Goal: Task Accomplishment & Management: Manage account settings

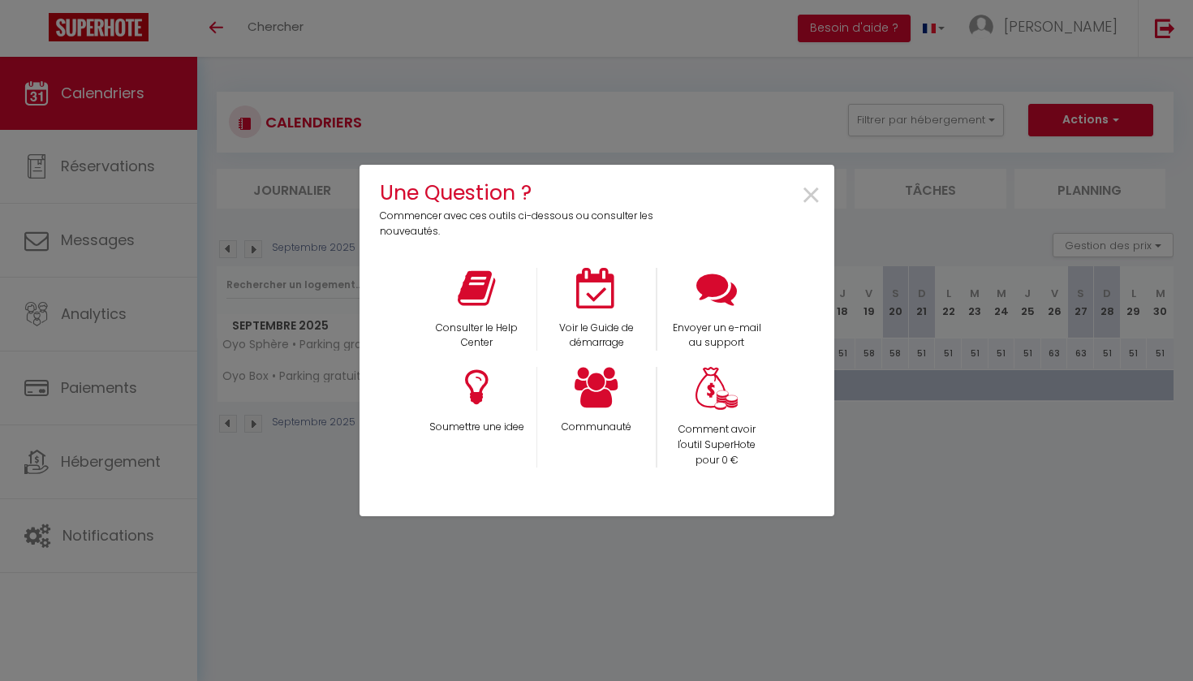
click at [809, 201] on span "×" at bounding box center [811, 195] width 22 height 51
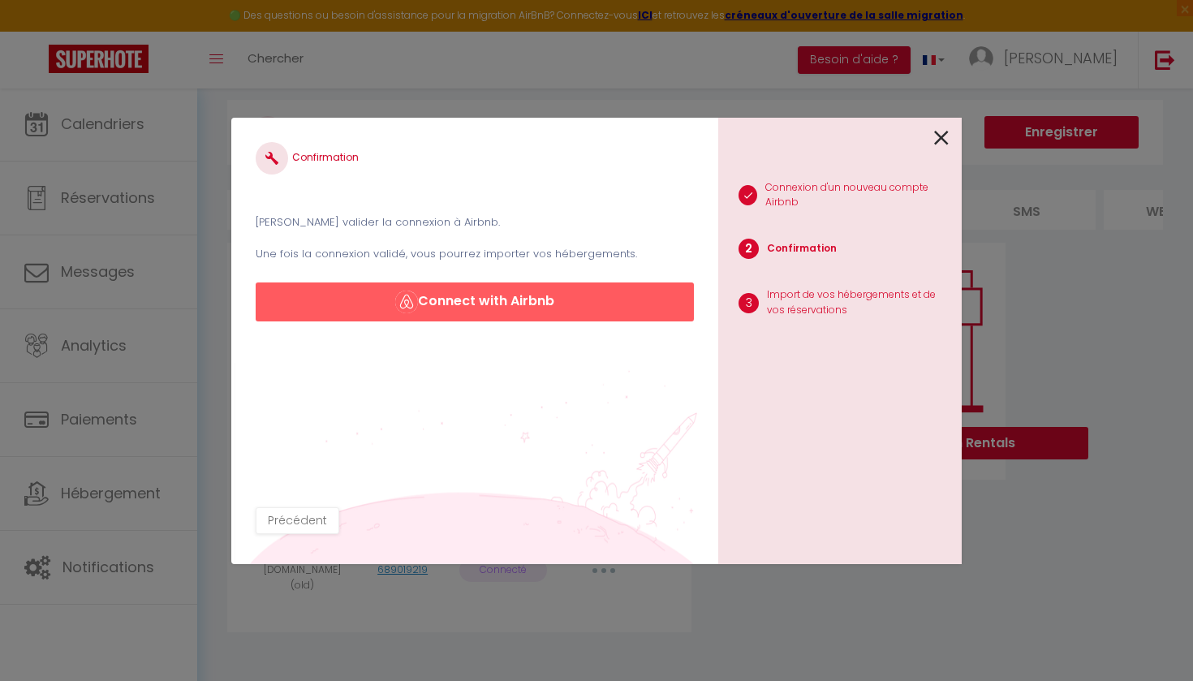
click at [937, 139] on icon at bounding box center [941, 138] width 15 height 24
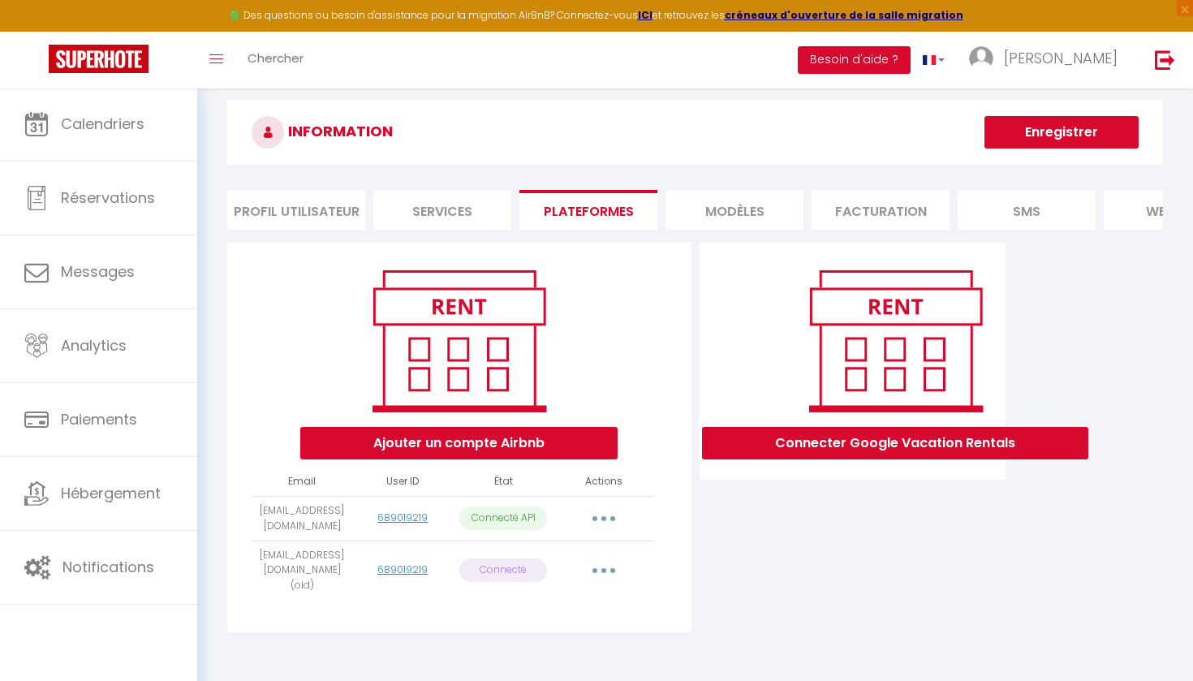
drag, startPoint x: 538, startPoint y: 515, endPoint x: 459, endPoint y: 515, distance: 79.5
click at [459, 515] on td "Connecté API" at bounding box center [503, 518] width 101 height 45
click at [558, 515] on td "Importer les appartements Supprimer Reconnecter le compte" at bounding box center [604, 518] width 101 height 45
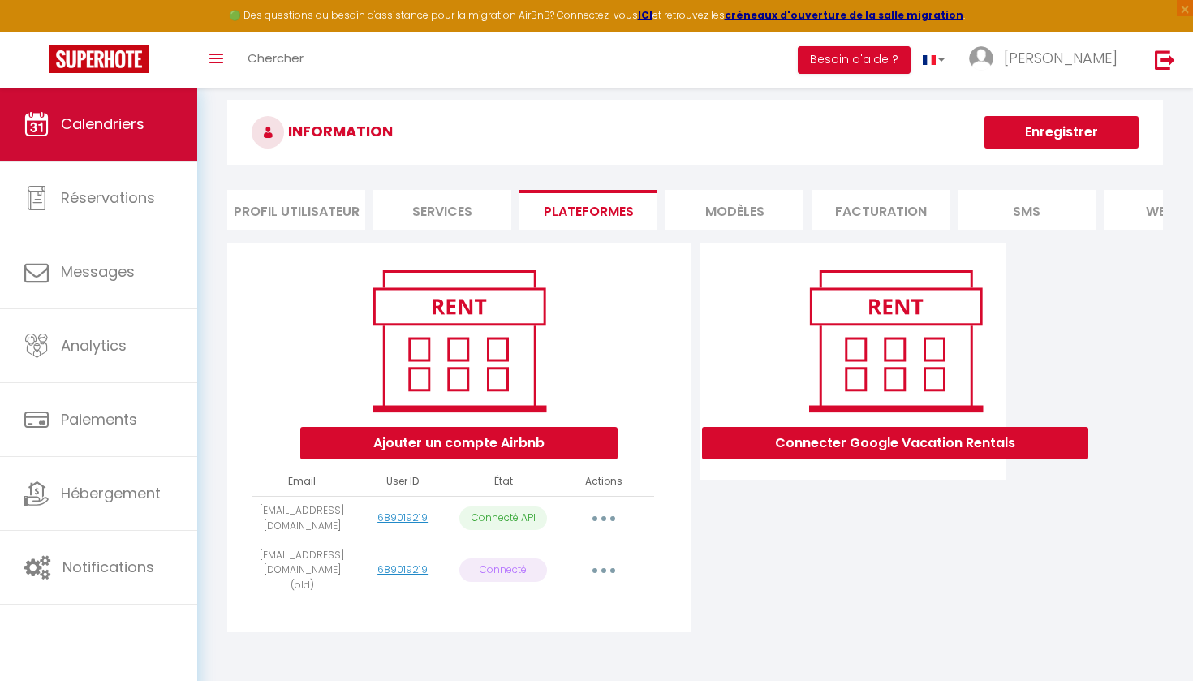
click at [136, 153] on link "Calendriers" at bounding box center [98, 124] width 197 height 73
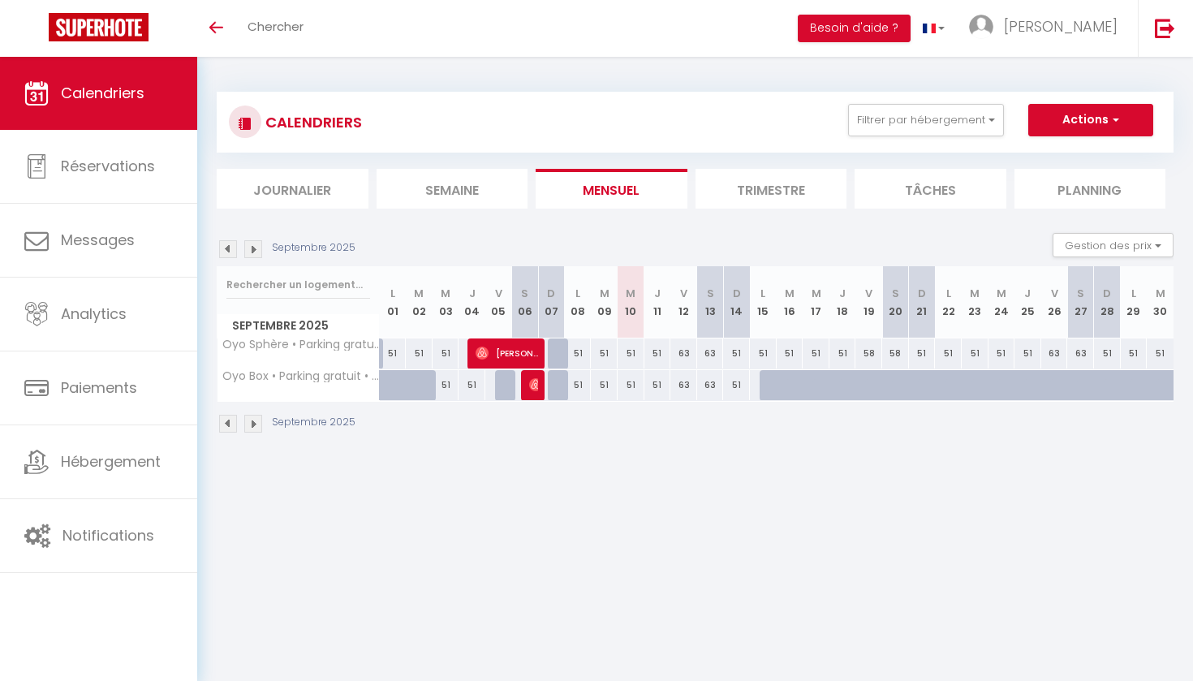
scroll to position [2, 0]
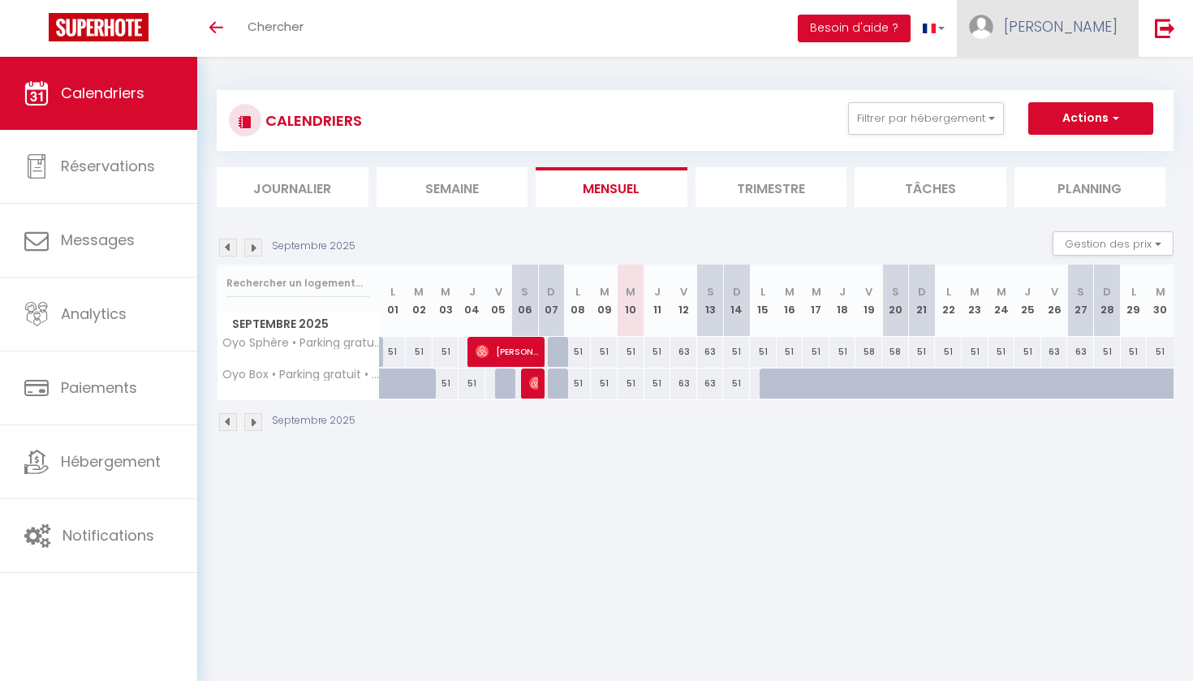
click at [1101, 38] on link "[PERSON_NAME]" at bounding box center [1047, 28] width 181 height 57
click at [1062, 78] on link "Paramètres" at bounding box center [1073, 81] width 120 height 28
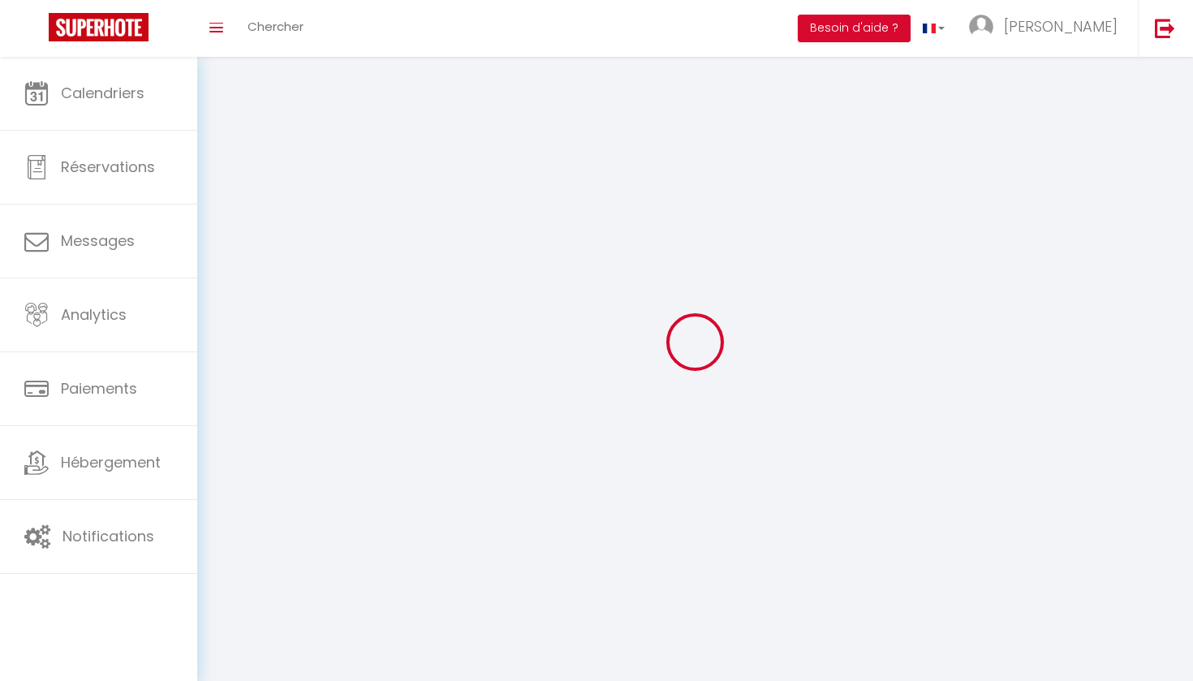
select select
type input "[PERSON_NAME]"
type input "Pisani"
type input "0651154091"
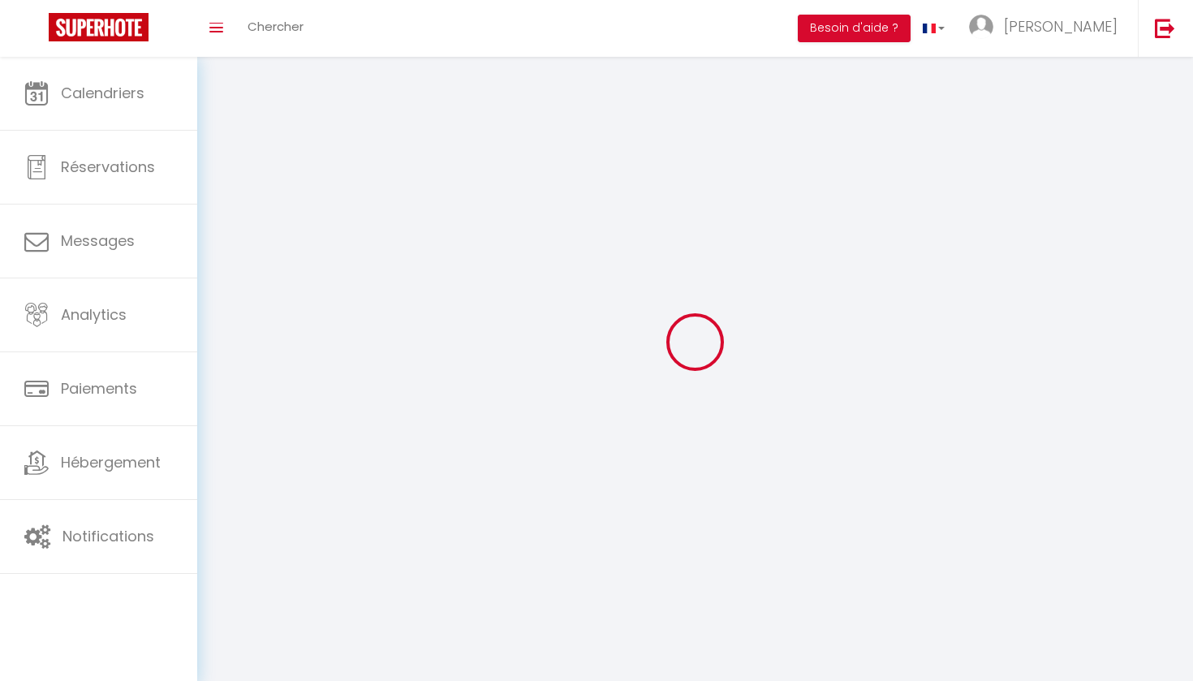
type input "452 Rue alphonse daudet"
type input "01100"
type input "Oyonnax"
type input "TH2ba9pNIu8st6VZDJLeoyzEU"
type input "RwHONgtEc7fJ7q2dlJaUWA1ne"
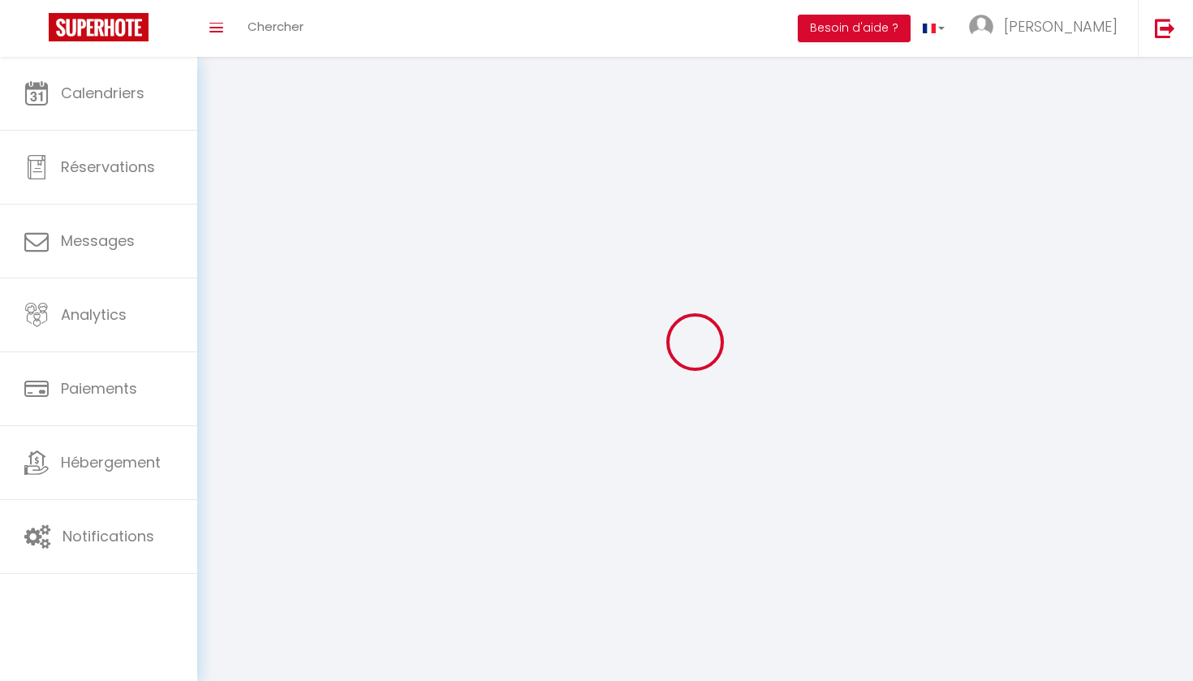
type input "https://app.superhote.com/#/get-available-rentals/RwHONgtEc7fJ7q2dlJaUWA1ne"
select select "1"
select select "28"
select select "fr"
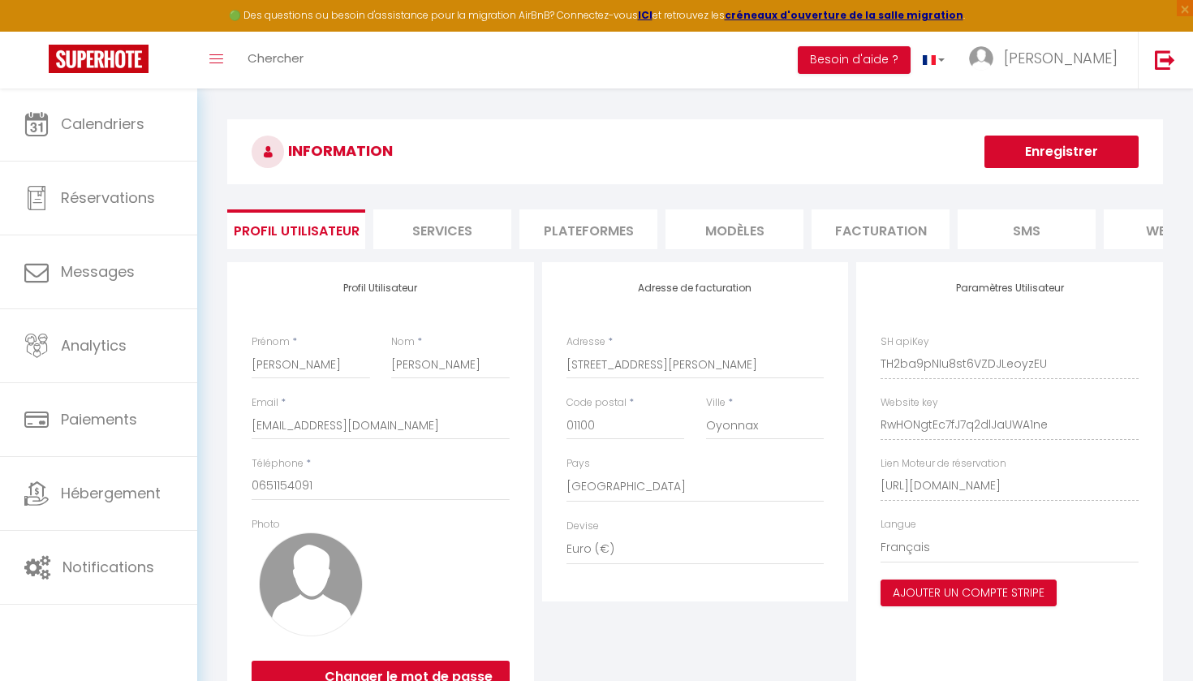
click at [1058, 159] on button "Enregistrer" at bounding box center [1062, 152] width 154 height 32
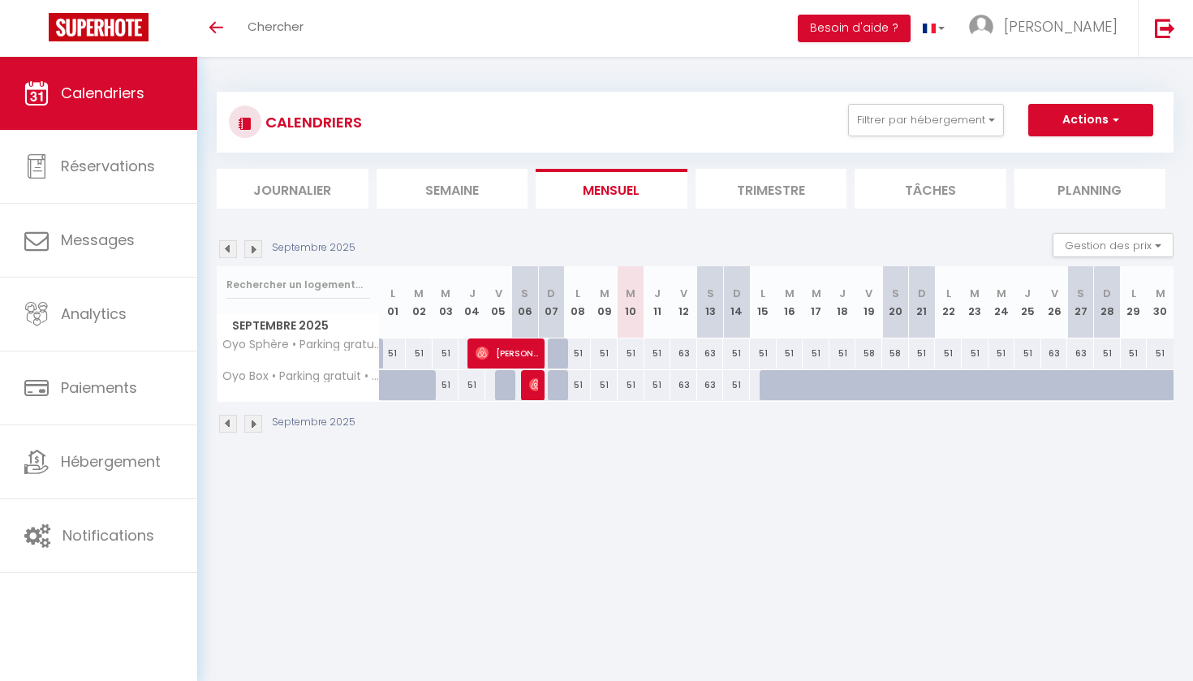
click at [1065, 115] on button "Actions" at bounding box center [1090, 120] width 125 height 32
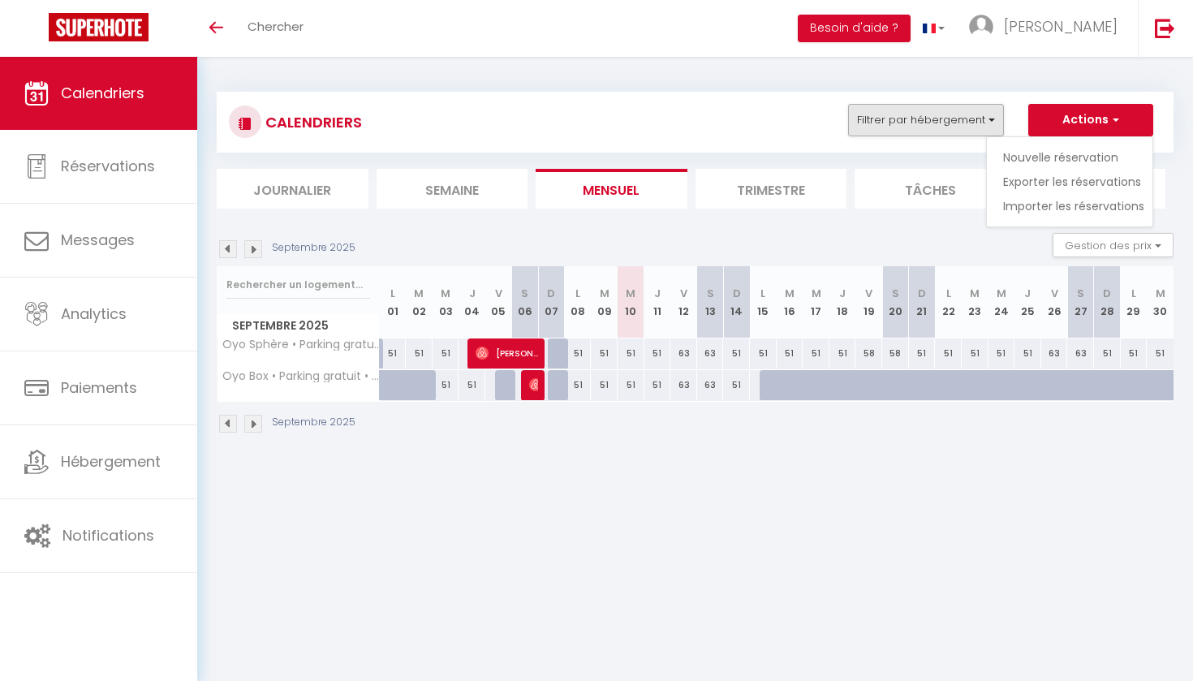
click at [955, 117] on button "Filtrer par hébergement" at bounding box center [926, 120] width 156 height 32
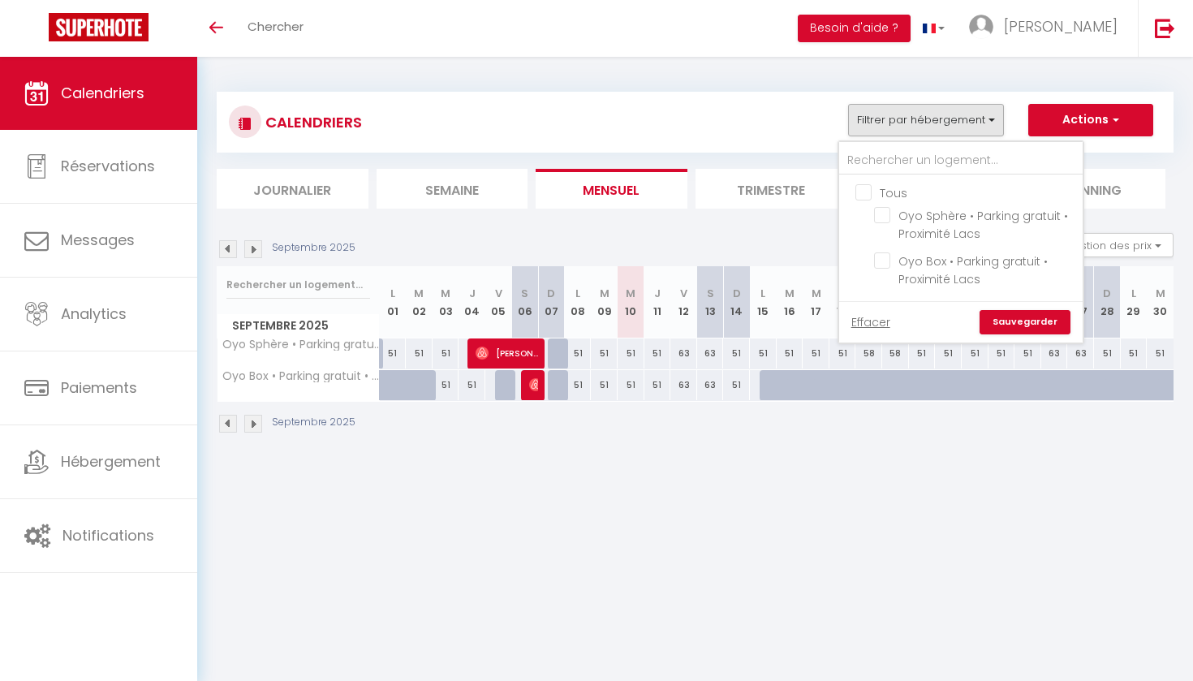
click at [955, 117] on button "Filtrer par hébergement" at bounding box center [926, 120] width 156 height 32
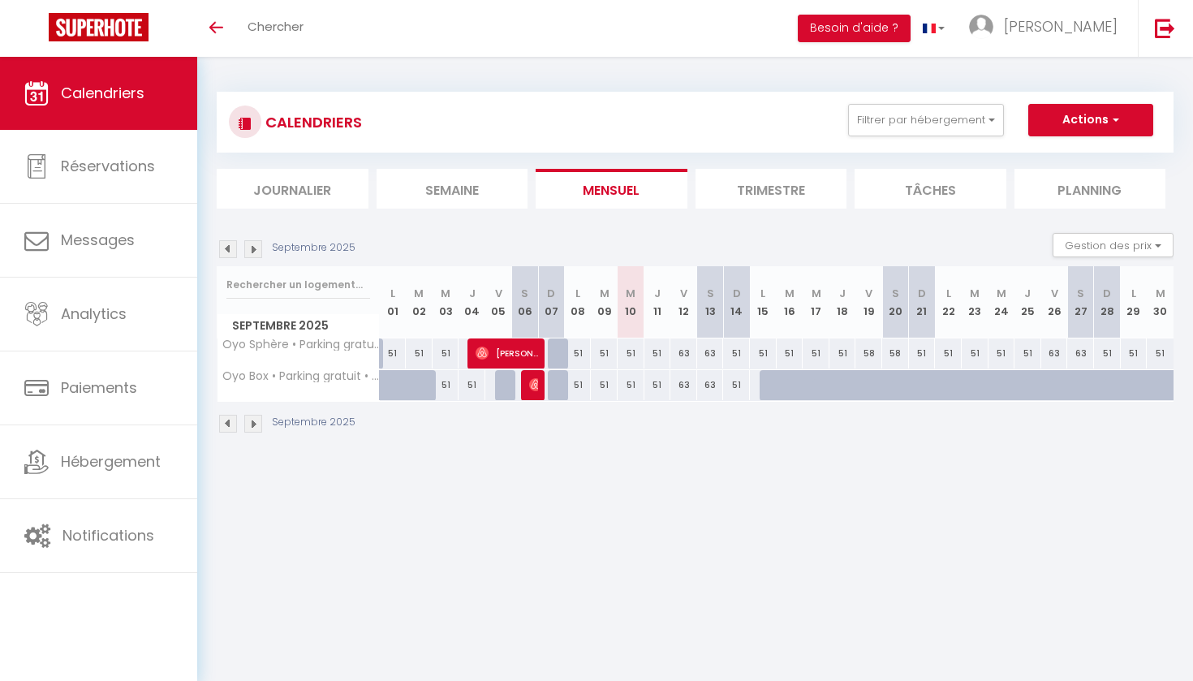
click at [1085, 114] on button "Actions" at bounding box center [1090, 120] width 125 height 32
click at [600, 573] on body "🟢 Des questions ou besoin d'assistance pour la migration AirBnB? Connectez-vous…" at bounding box center [596, 397] width 1193 height 681
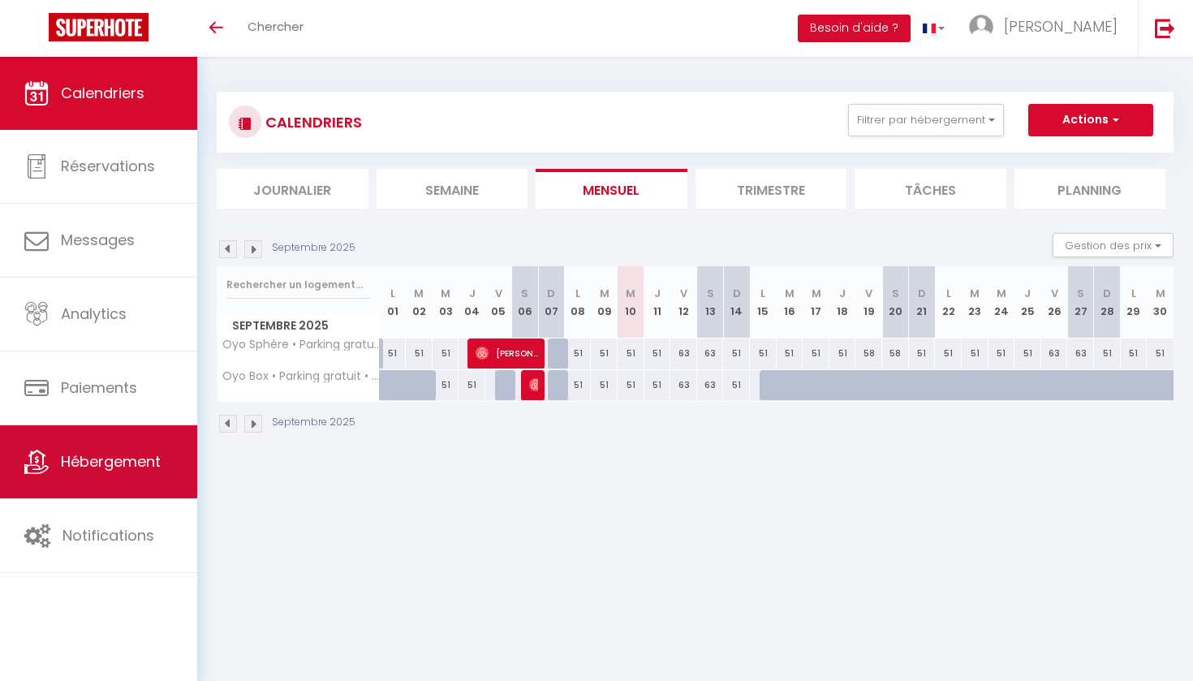
click at [116, 465] on span "Hébergement" at bounding box center [111, 461] width 100 height 20
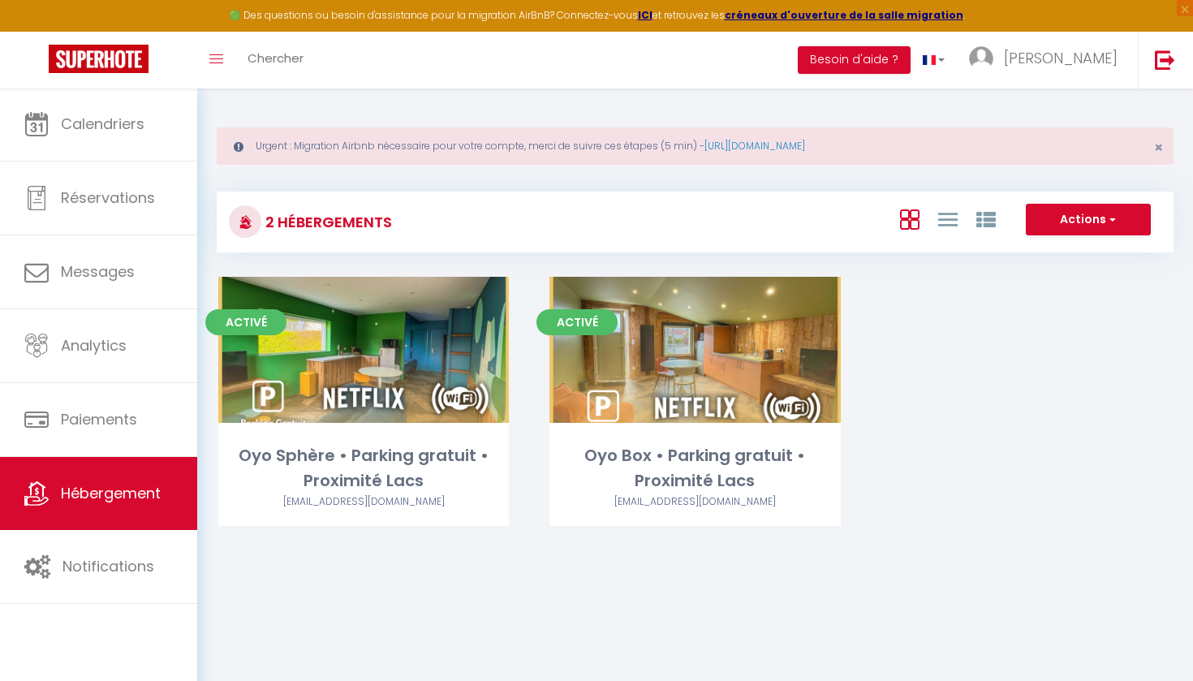
click at [1076, 218] on button "Actions" at bounding box center [1088, 220] width 125 height 32
click at [1000, 343] on div "Activé Editer Oyo Sphère • Parking gratuit • Proximité Lacs a2pconciergerie@gma…" at bounding box center [695, 422] width 994 height 290
drag, startPoint x: 260, startPoint y: 143, endPoint x: 429, endPoint y: 149, distance: 169.8
click at [429, 149] on div "Urgent : Migration Airbnb nécessaire pour votre compte, merci de suivre ces éta…" at bounding box center [695, 145] width 957 height 37
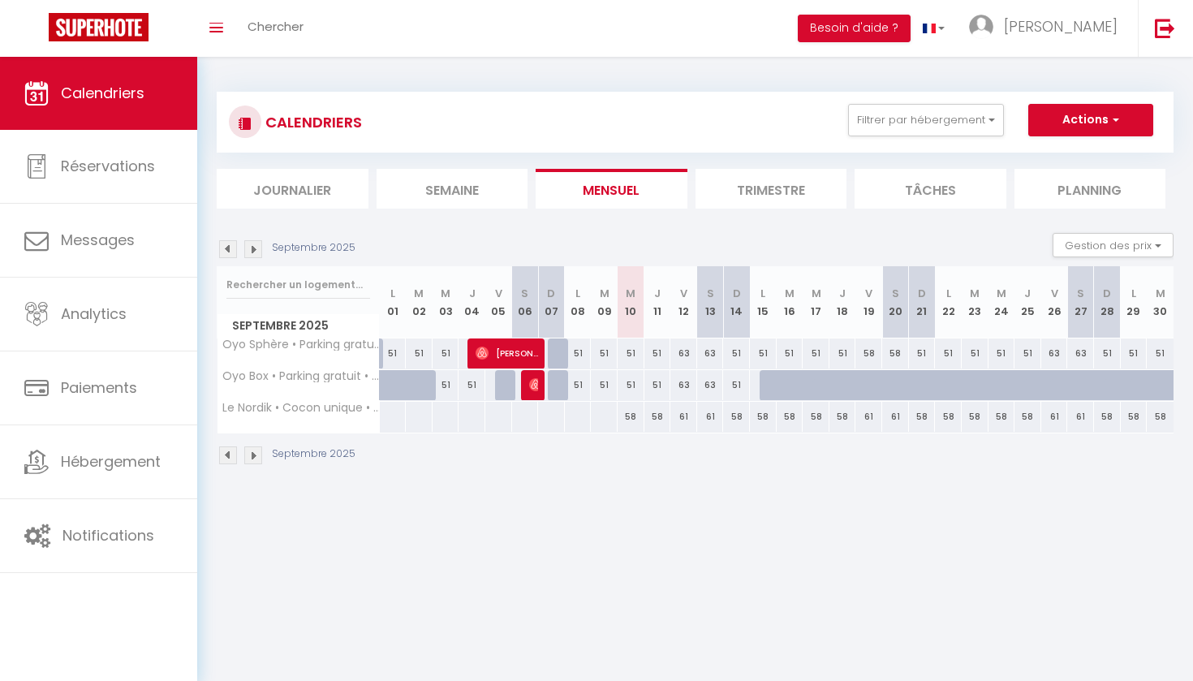
click at [631, 588] on body "🟢 Des questions ou besoin d'assistance pour la migration AirBnB? Connectez-vous…" at bounding box center [596, 397] width 1193 height 681
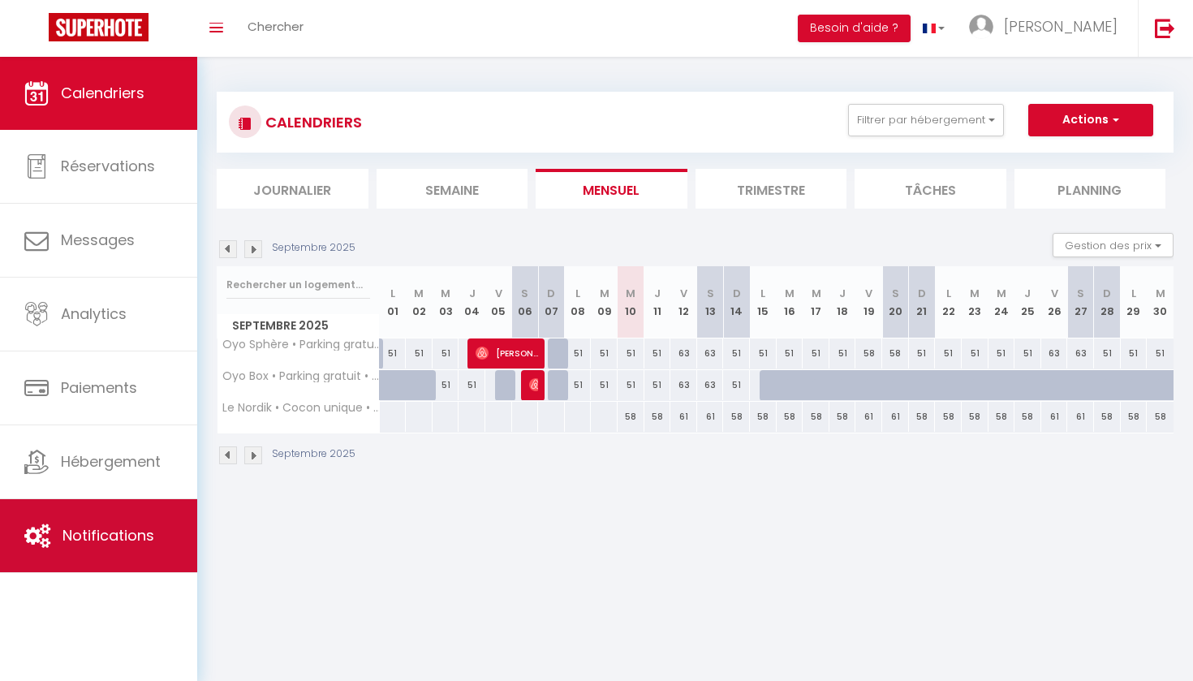
click at [123, 551] on link "Notifications" at bounding box center [98, 535] width 197 height 73
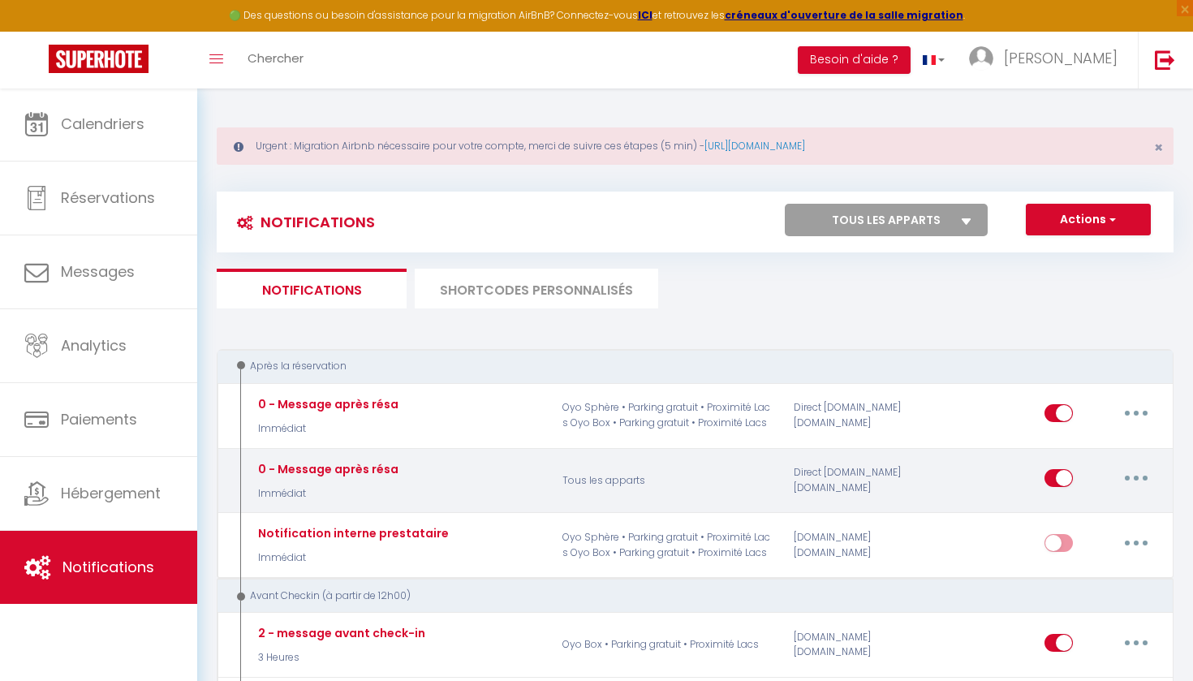
click at [947, 491] on div "Editer Dupliquer Tester Supprimer" at bounding box center [1052, 480] width 231 height 47
click at [1127, 472] on button "button" at bounding box center [1136, 478] width 45 height 26
click at [1075, 506] on link "Editer" at bounding box center [1094, 516] width 120 height 28
type input "0 - Message après résa"
select select "Immédiat"
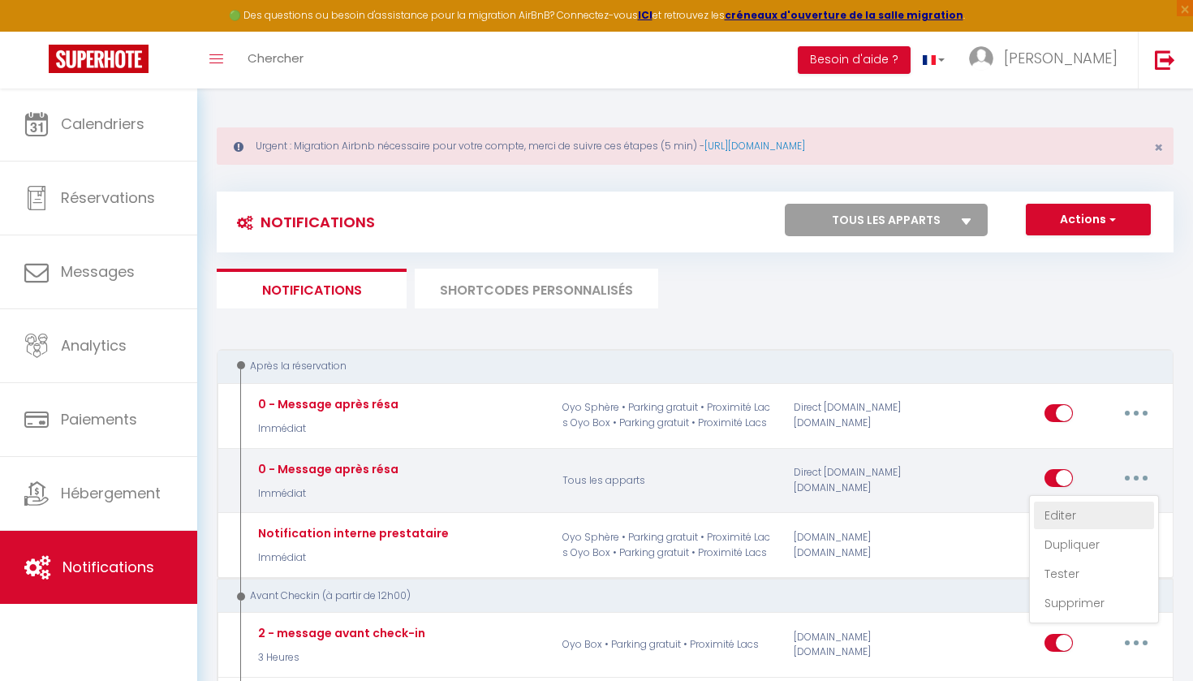
select select "if_booking_is_paid"
checkbox input "true"
checkbox input "false"
radio input "true"
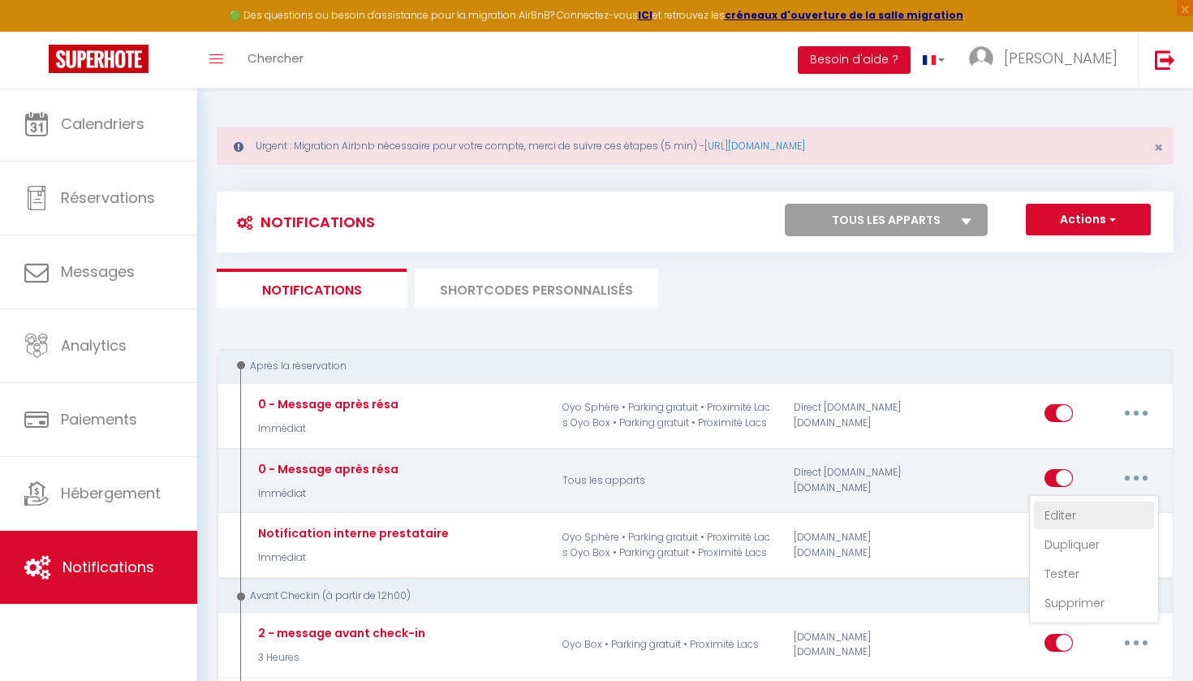
type input "Merci de confirmer votre réservation - [BOOKING:ID] - [GUEST:FIRST_NAME] [GUEST…"
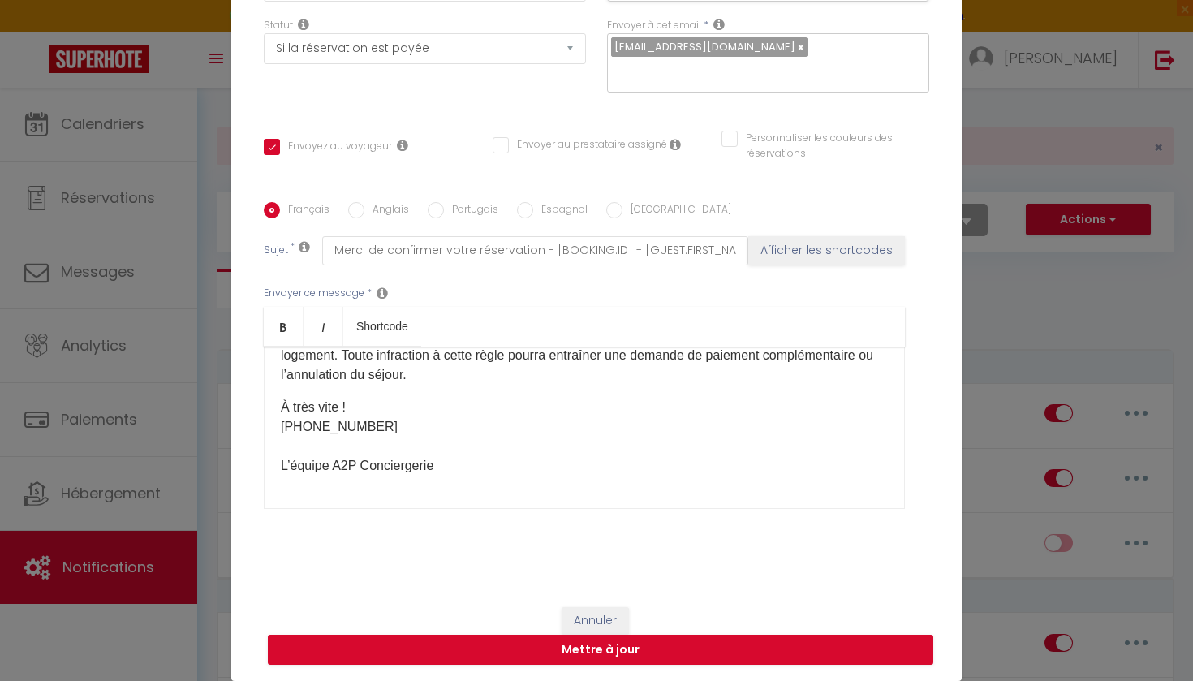
scroll to position [531, 0]
click at [598, 613] on button "Annuler" at bounding box center [595, 621] width 67 height 28
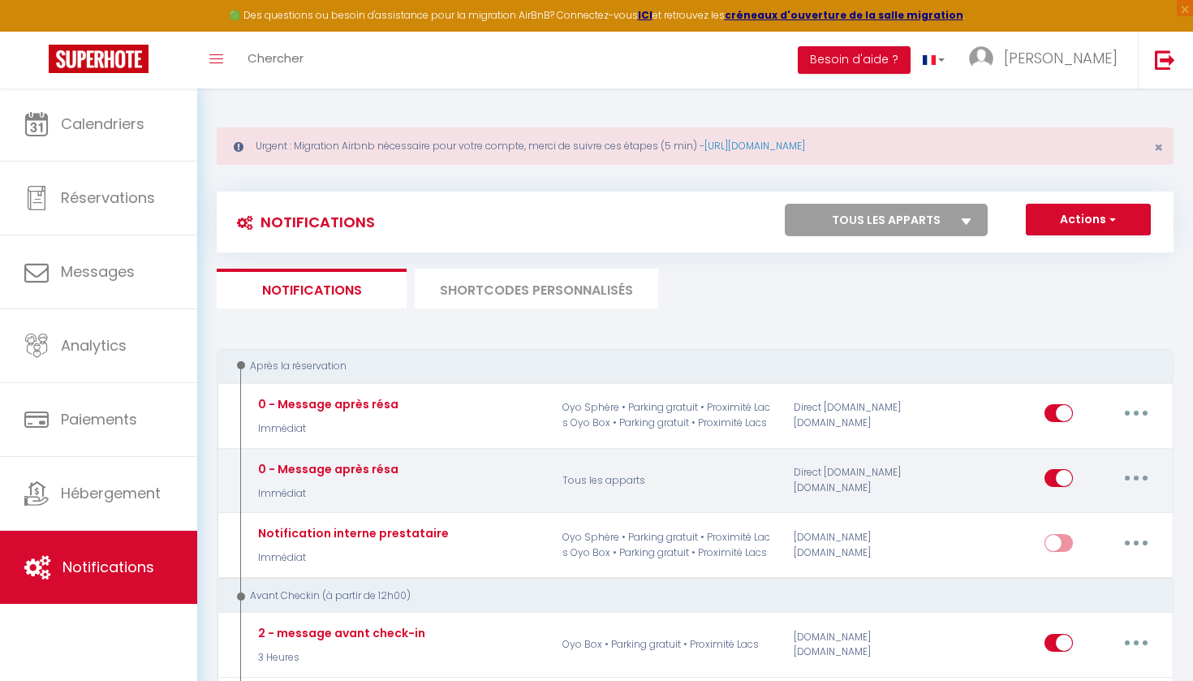
click at [1057, 473] on input "checkbox" at bounding box center [1059, 481] width 28 height 24
checkbox input "false"
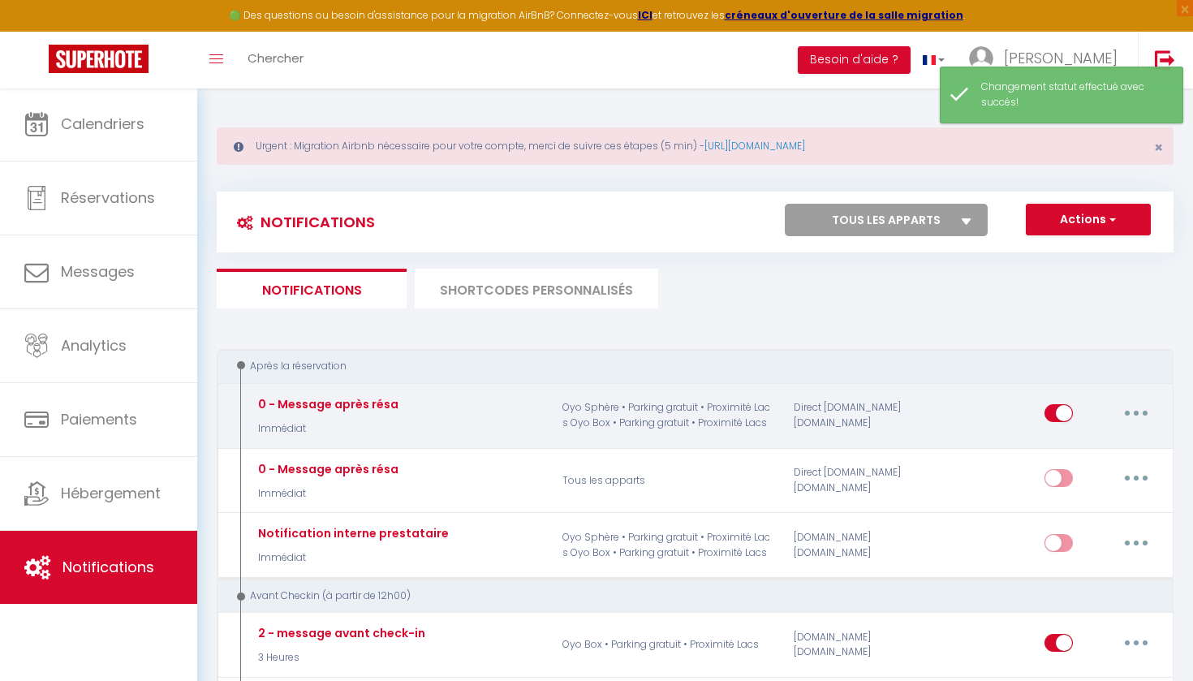
click at [1138, 412] on icon "button" at bounding box center [1136, 413] width 5 height 5
click at [1073, 448] on link "Editer" at bounding box center [1094, 451] width 120 height 28
checkbox input "true"
checkbox input "false"
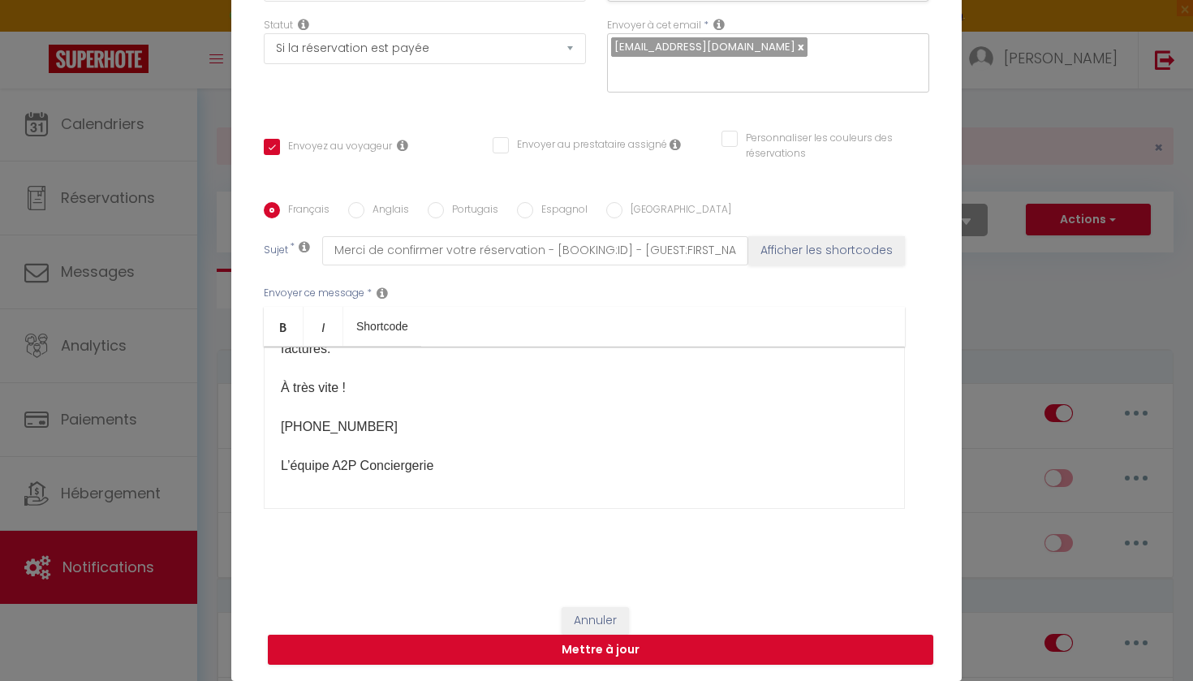
scroll to position [466, 0]
click at [601, 610] on button "Annuler" at bounding box center [595, 621] width 67 height 28
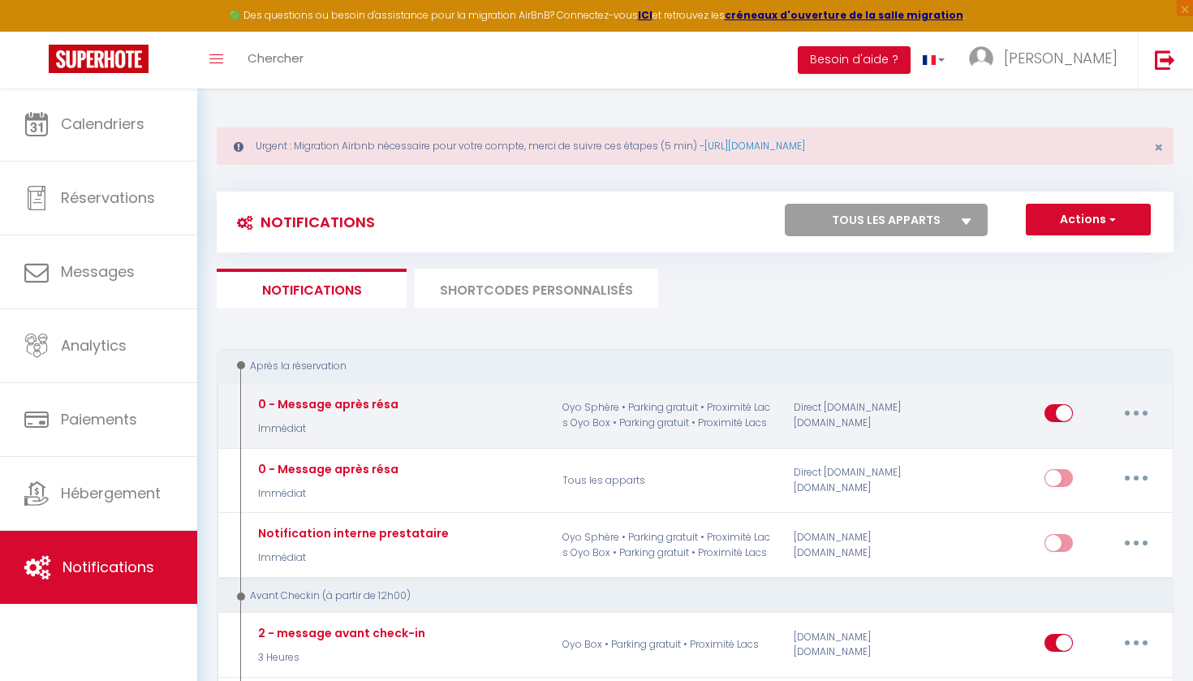
click at [1132, 415] on button "button" at bounding box center [1136, 413] width 45 height 26
click at [1001, 434] on div "Editer Dupliquer Tester Supprimer" at bounding box center [1052, 415] width 231 height 47
click at [1139, 415] on button "button" at bounding box center [1136, 413] width 45 height 26
click at [1079, 445] on link "Editer" at bounding box center [1094, 451] width 120 height 28
checkbox input "true"
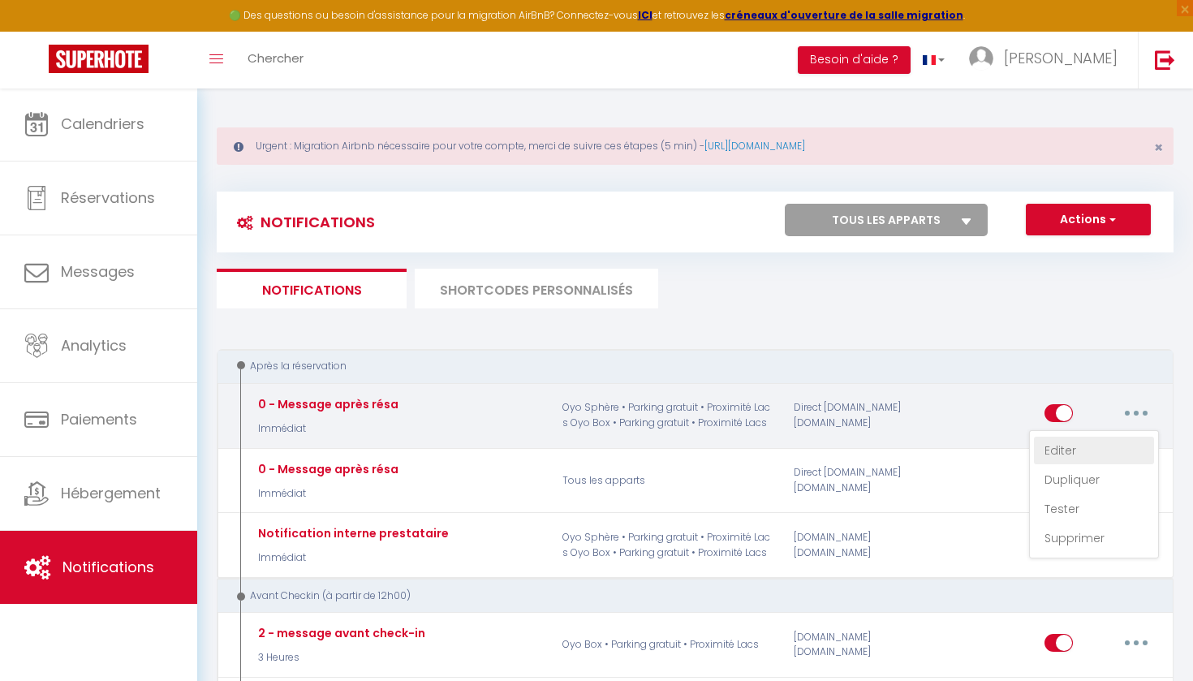
checkbox input "false"
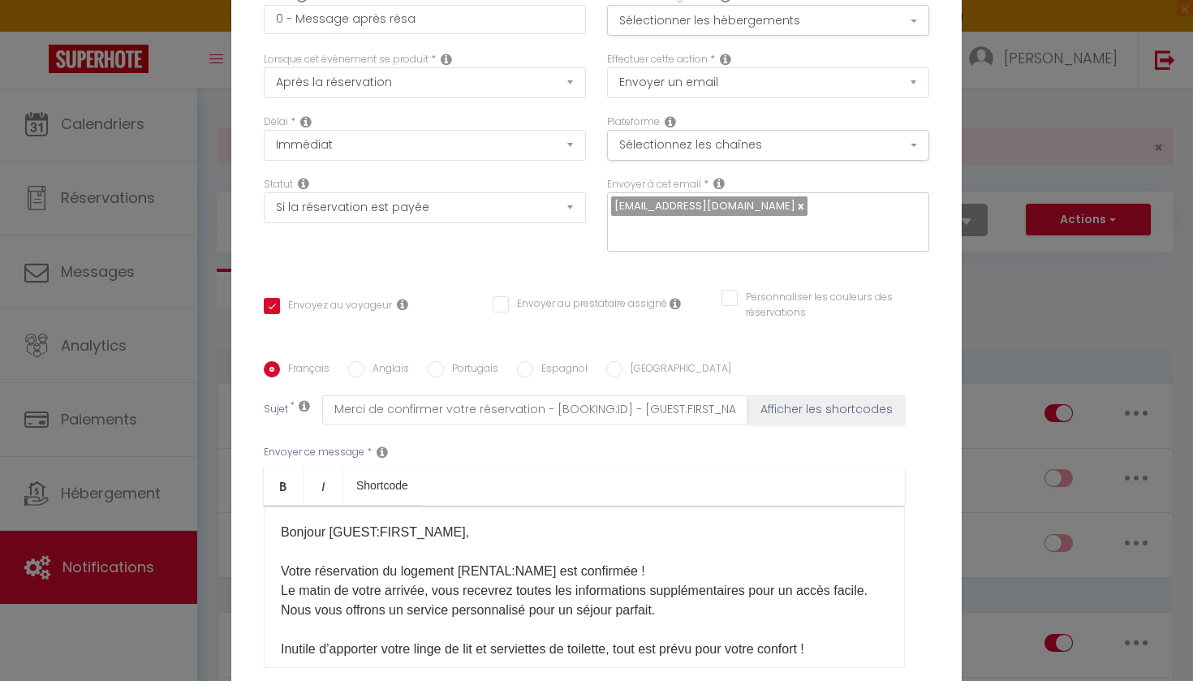
scroll to position [0, 0]
click at [705, 28] on button "Sélectionner les hébergements" at bounding box center [768, 20] width 322 height 31
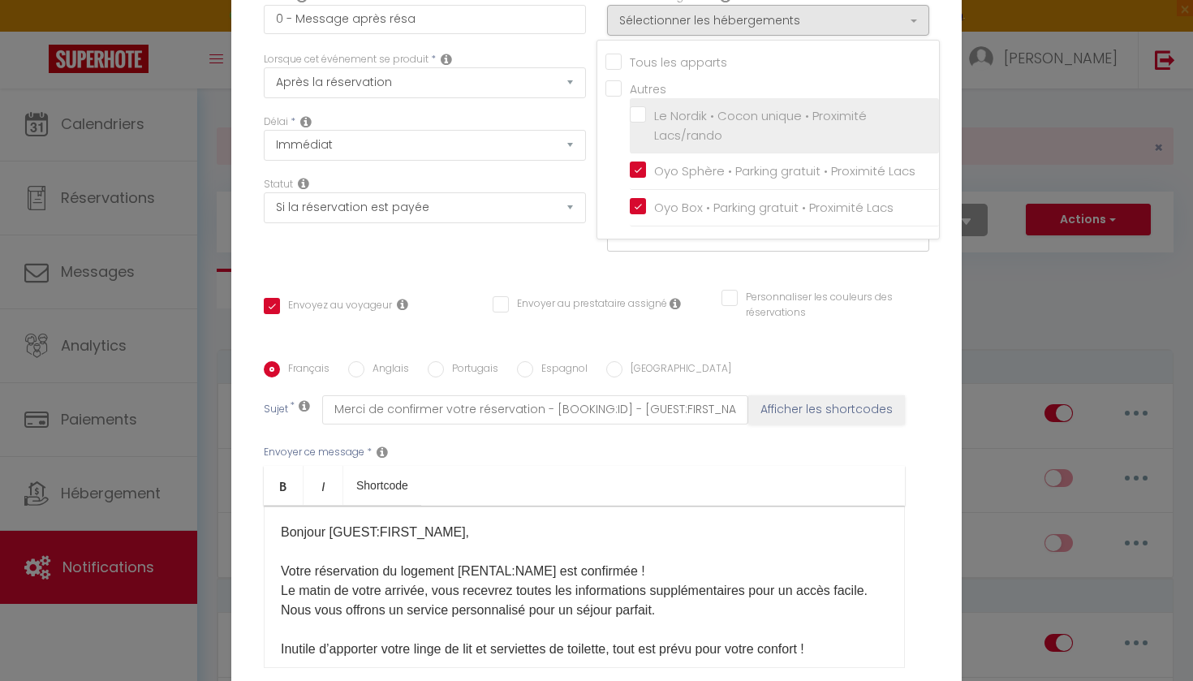
click at [646, 112] on label "Le Nordik • Cocon unique • Proximité Lacs/rando" at bounding box center [787, 125] width 282 height 38
click at [640, 118] on input "Le Nordik • Cocon unique • Proximité Lacs/rando" at bounding box center [784, 126] width 309 height 16
checkbox input "true"
checkbox input "false"
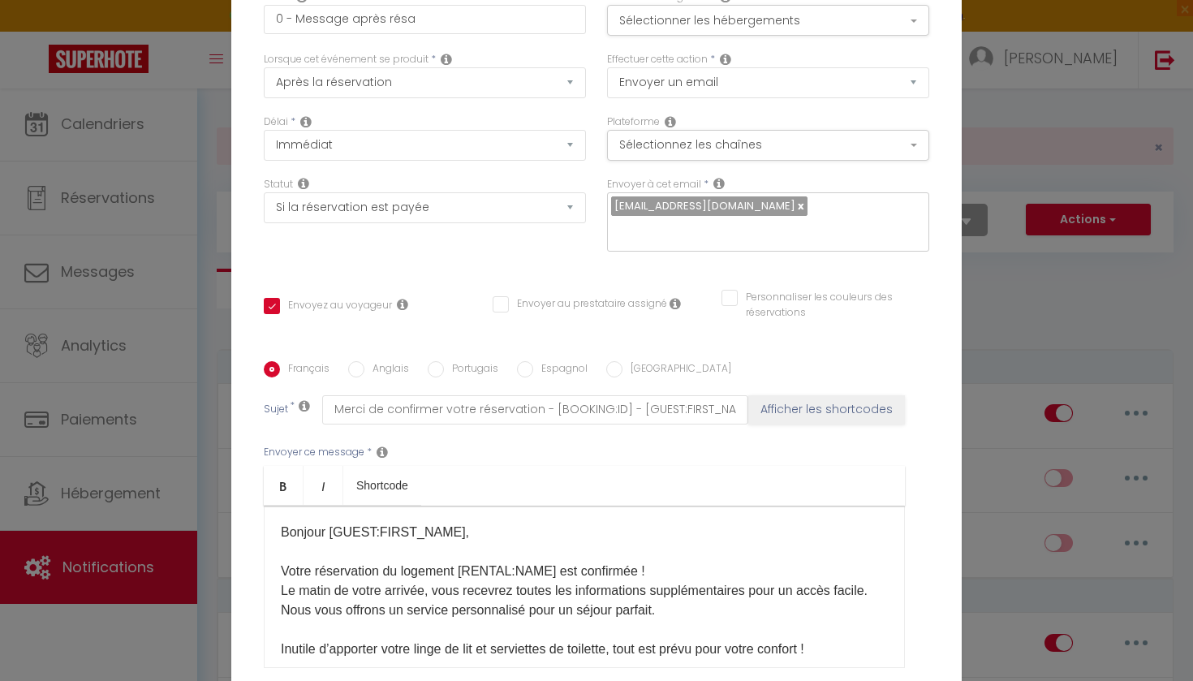
scroll to position [1, 0]
click at [683, 19] on button "Sélectionner les hébergements" at bounding box center [768, 19] width 322 height 31
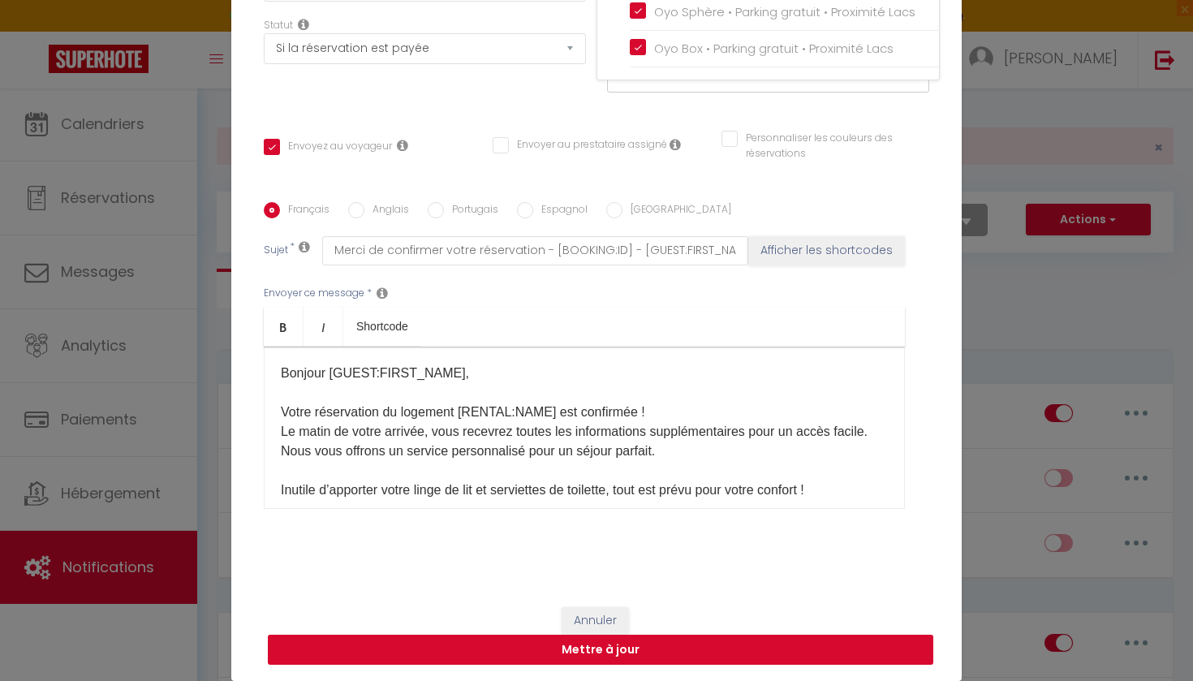
click at [585, 647] on button "Mettre à jour" at bounding box center [601, 650] width 666 height 31
checkbox input "true"
checkbox input "false"
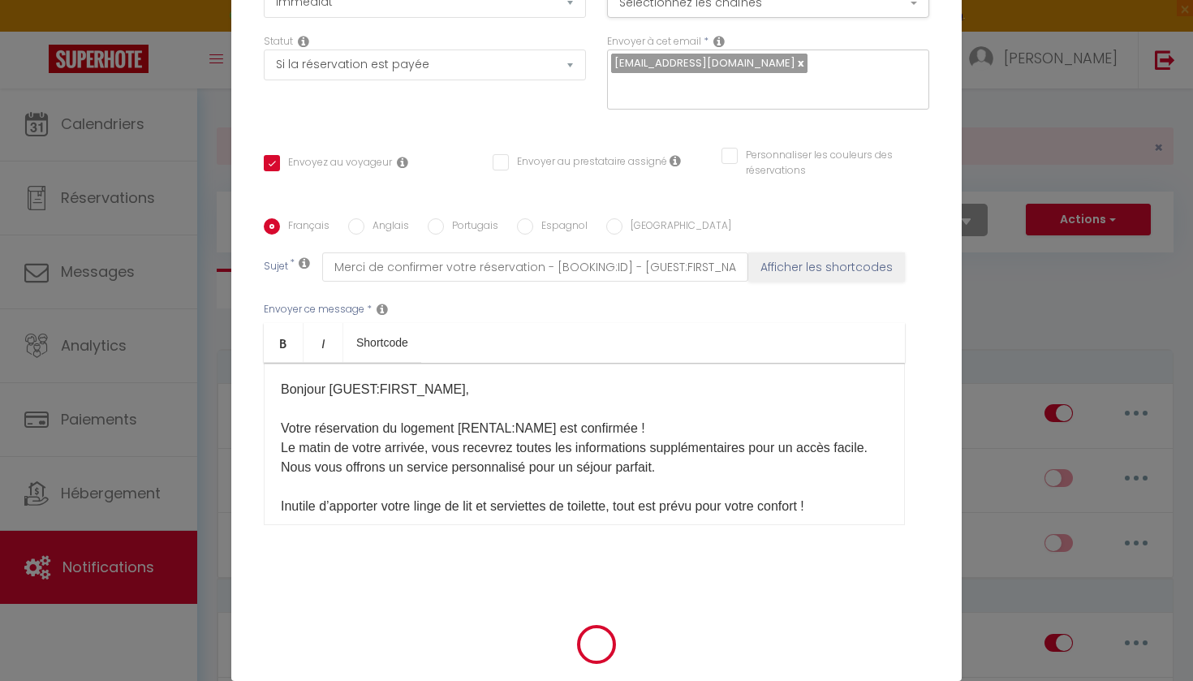
scroll to position [151, 0]
checkbox input "false"
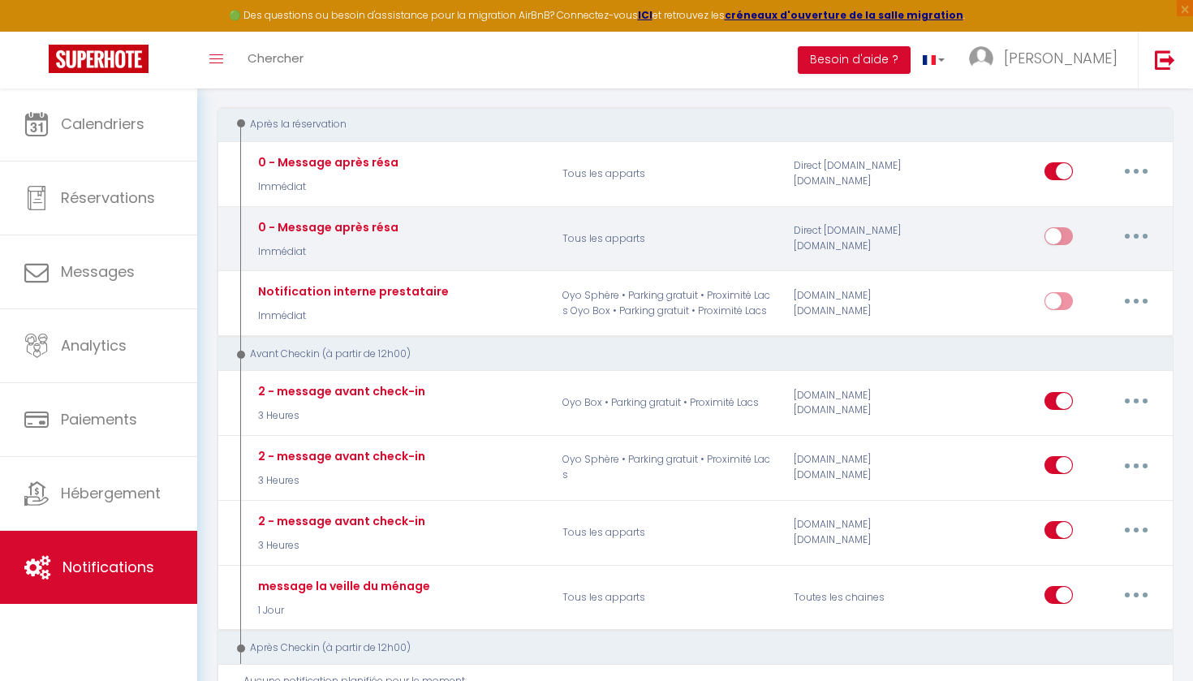
scroll to position [244, 0]
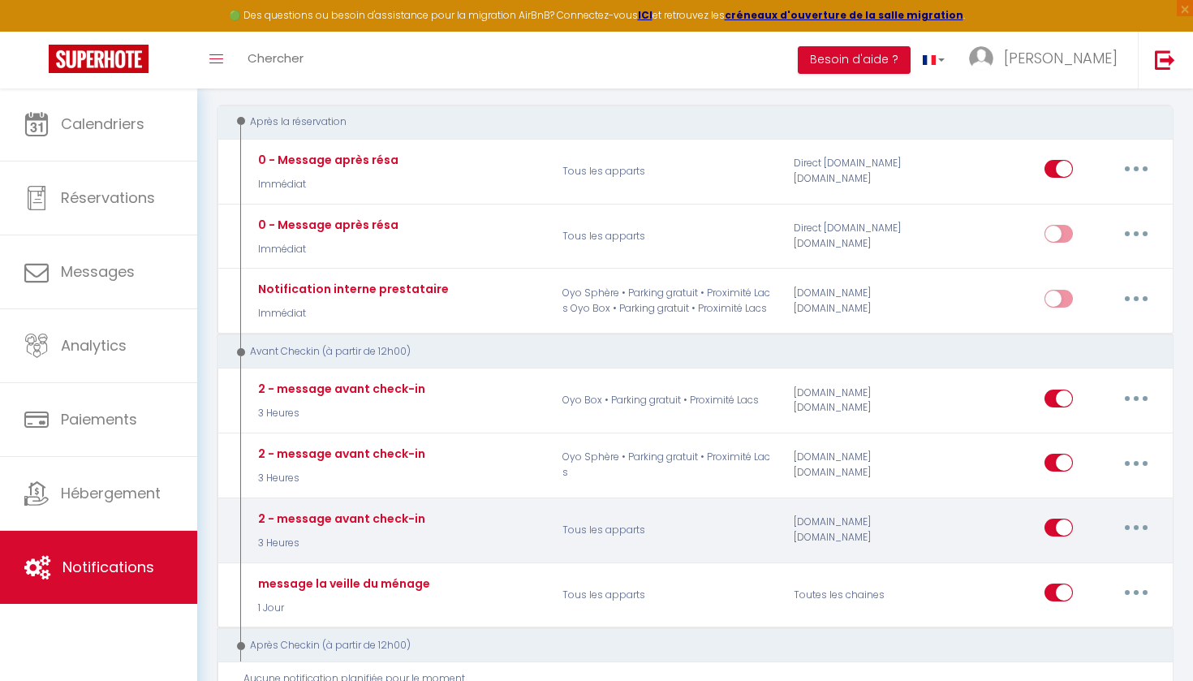
click at [1128, 515] on button "button" at bounding box center [1136, 528] width 45 height 26
click at [1097, 561] on link "Editer" at bounding box center [1094, 565] width 120 height 28
type input "2 - message avant check-in"
select select "3 Heures"
select select "if_booking_is_paid"
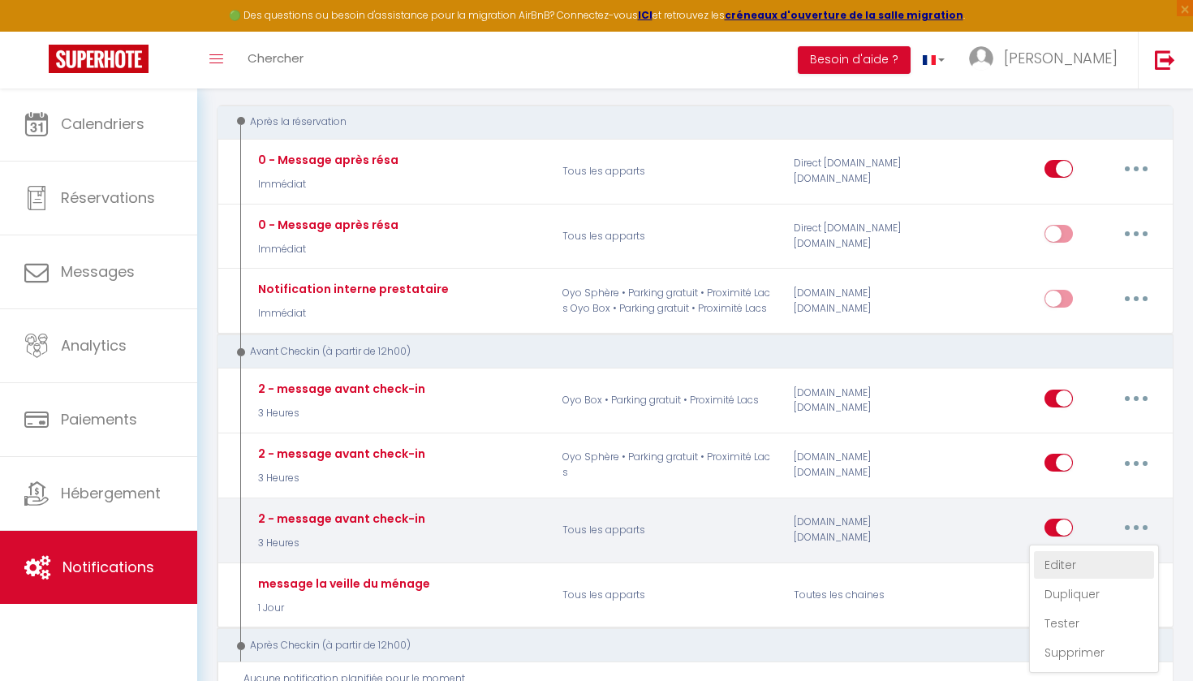
checkbox input "true"
checkbox input "false"
radio input "true"
type input "Procédure pour le checkin - [RENTAL:NAME]"
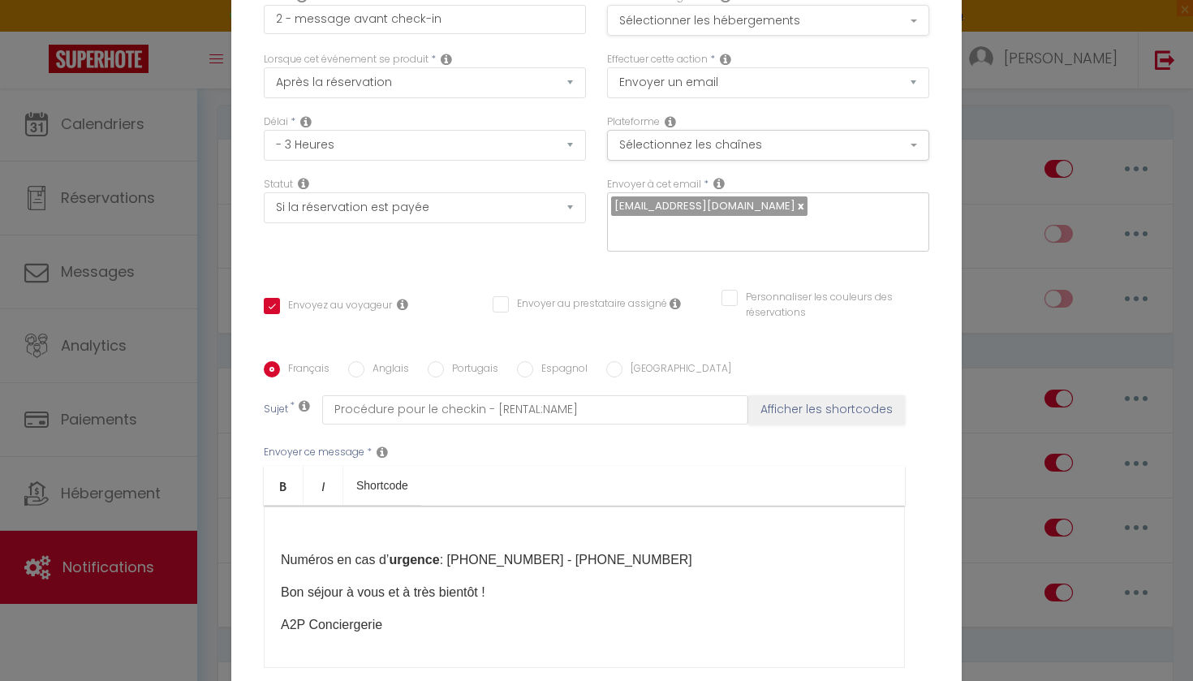
scroll to position [0, 0]
click at [755, 21] on button "Sélectionner les hébergements" at bounding box center [768, 20] width 322 height 31
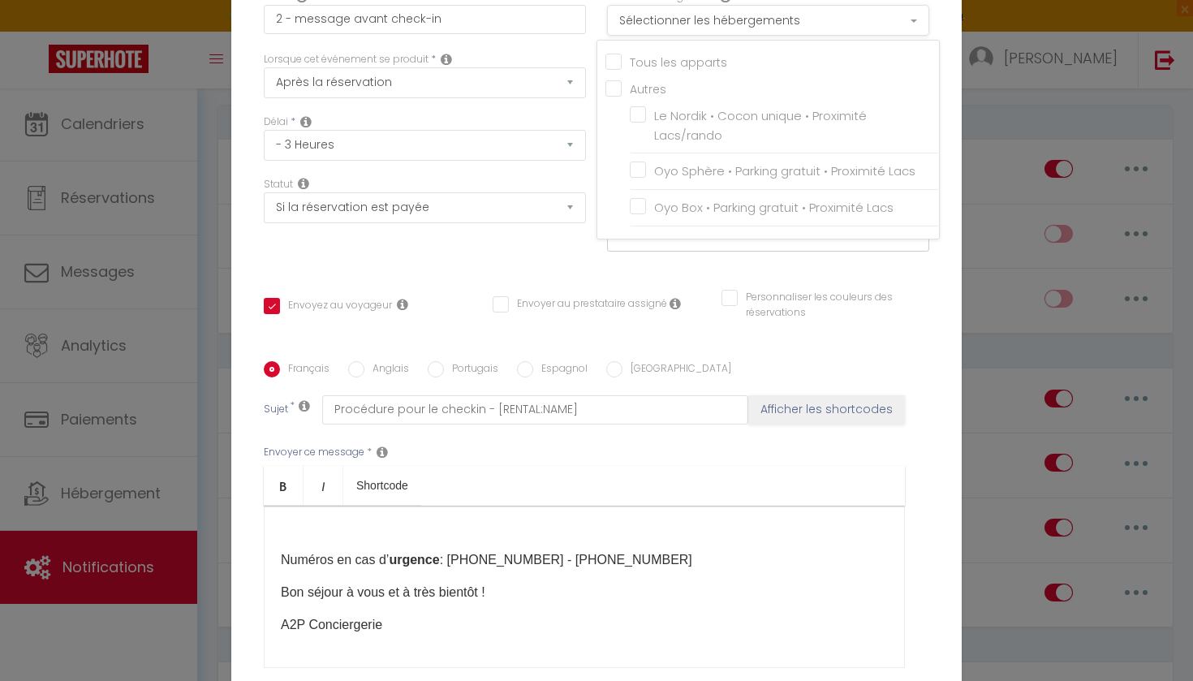
click at [755, 21] on button "Sélectionner les hébergements" at bounding box center [768, 20] width 322 height 31
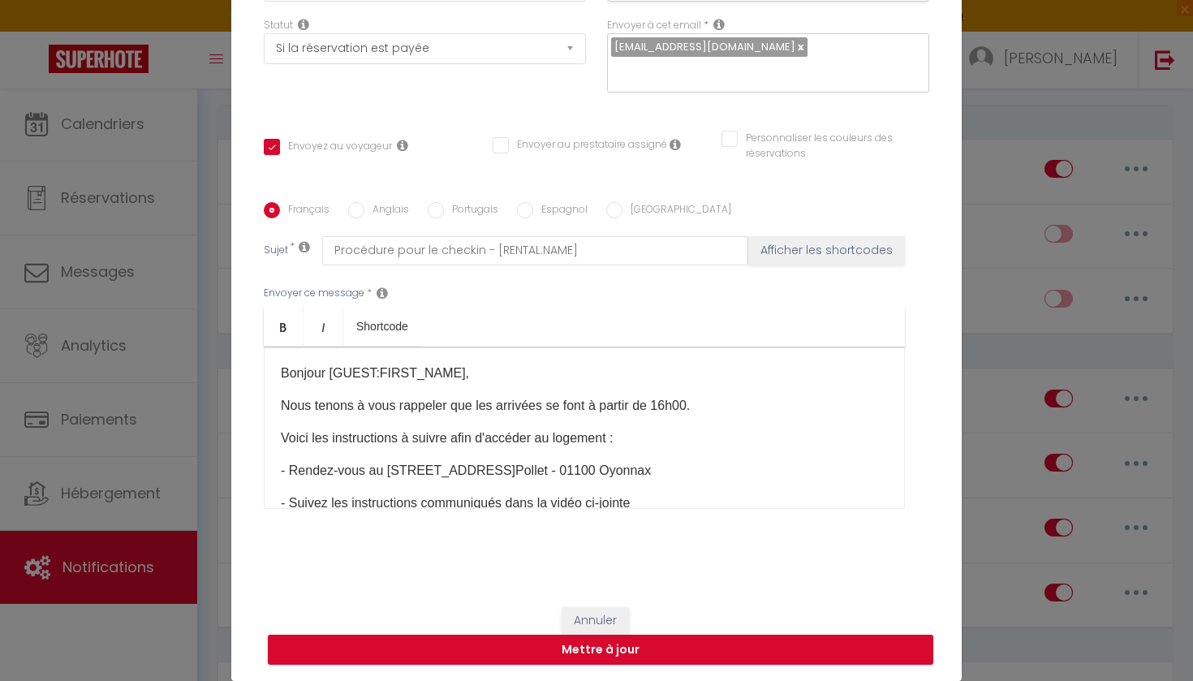
drag, startPoint x: 281, startPoint y: 373, endPoint x: 390, endPoint y: 474, distance: 148.8
click at [390, 474] on div "Bonjour [GUEST:FIRST_NAME], Nous tenons à vous rappeler que les arrivées se fon…" at bounding box center [584, 428] width 641 height 162
click at [296, 367] on p "Bonjour [GUEST:FIRST_NAME]," at bounding box center [584, 373] width 607 height 19
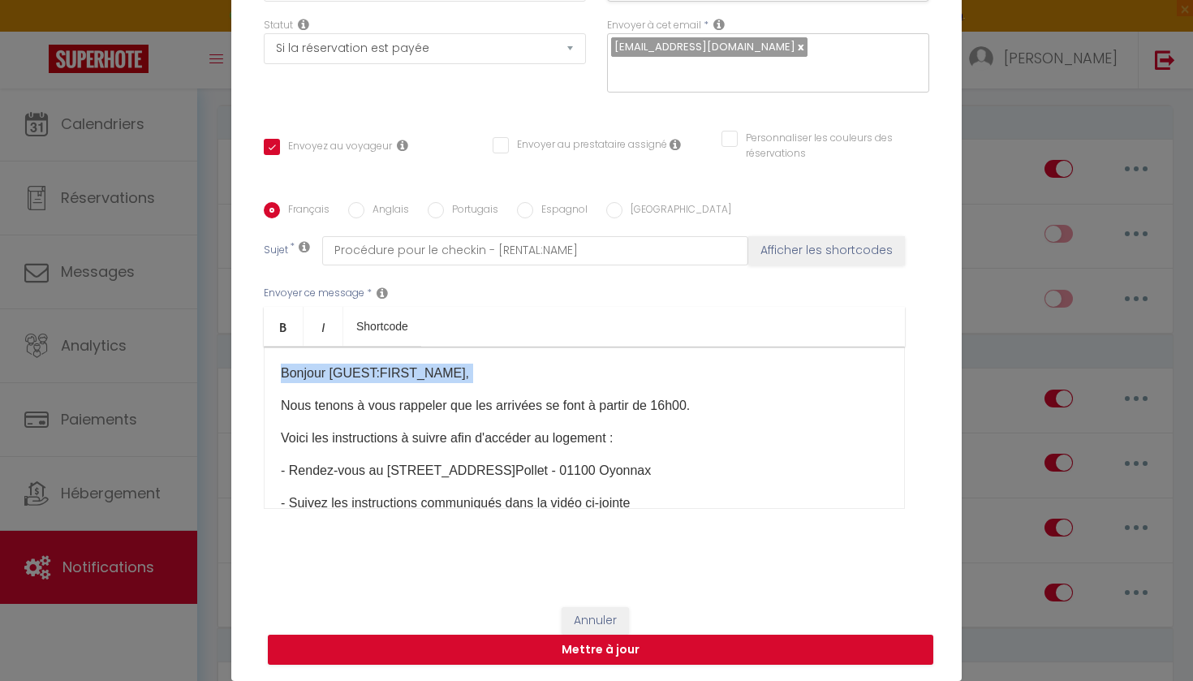
click at [296, 367] on p "Bonjour [GUEST:FIRST_NAME]," at bounding box center [584, 373] width 607 height 19
click at [312, 400] on p "Nous tenons à vous rappeler que les arrivées se font à partir de 16h00​." at bounding box center [584, 405] width 607 height 19
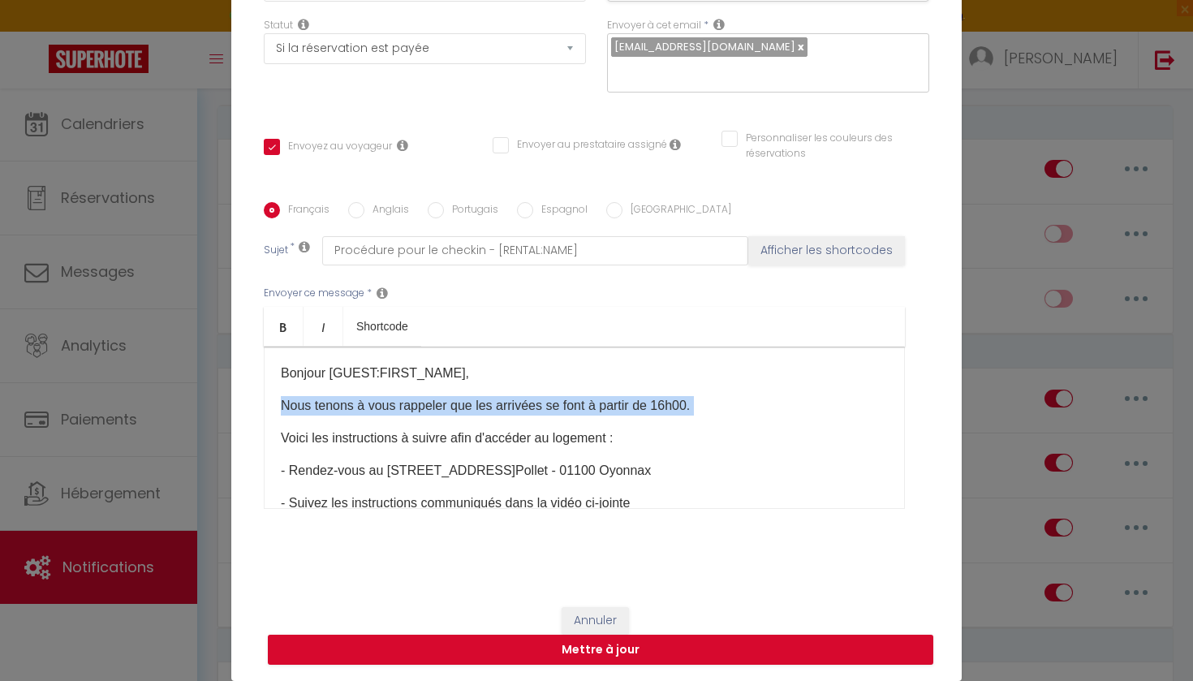
click at [312, 400] on p "Nous tenons à vous rappeler que les arrivées se font à partir de 16h00​." at bounding box center [584, 405] width 607 height 19
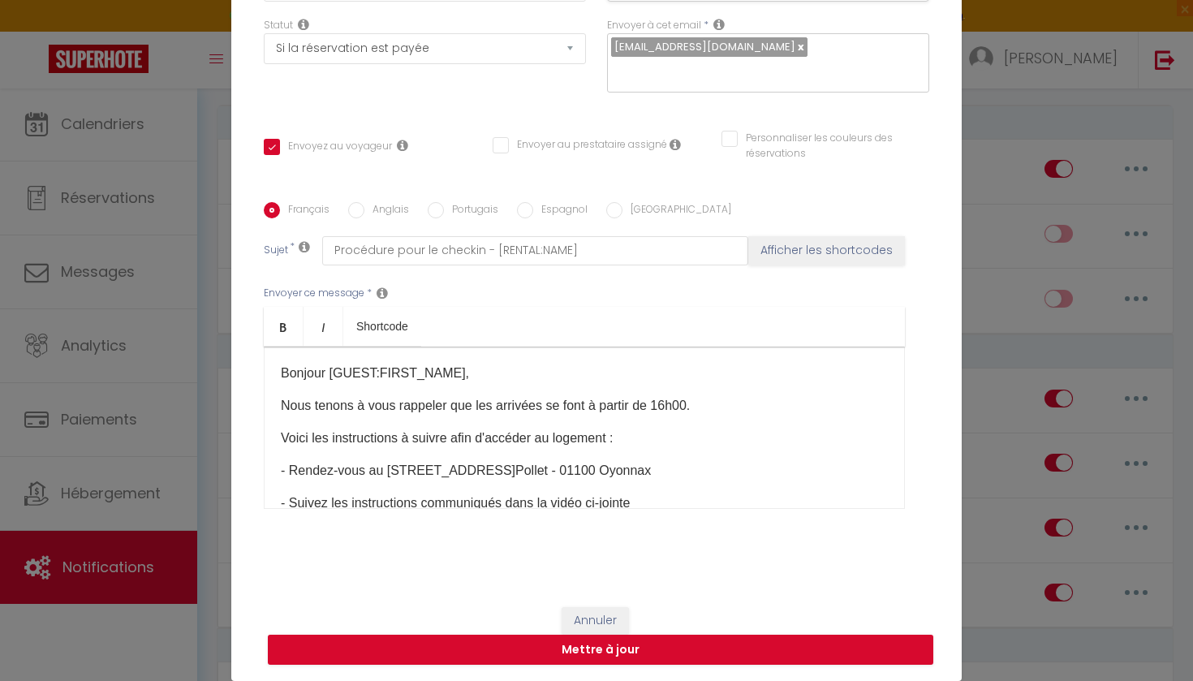
click at [345, 448] on p "Voici les instructions à suivre afin d'accéder au logement :" at bounding box center [584, 438] width 607 height 19
click at [618, 609] on button "Annuler" at bounding box center [595, 621] width 67 height 28
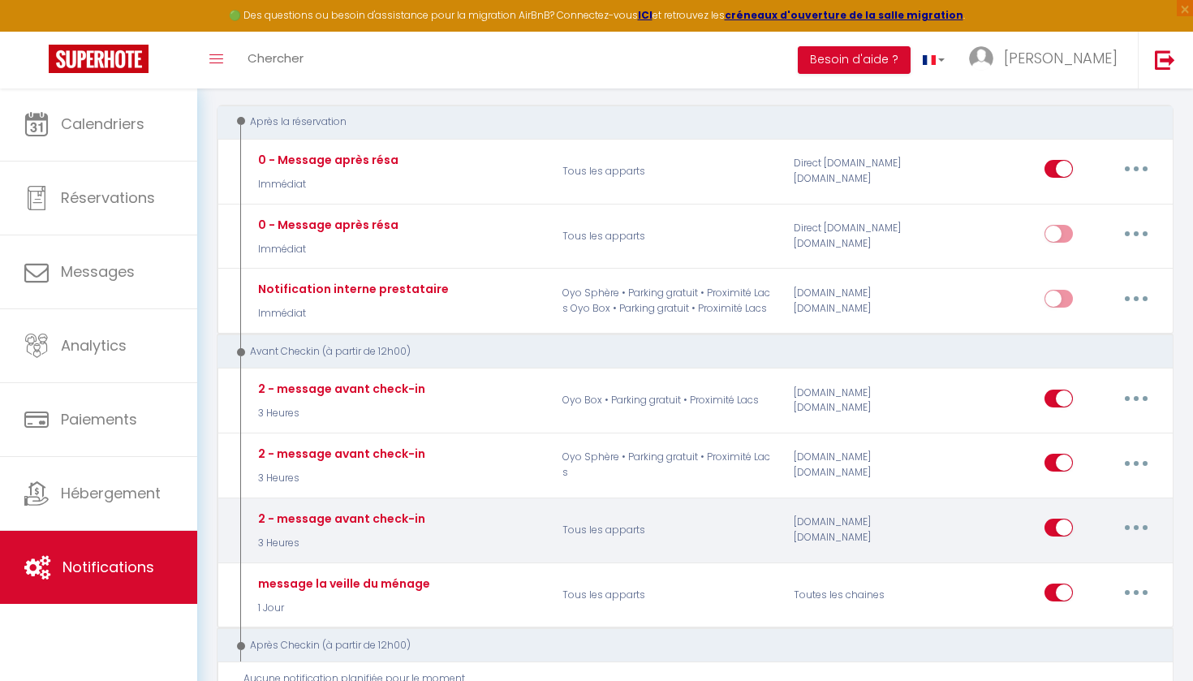
click at [1145, 522] on button "button" at bounding box center [1136, 528] width 45 height 26
click at [1077, 645] on link "Supprimer" at bounding box center [1094, 653] width 120 height 28
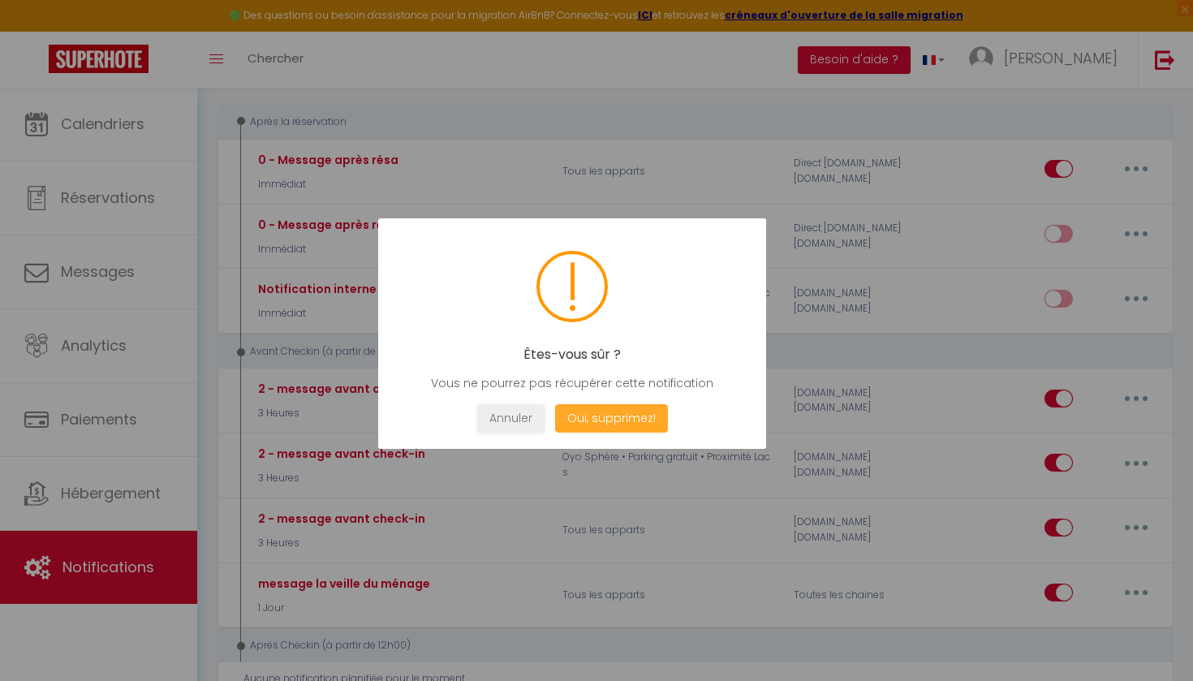
click at [625, 417] on button "Oui, supprimez!" at bounding box center [611, 418] width 113 height 28
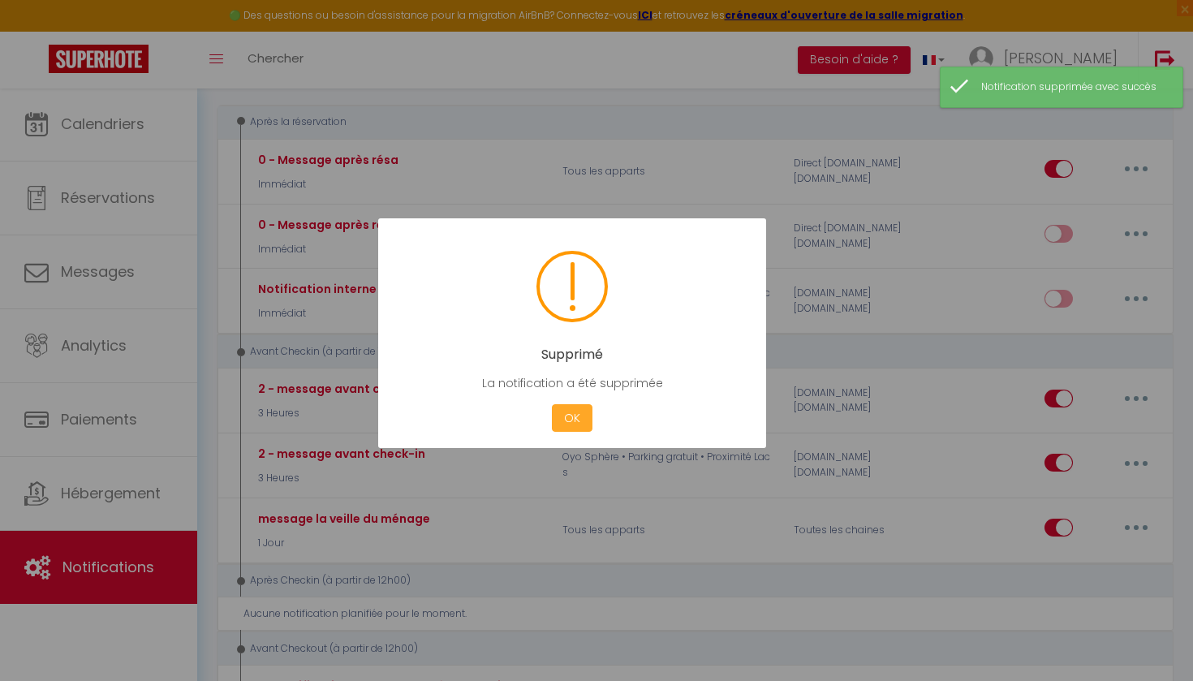
click at [577, 418] on button "OK" at bounding box center [572, 418] width 41 height 28
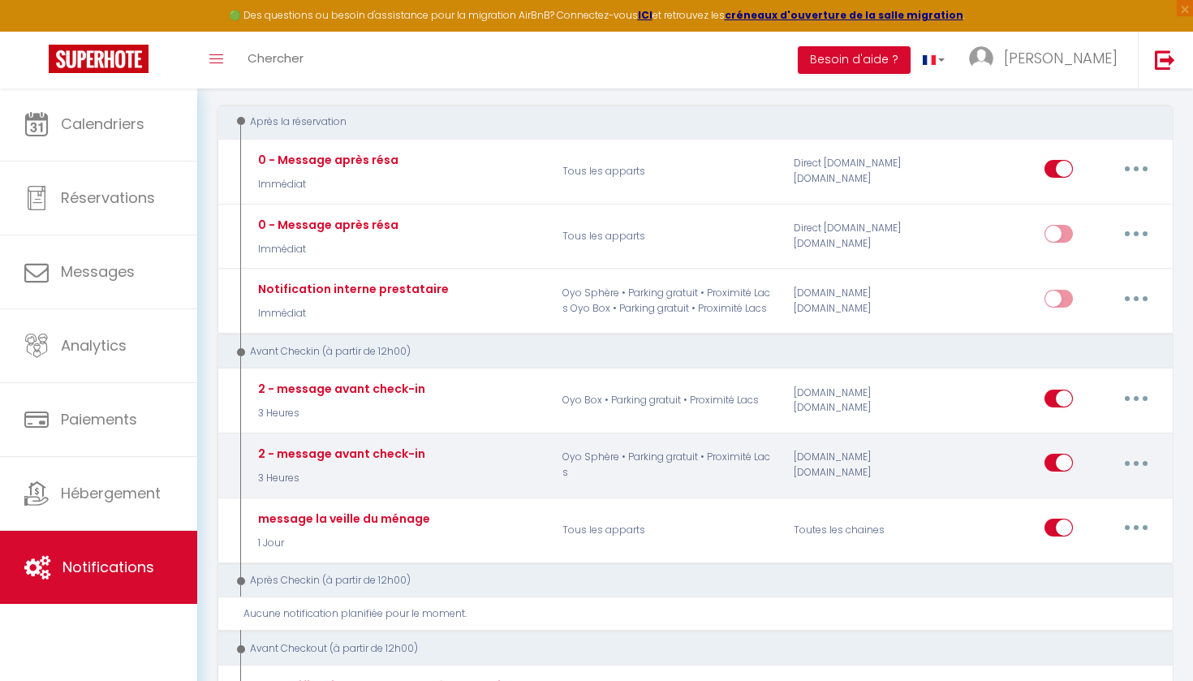
click at [1143, 459] on button "button" at bounding box center [1136, 463] width 45 height 26
click at [1090, 496] on link "Editer" at bounding box center [1094, 500] width 120 height 28
type input "2 - message avant check-in"
select select "3 Heures"
select select "if_booking_is_paid"
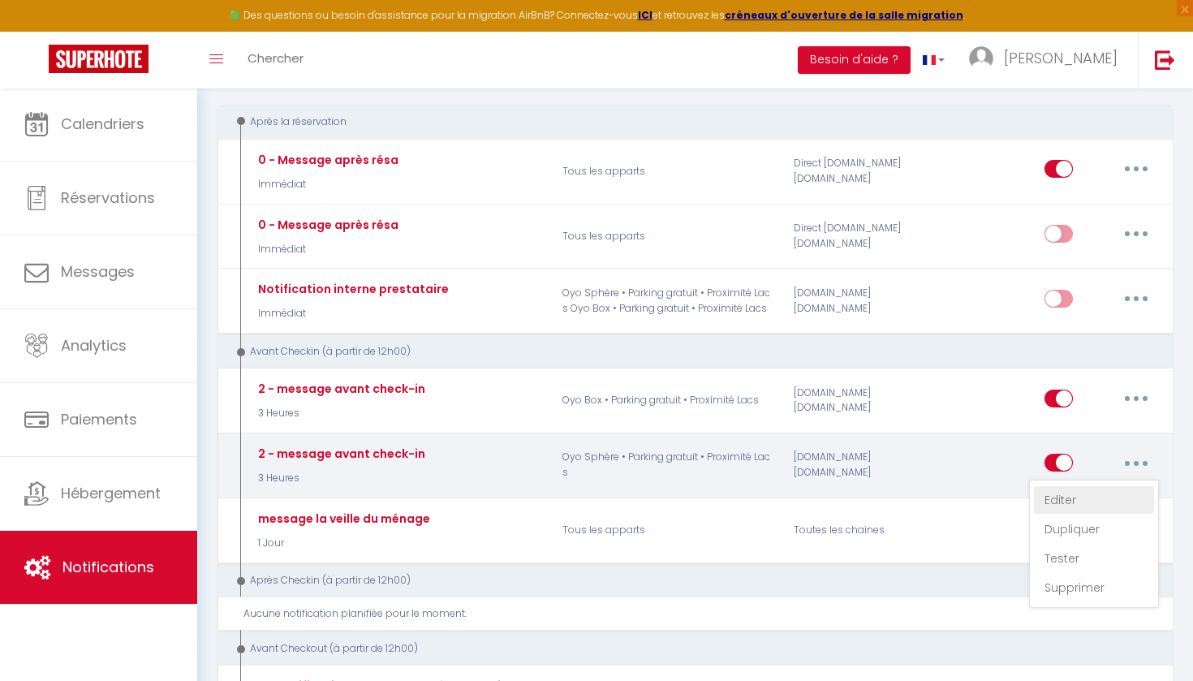
checkbox input "true"
checkbox input "false"
radio input "true"
type input "Procédure pour le checkin - [RENTAL:NAME]"
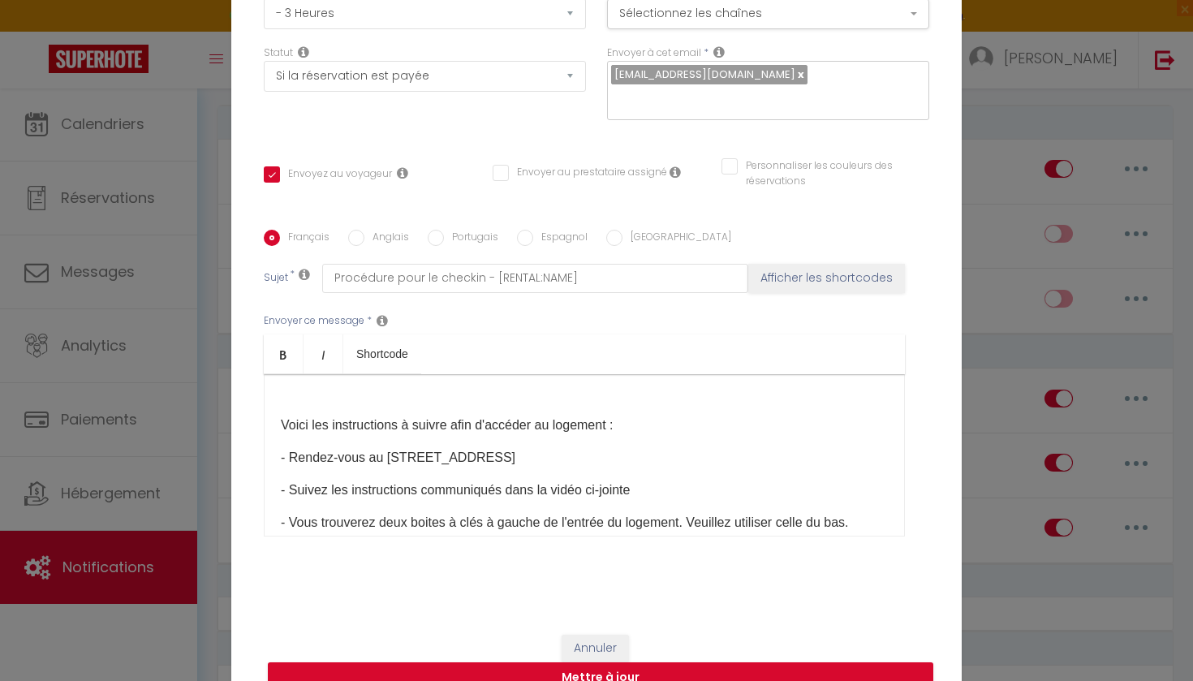
scroll to position [111, 0]
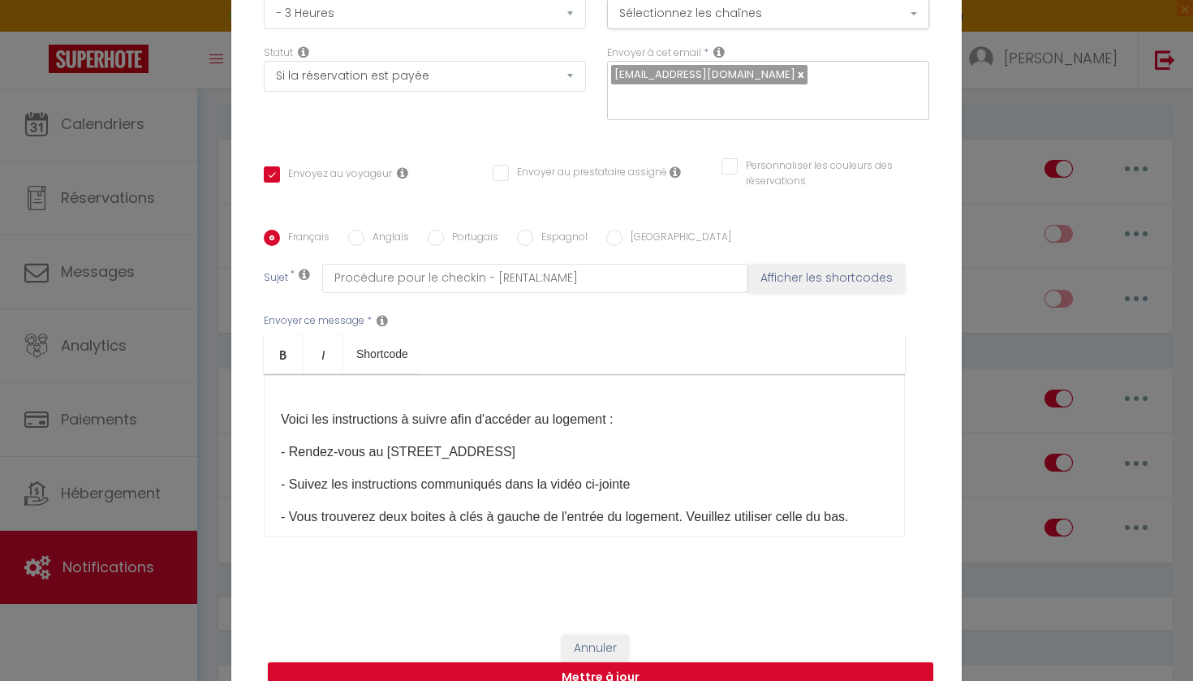
click at [582, 641] on button "Annuler" at bounding box center [595, 649] width 67 height 28
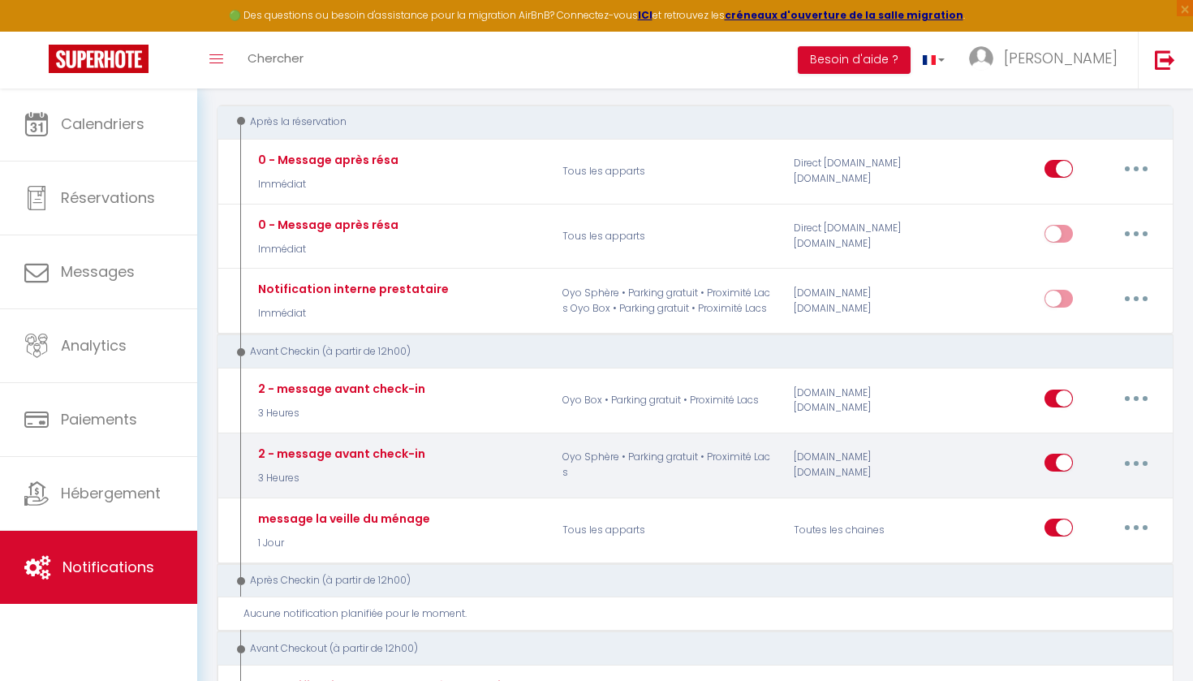
click at [1132, 455] on button "button" at bounding box center [1136, 463] width 45 height 26
click at [1077, 520] on link "Dupliquer" at bounding box center [1094, 529] width 120 height 28
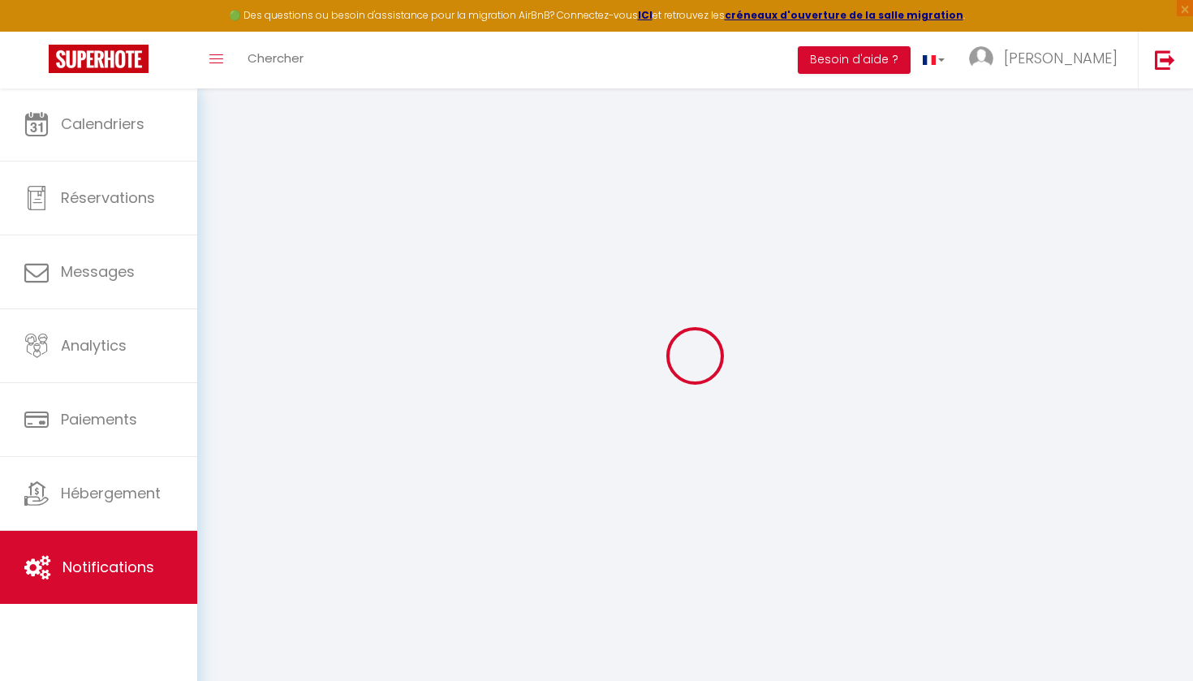
scroll to position [88, 0]
select select "2"
select select "3 Heures"
select select "if_booking_is_paid"
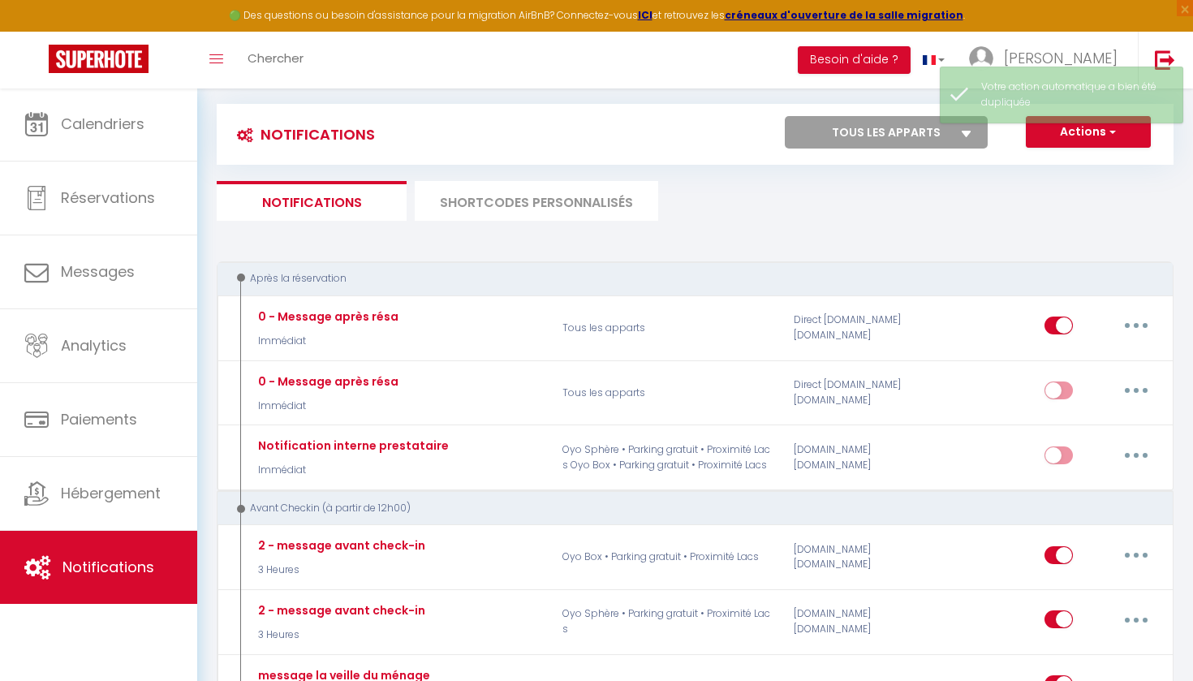
checkbox input "false"
select select "1"
select select
checkbox input "false"
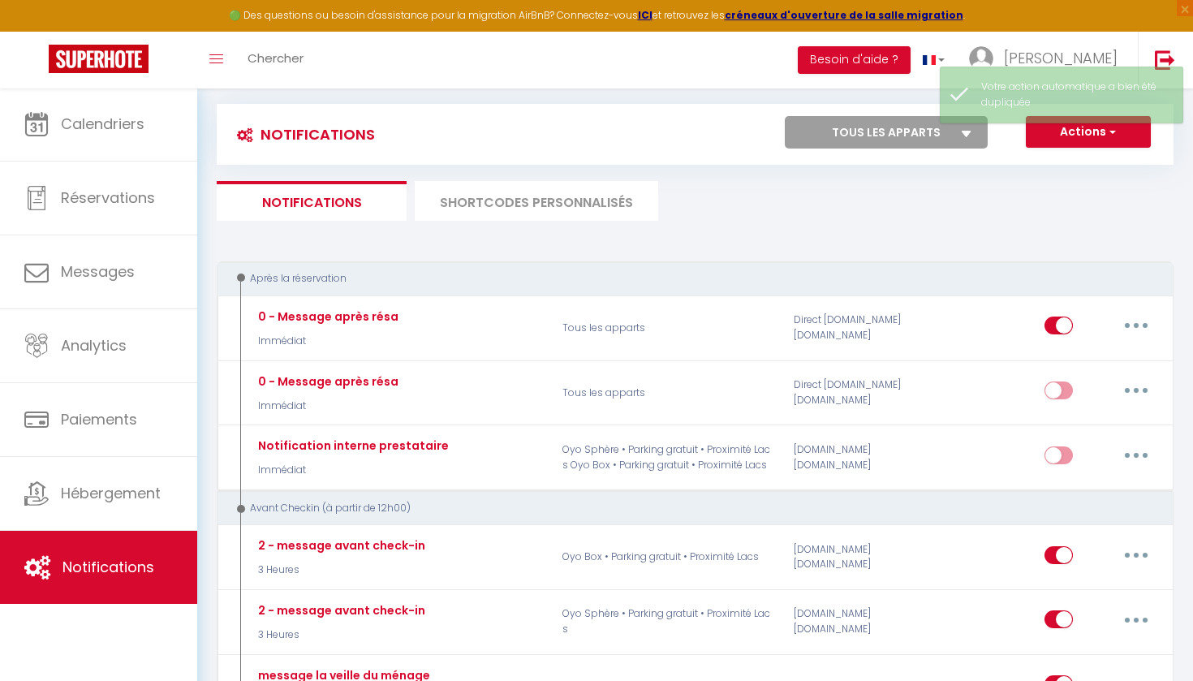
checkbox input "false"
radio input "false"
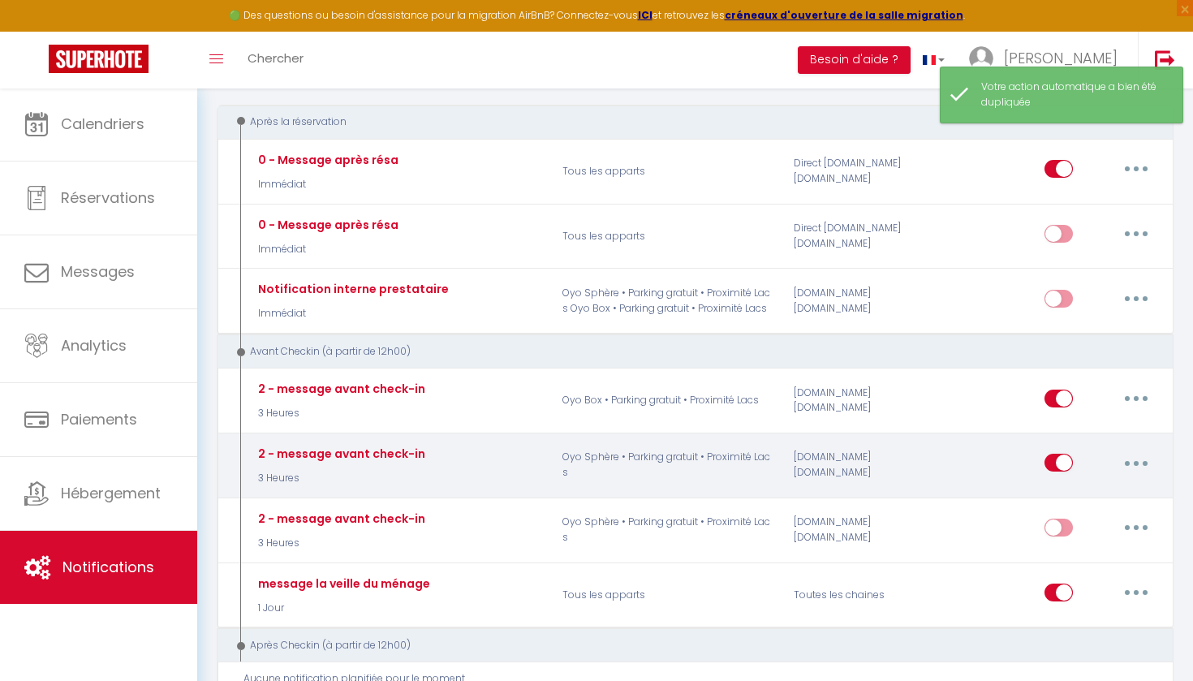
scroll to position [250, 0]
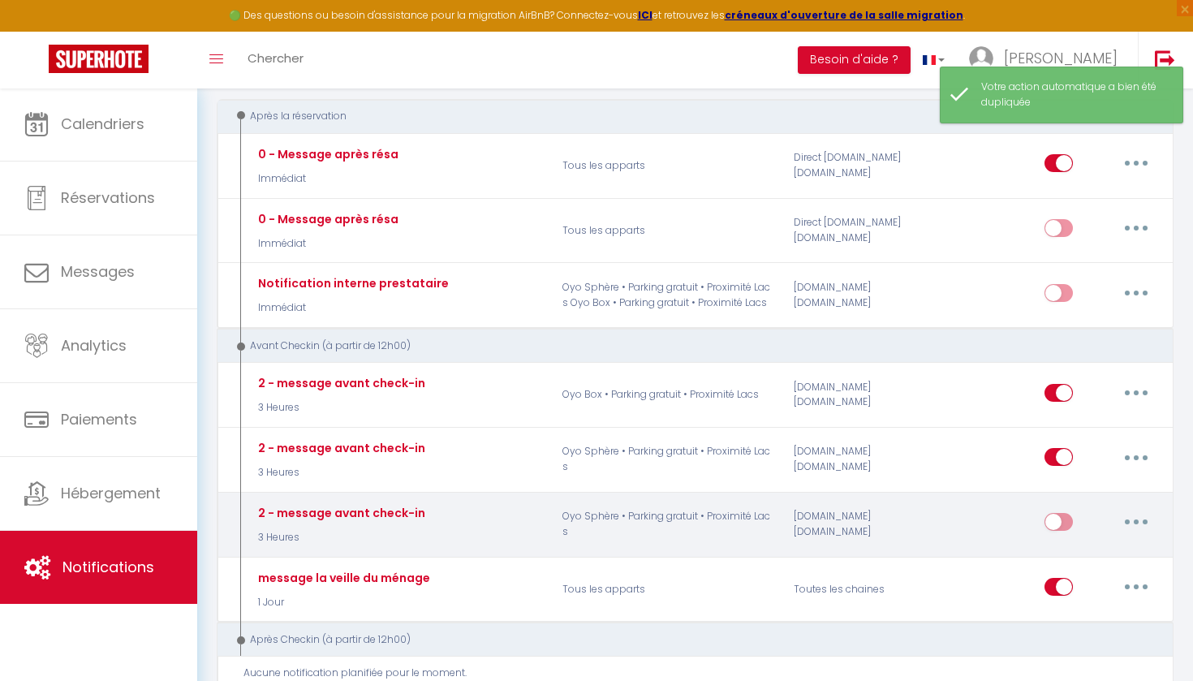
click at [1121, 515] on button "button" at bounding box center [1136, 522] width 45 height 26
click at [1064, 563] on link "Editer" at bounding box center [1094, 559] width 120 height 28
type input "2 - message avant check-in"
select select "3 Heures"
select select "if_booking_is_paid"
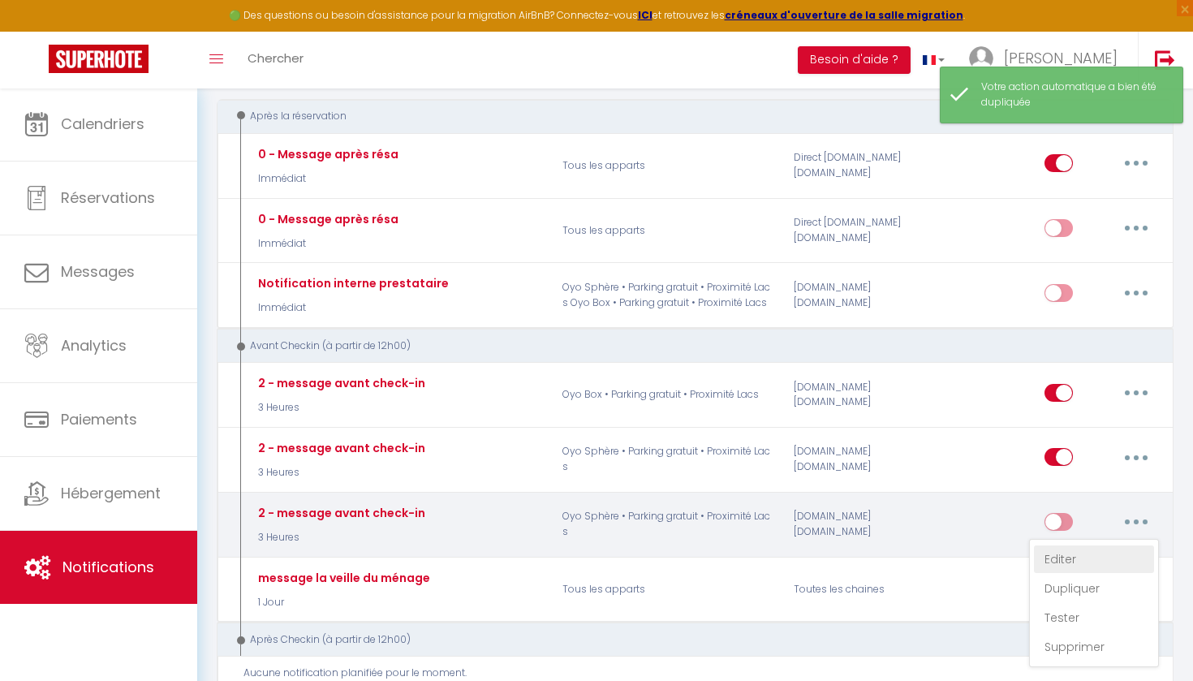
checkbox input "true"
checkbox input "false"
radio input "true"
type input "Procédure pour le checkin - [RENTAL:NAME]"
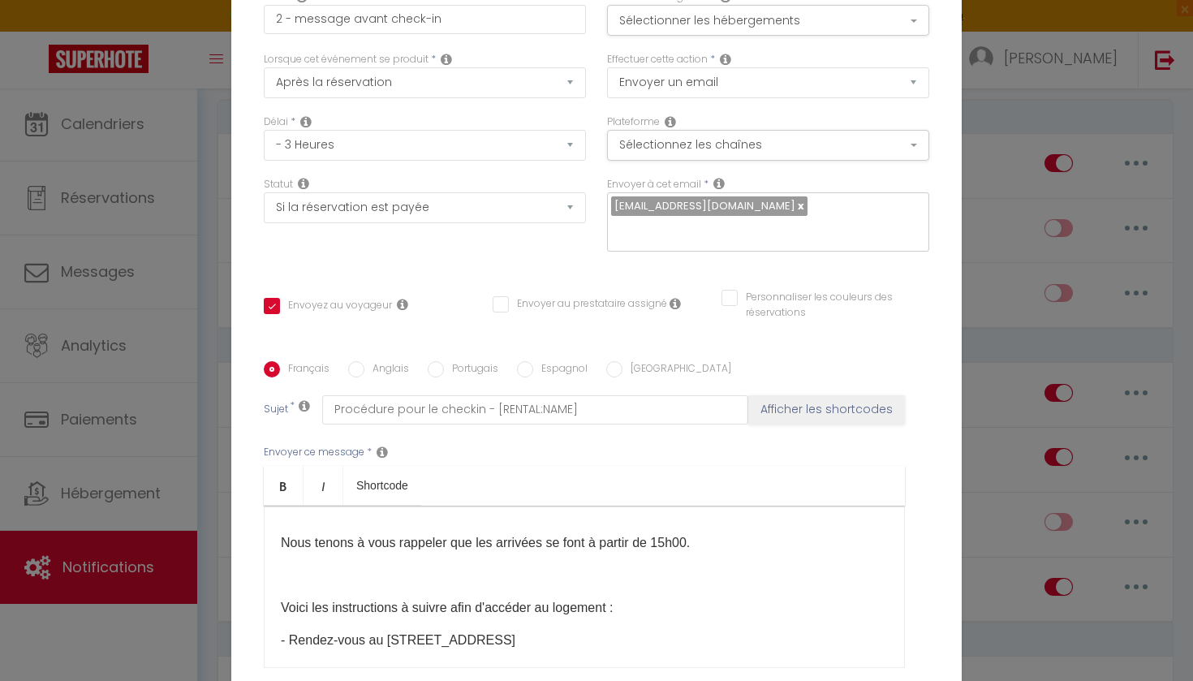
scroll to position [64, 0]
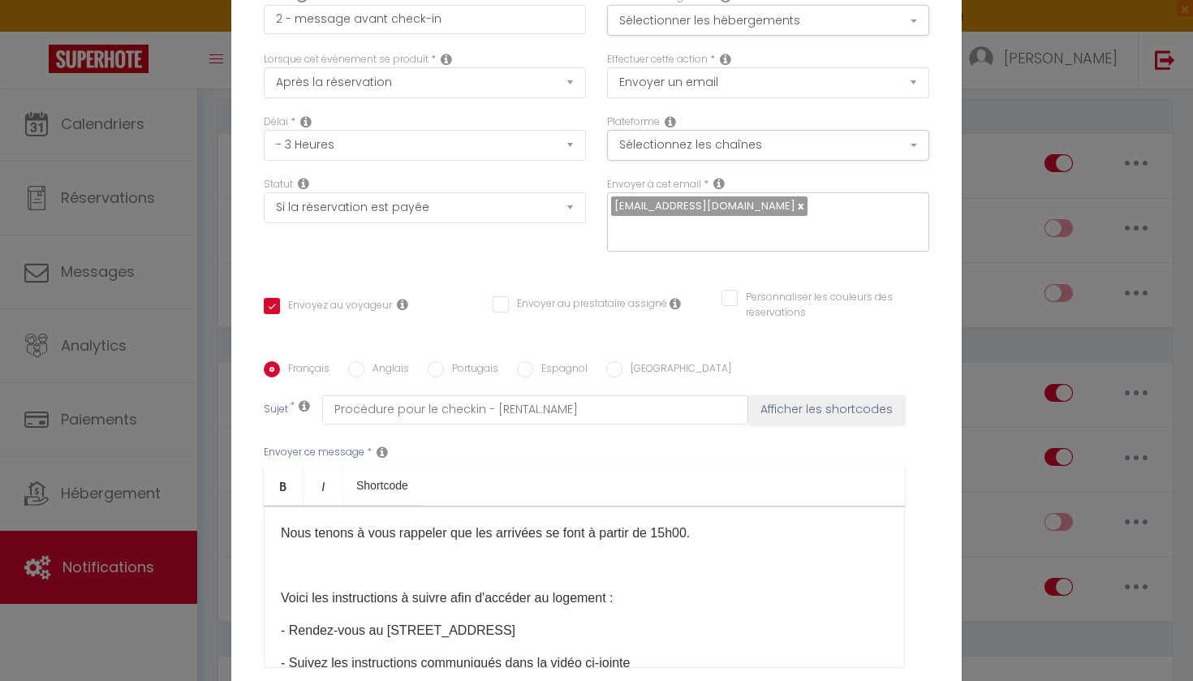
click at [283, 532] on p "Nous tenons à vous rappeler que les arrivées se font à partir de 15h00​." at bounding box center [584, 533] width 607 height 19
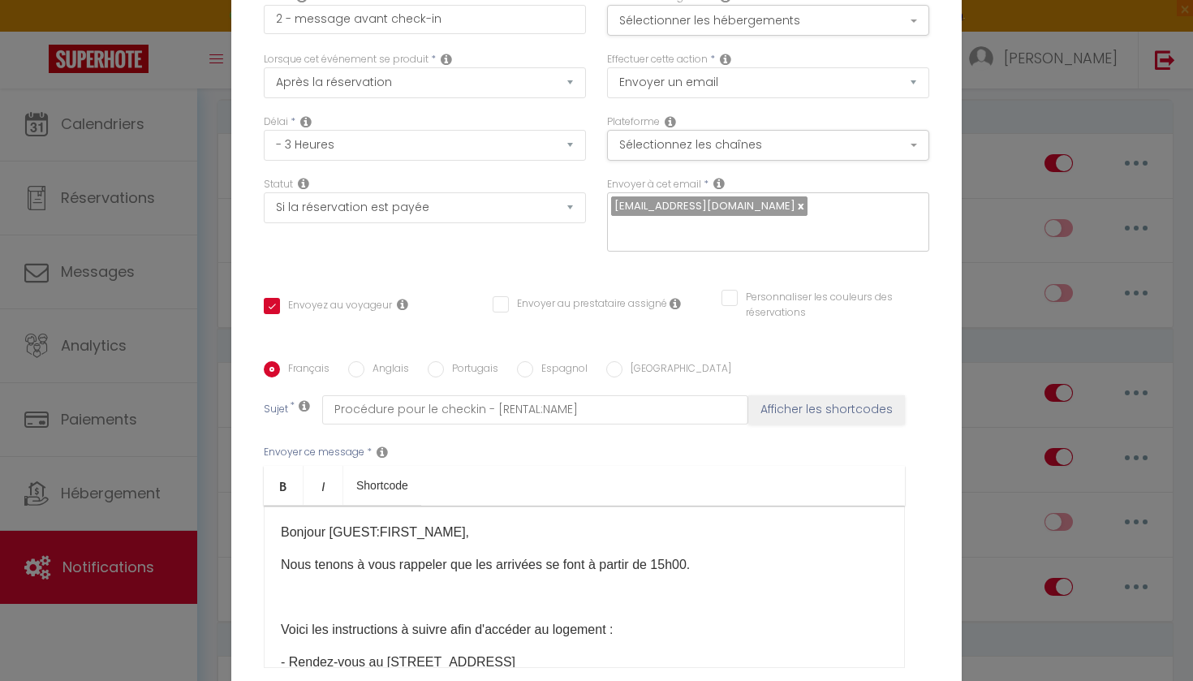
scroll to position [26, 0]
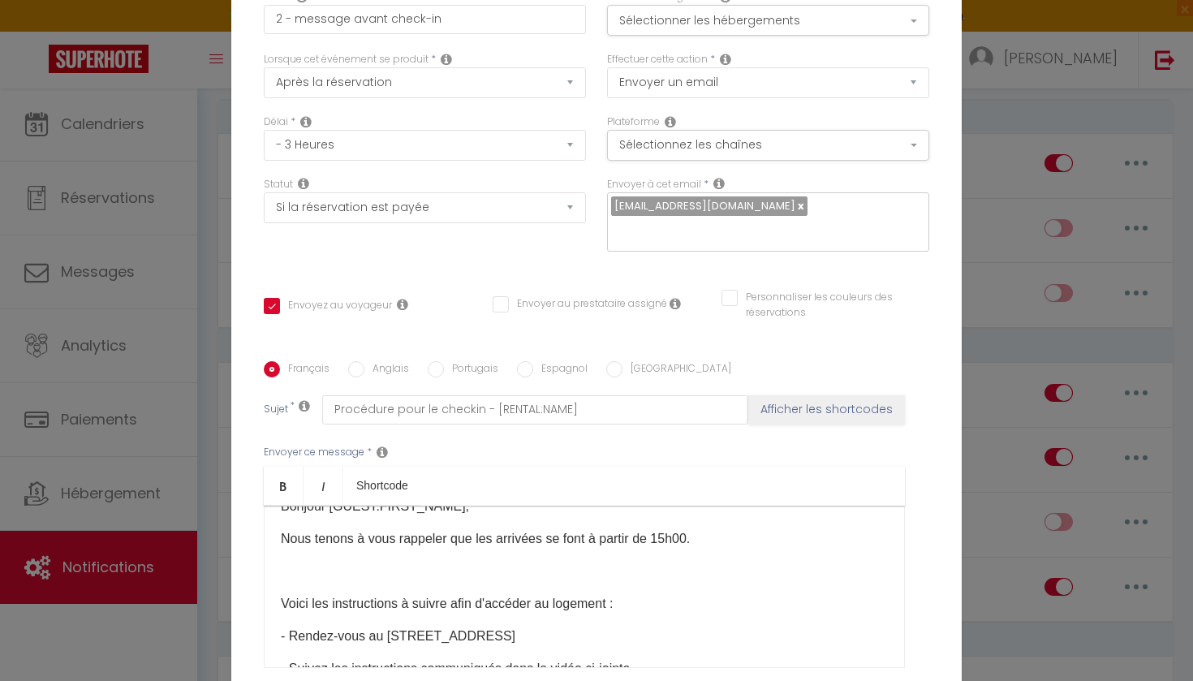
click at [281, 602] on p "Voici les instructions à suivre afin d'accéder au logement :" at bounding box center [584, 603] width 607 height 19
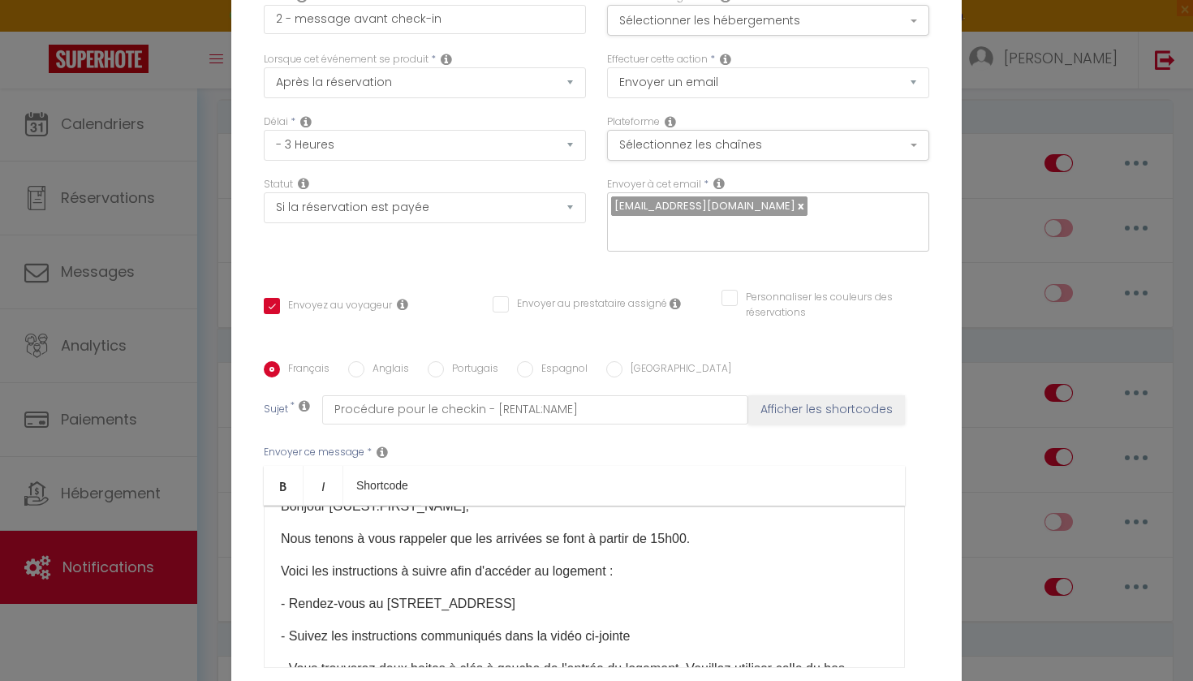
click at [383, 603] on span "- Rendez-vous au [STREET_ADDRESS]" at bounding box center [398, 604] width 235 height 14
click at [494, 605] on span "- Rendez-vous au [STREET_ADDRESS]" at bounding box center [398, 604] width 235 height 14
click at [515, 608] on span "- Rendez-vous au 12 rue du Muret - 01100 Géovreisset" at bounding box center [398, 604] width 235 height 14
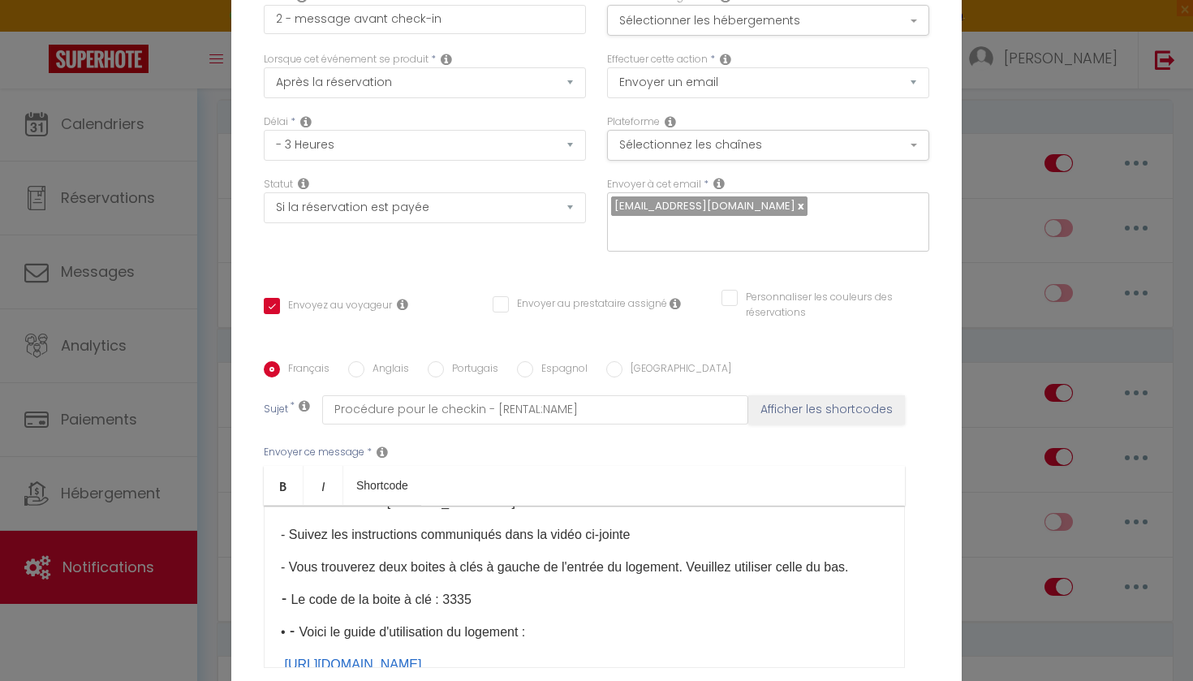
scroll to position [129, 0]
click at [473, 597] on p "⁃ Le code de la boite à clé : 3335" at bounding box center [584, 597] width 607 height 19
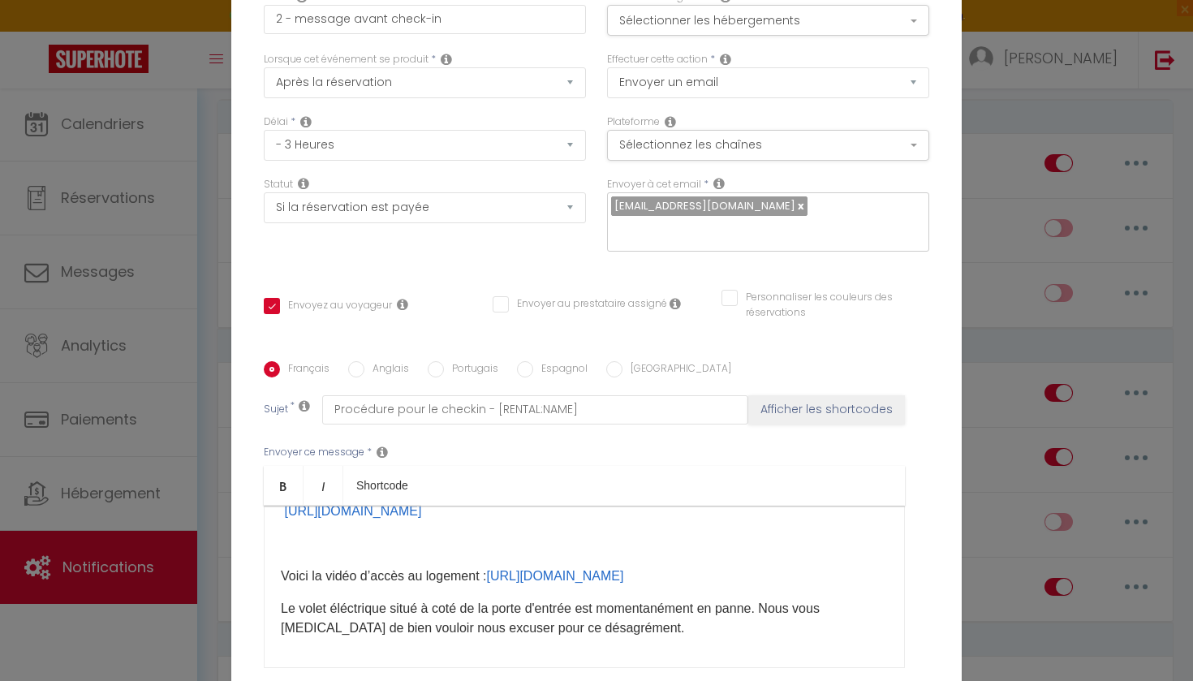
scroll to position [285, 0]
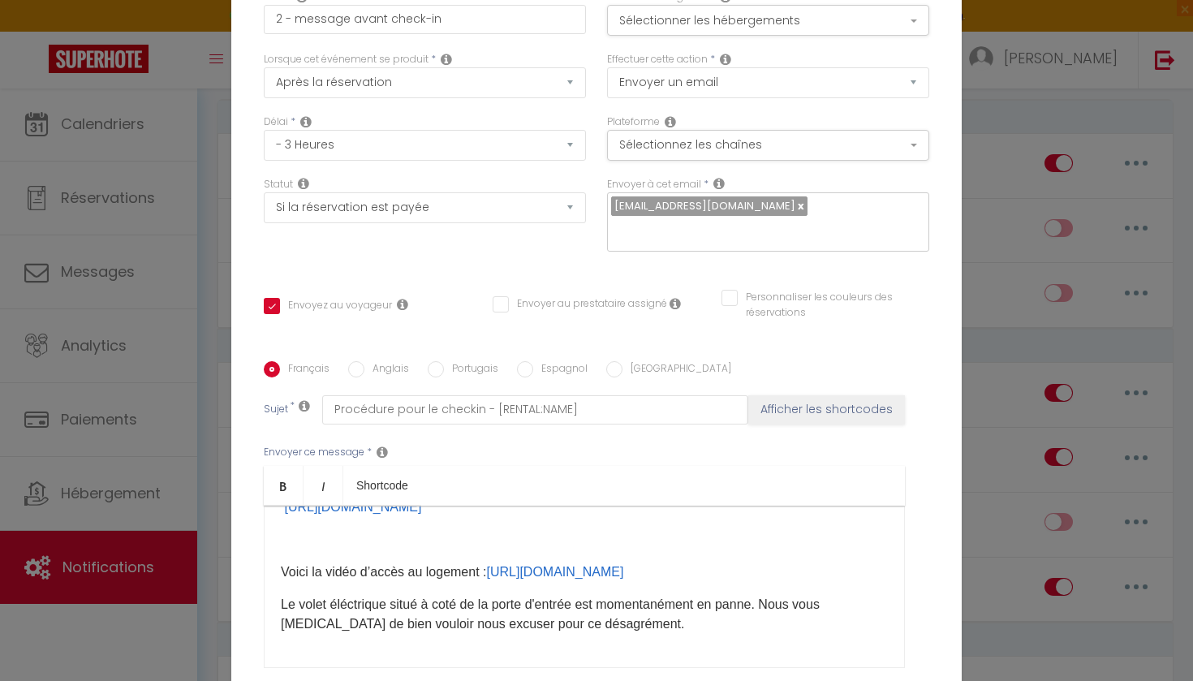
click at [580, 621] on p "Le volet éléctrique situé à coté de la porte d'entrée est momentanément en pann…" at bounding box center [584, 614] width 607 height 39
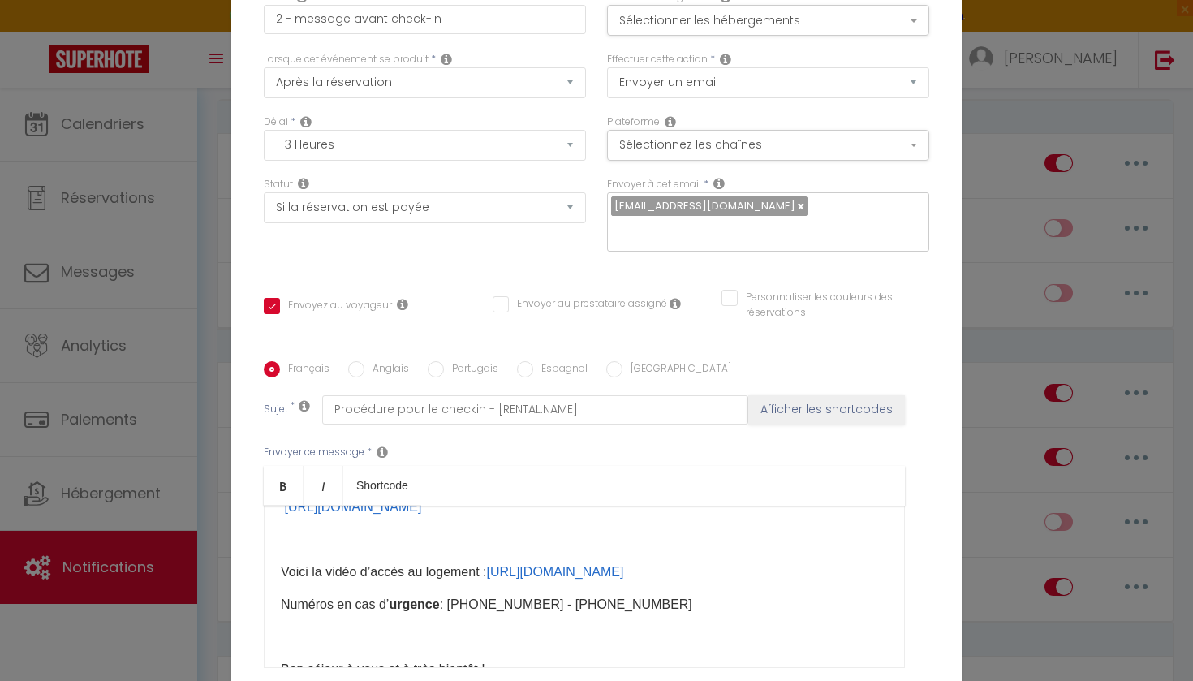
click at [279, 570] on div "Bonjour [GUEST:FIRST_NAME], Nous tenons à vous rappeler que les arrivées se fon…" at bounding box center [584, 587] width 641 height 162
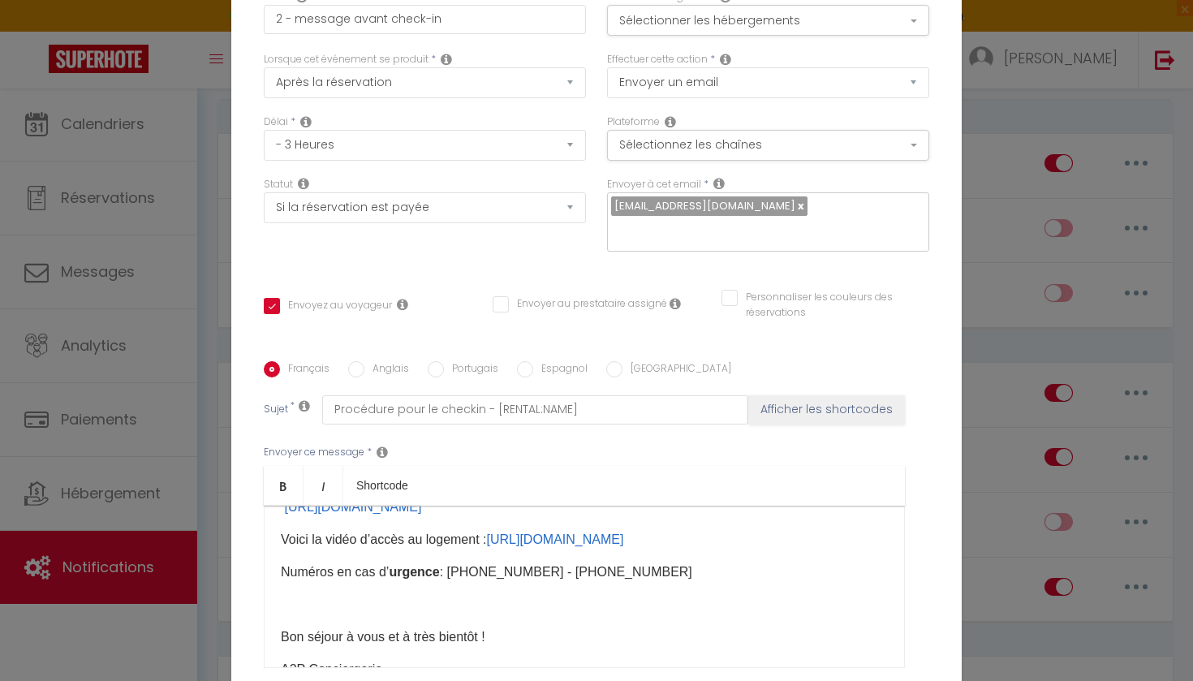
scroll to position [303, 0]
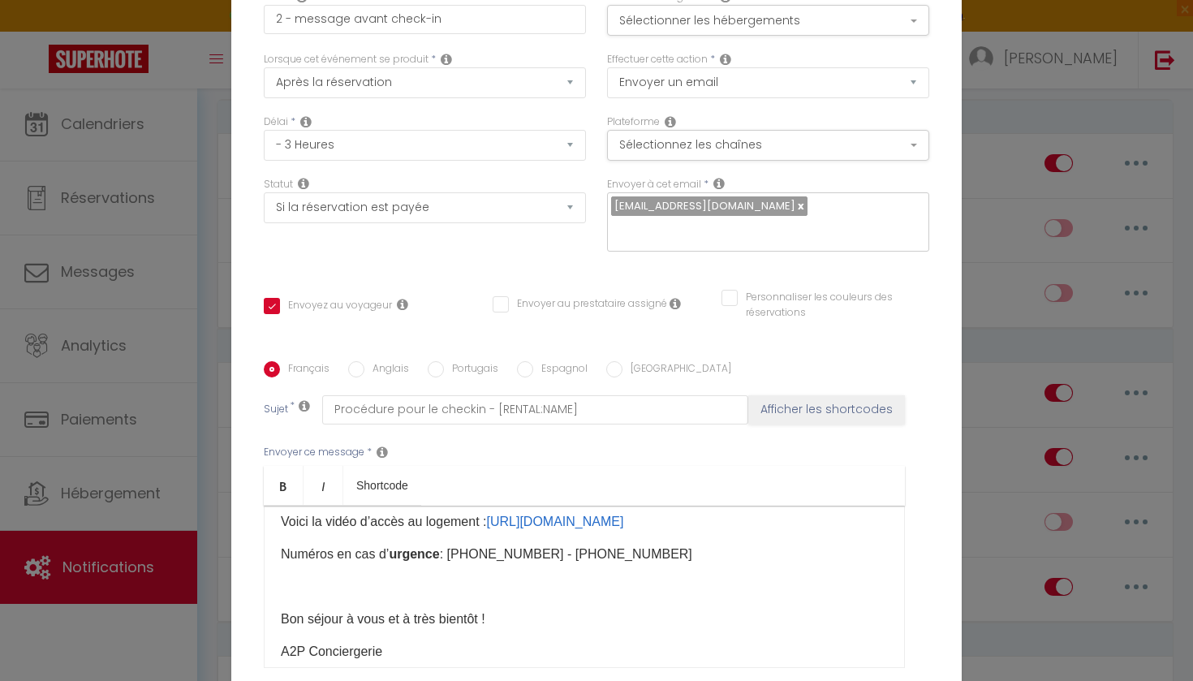
click at [282, 618] on p "Bon séjour à vous et à très bientôt !" at bounding box center [584, 619] width 607 height 19
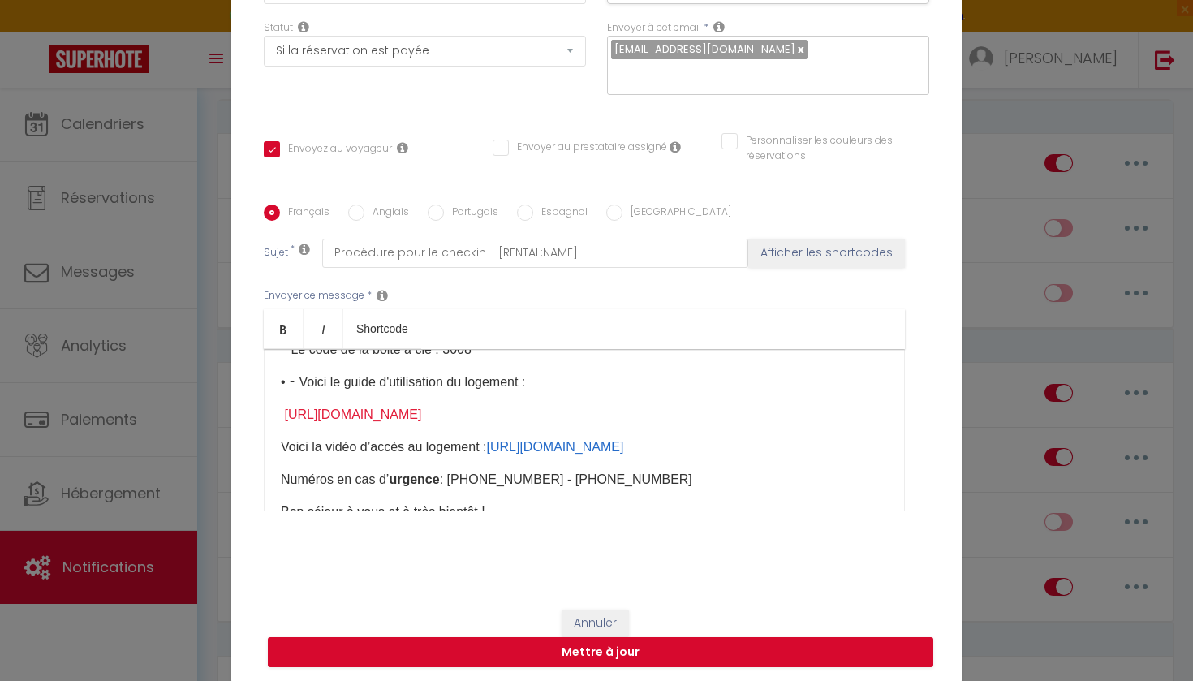
scroll to position [222, 0]
click at [703, 448] on p "​Voici la vidéo d’accès au logement : https://youtu.be/0-0ejRdHn4E" at bounding box center [584, 445] width 607 height 19
drag, startPoint x: 840, startPoint y: 416, endPoint x: 645, endPoint y: 407, distance: 195.0
click at [645, 407] on p "https://drive.google.com/file/d/18brmJzVBpmHtjZJH_9vUa0RJCVjDjqI3/view?usp=shar…" at bounding box center [584, 412] width 607 height 19
click at [421, 416] on link "[URL][DOMAIN_NAME]" at bounding box center [352, 413] width 137 height 14
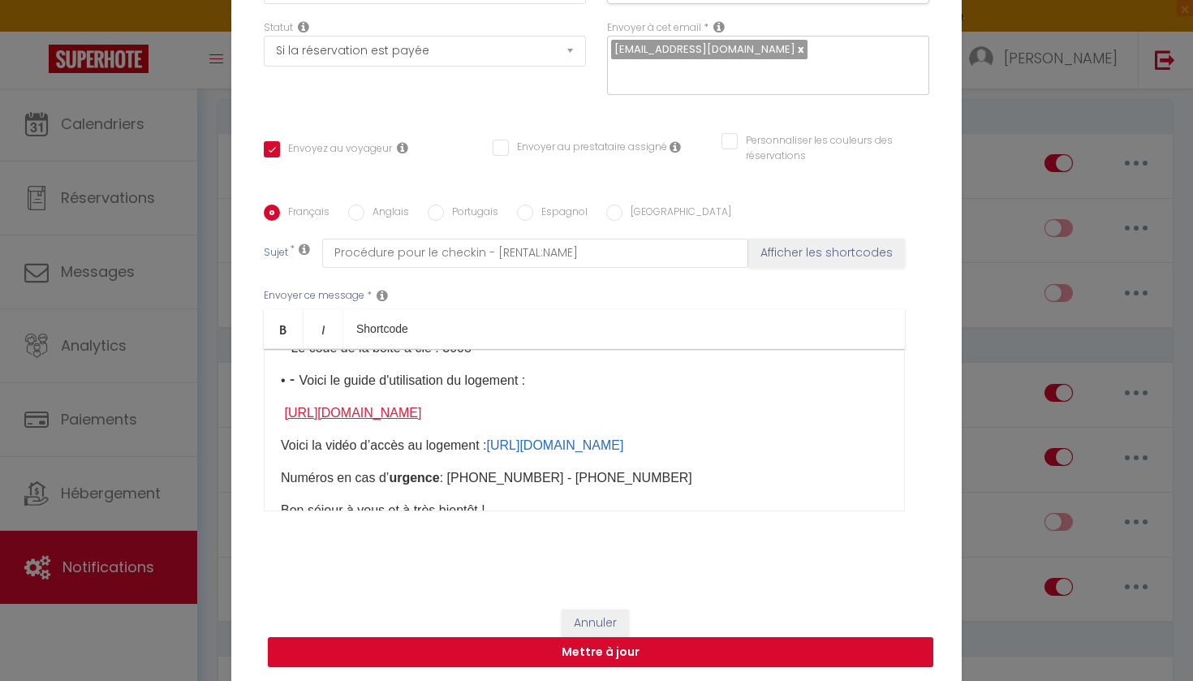
click at [421, 416] on link "[URL][DOMAIN_NAME]" at bounding box center [352, 413] width 137 height 14
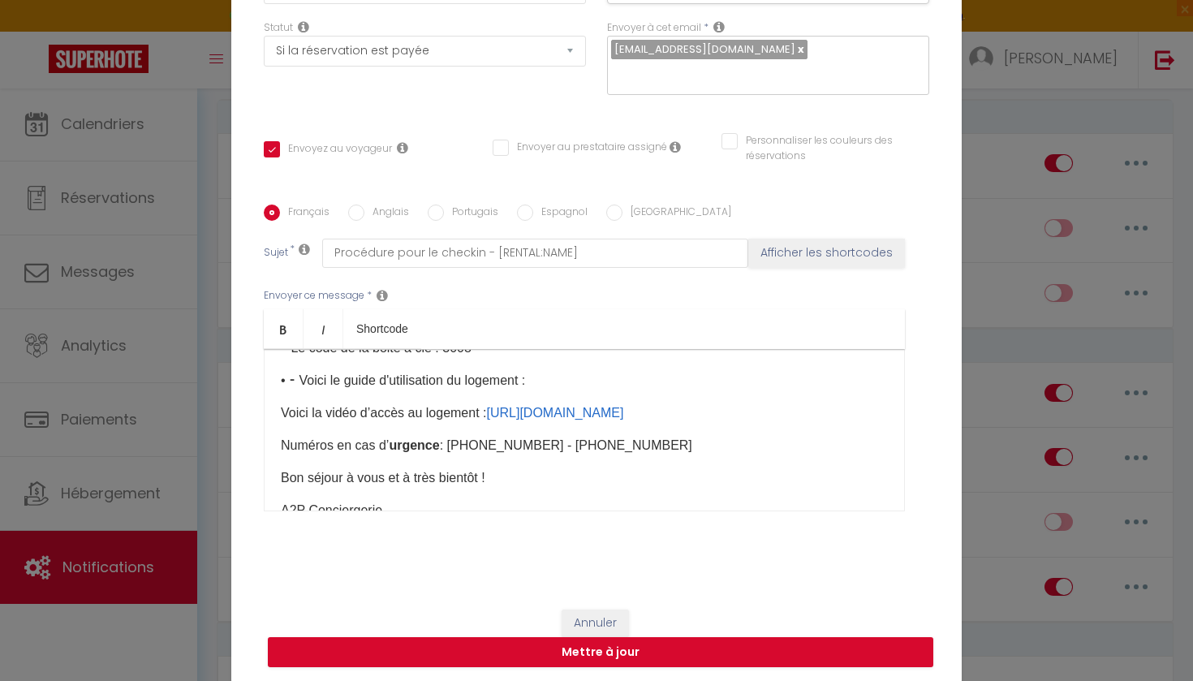
click at [590, 382] on p "• ⁃ Voici le guide d'utilisation du logement :" at bounding box center [584, 380] width 607 height 19
drag, startPoint x: 682, startPoint y: 433, endPoint x: 551, endPoint y: 428, distance: 130.8
click at [551, 423] on p "​Voici la vidéo d’accès au logement : https://youtu.be/0-0ejRdHn4E" at bounding box center [584, 412] width 607 height 19
click at [551, 420] on link "https://youtu.be/0-0ejRdHn4E" at bounding box center [554, 413] width 137 height 14
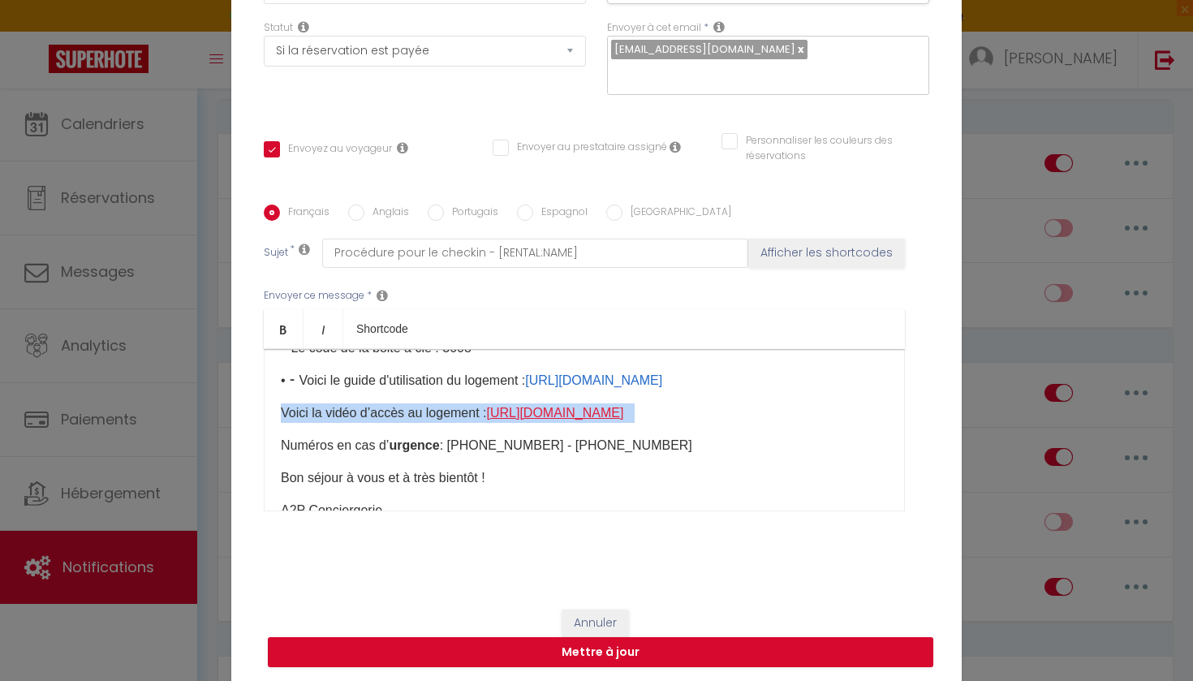
click at [551, 420] on link "https://youtu.be/0-0ejRdHn4E" at bounding box center [554, 413] width 137 height 14
click at [684, 423] on p "​Voici la vidéo d’accès au logement : https://youtu.be/0-0ejRdHn4E" at bounding box center [584, 412] width 607 height 19
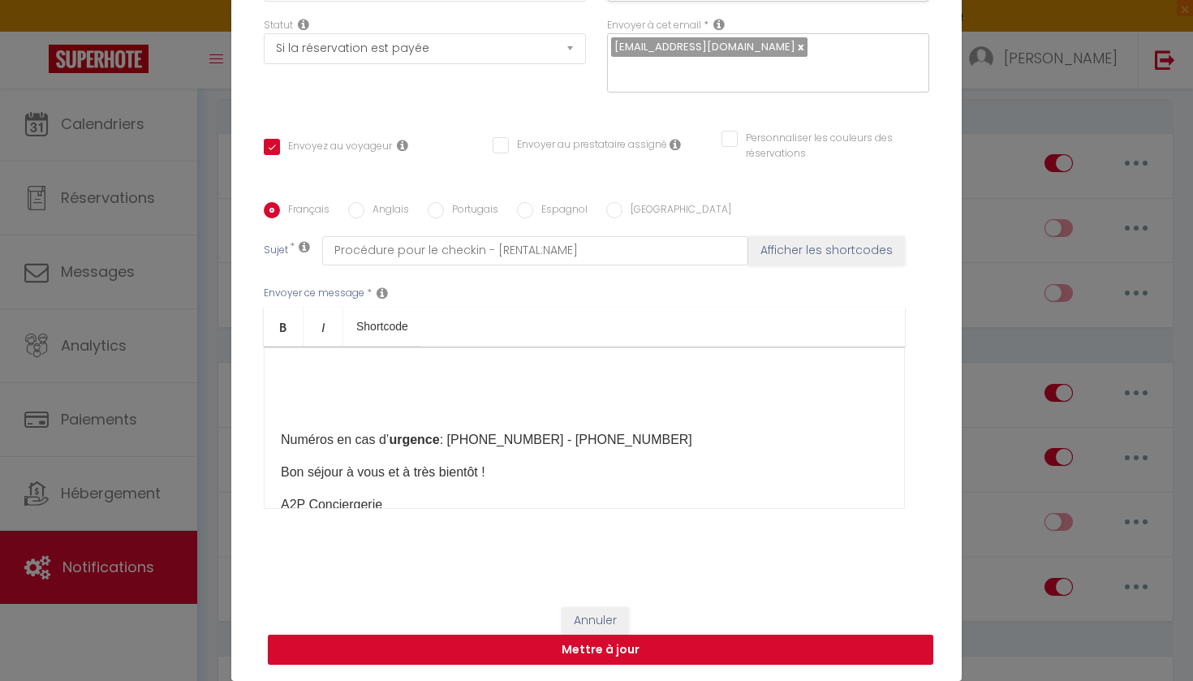
scroll to position [610, 0]
click at [297, 420] on p "​" at bounding box center [584, 409] width 607 height 19
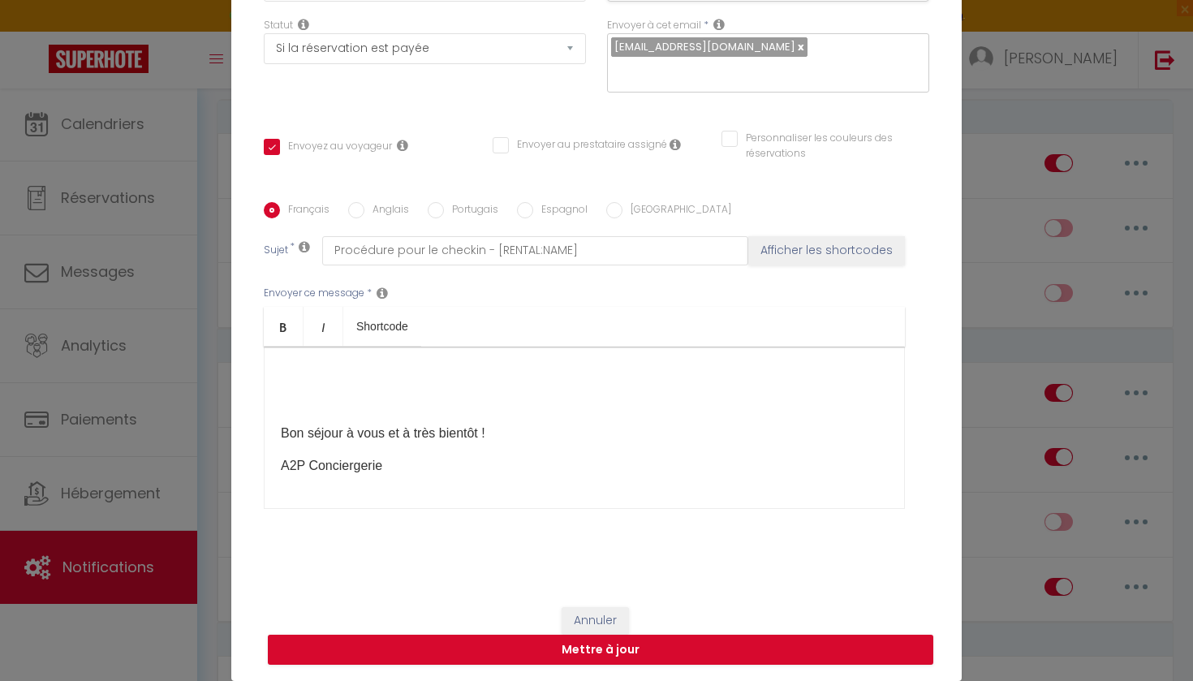
click at [282, 435] on p "Bon séjour à vous et à très bientôt !" at bounding box center [584, 433] width 607 height 19
click at [279, 463] on div "Bonjour [GUEST:FIRST_NAME], Nous tenons à vous rappeler que les arrivées se fon…" at bounding box center [584, 428] width 641 height 162
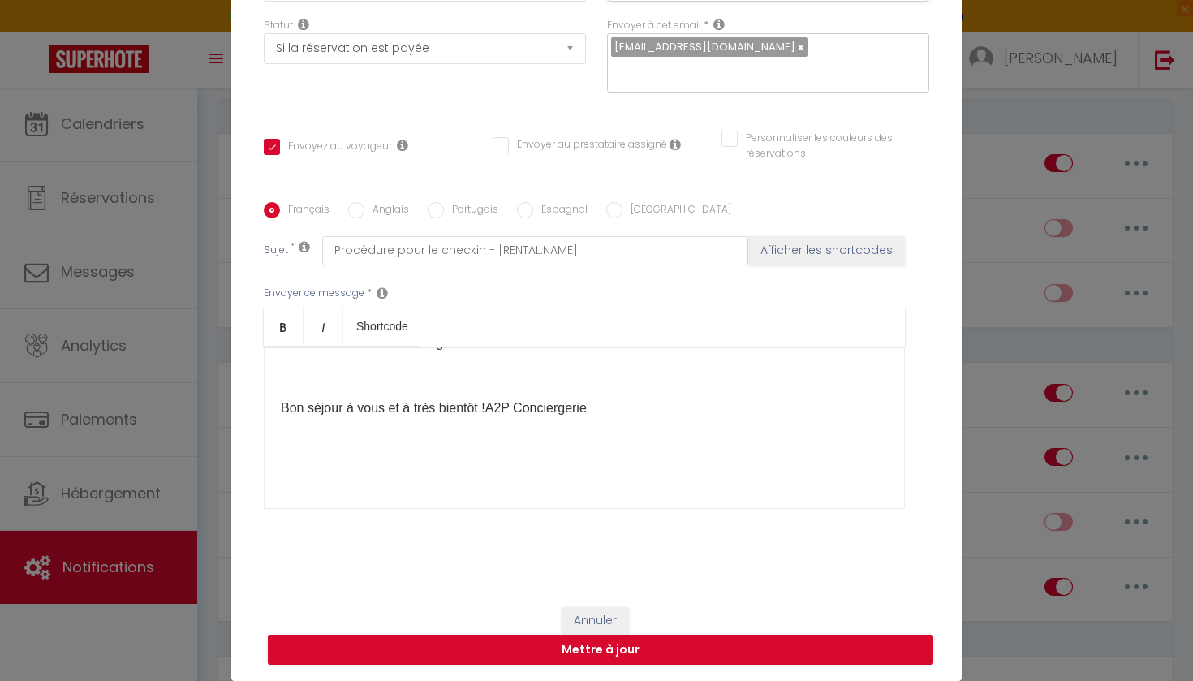
scroll to position [644, 0]
click at [345, 482] on div "Bonjour [GUEST:FIRST_NAME], Nous tenons à vous rappeler que les arrivées se fon…" at bounding box center [584, 428] width 641 height 162
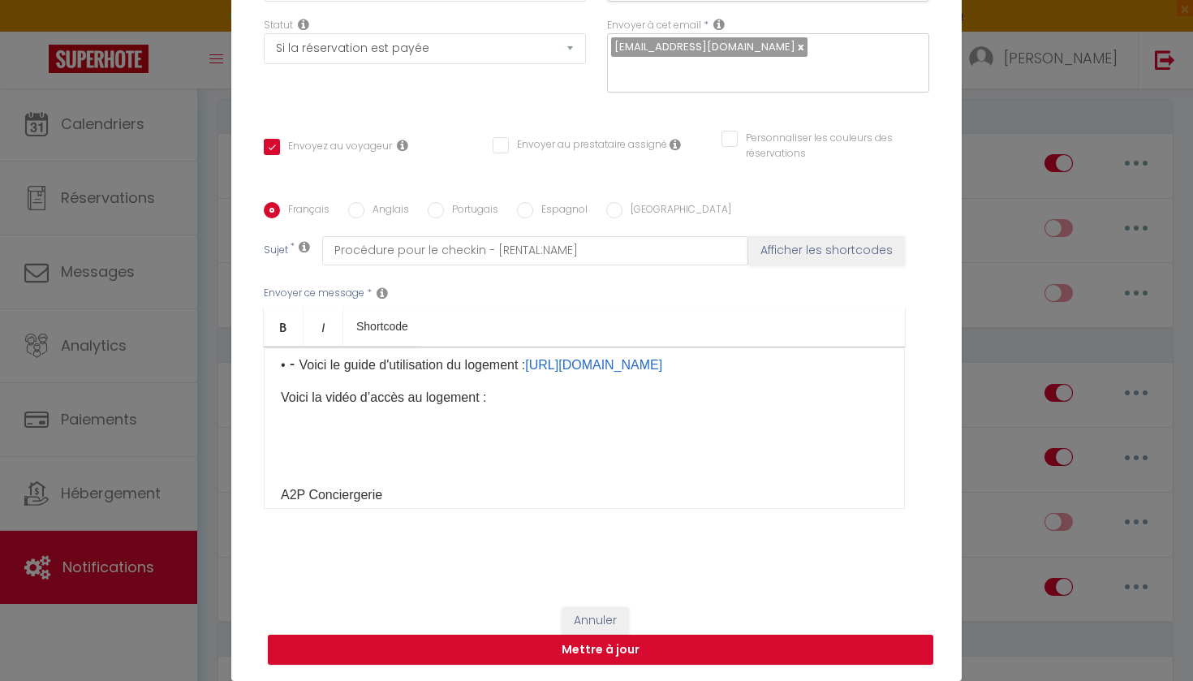
click at [513, 407] on p "​Voici la vidéo d’accès au logement :" at bounding box center [584, 397] width 607 height 19
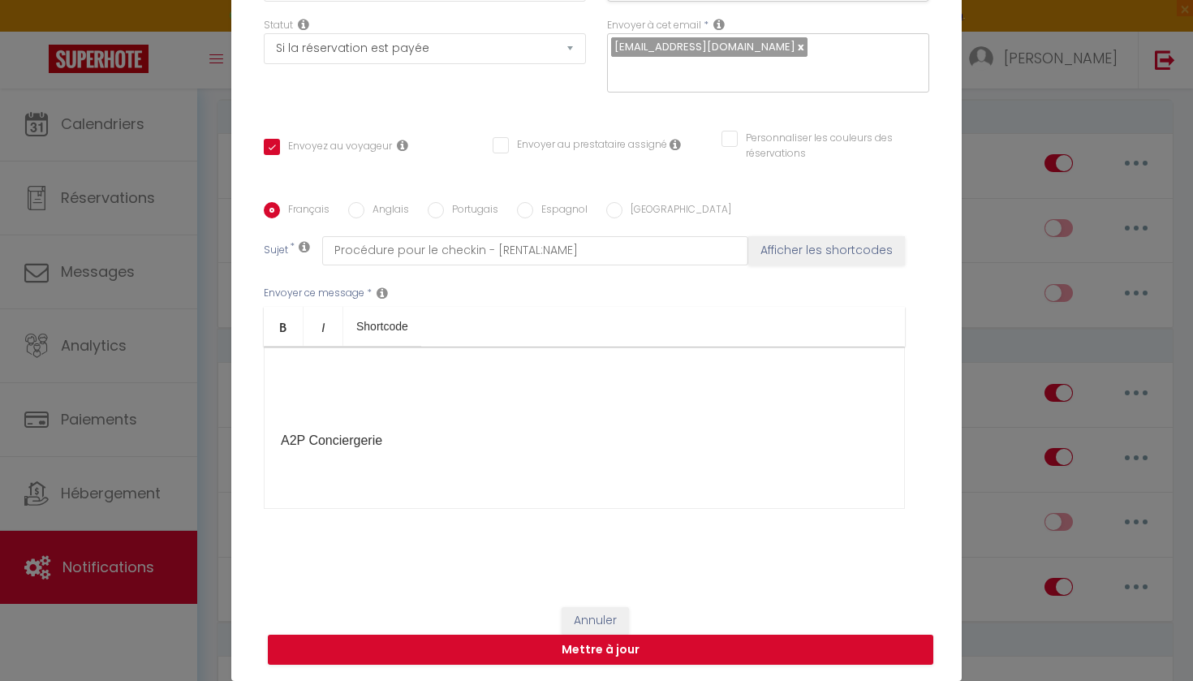
scroll to position [678, 0]
click at [376, 385] on p "​" at bounding box center [584, 374] width 607 height 19
click at [503, 386] on p "​Voici la vidéo d’accès au logement :" at bounding box center [584, 375] width 607 height 19
drag, startPoint x: 432, startPoint y: 429, endPoint x: 264, endPoint y: 427, distance: 168.0
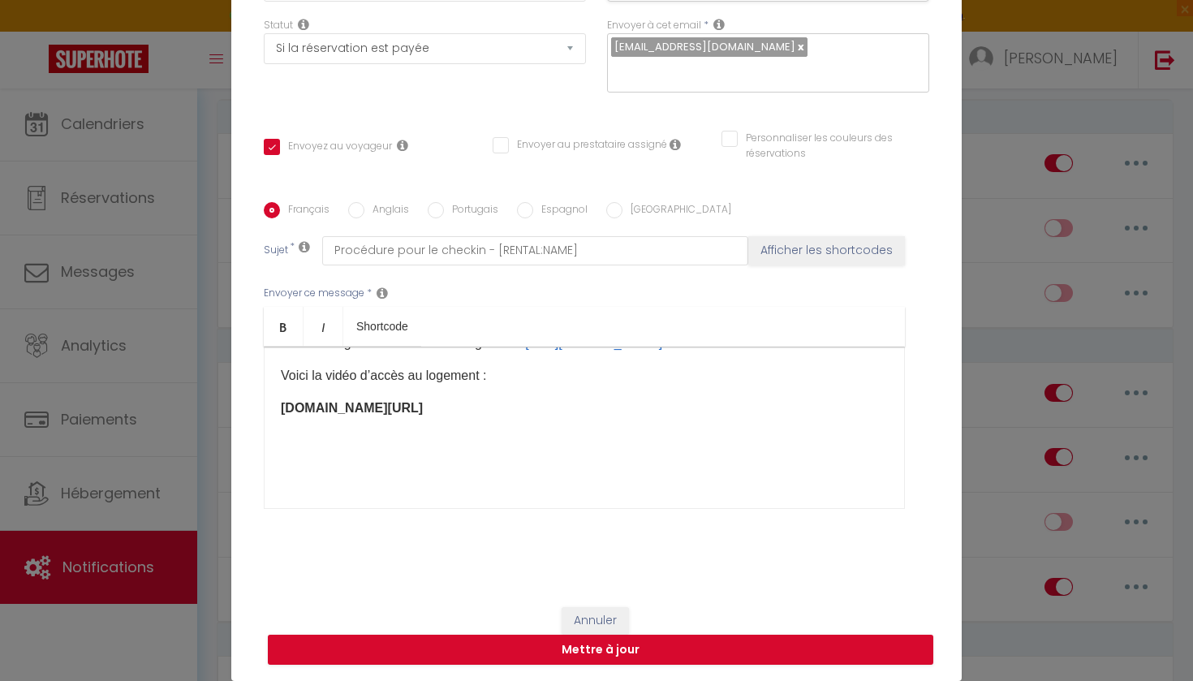
click at [264, 427] on div "Bonjour [GUEST:FIRST_NAME], Nous tenons à vous rappeler que les arrivées se fon…" at bounding box center [584, 428] width 641 height 162
click at [510, 386] on p "​Voici la vidéo d’accès au logement :" at bounding box center [584, 375] width 607 height 19
click at [498, 367] on div "A2P Conciergerie" at bounding box center [584, 490] width 607 height 342
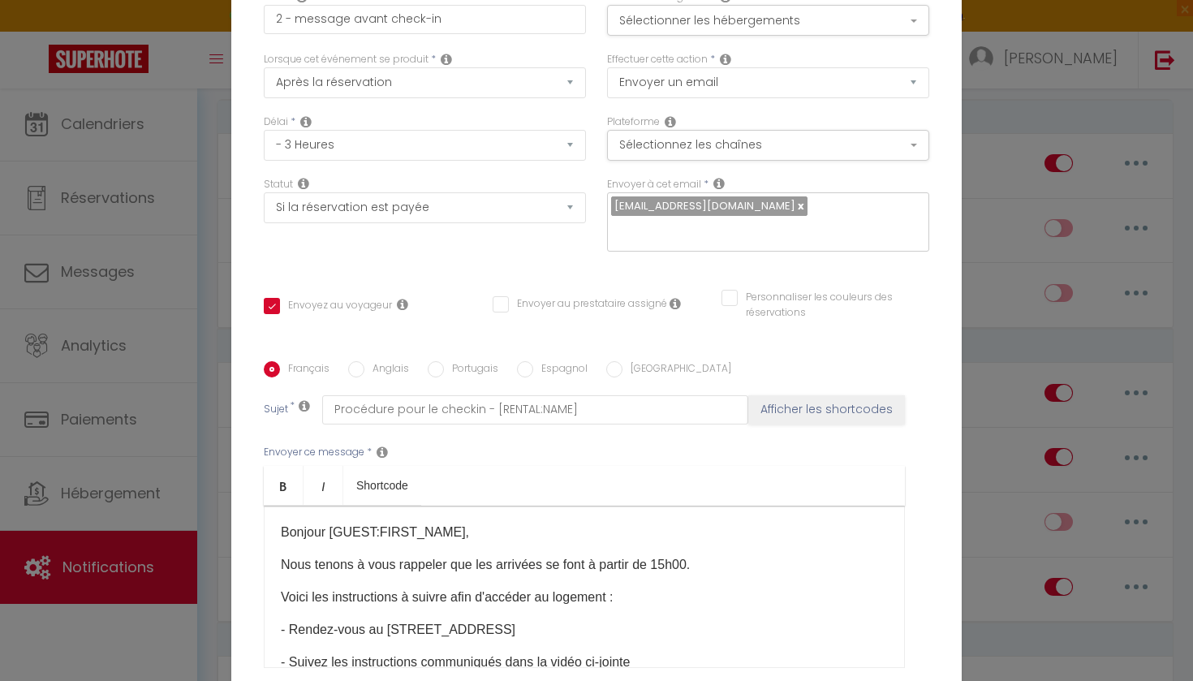
scroll to position [0, 0]
click at [735, 28] on button "Sélectionner les hébergements" at bounding box center [768, 20] width 322 height 31
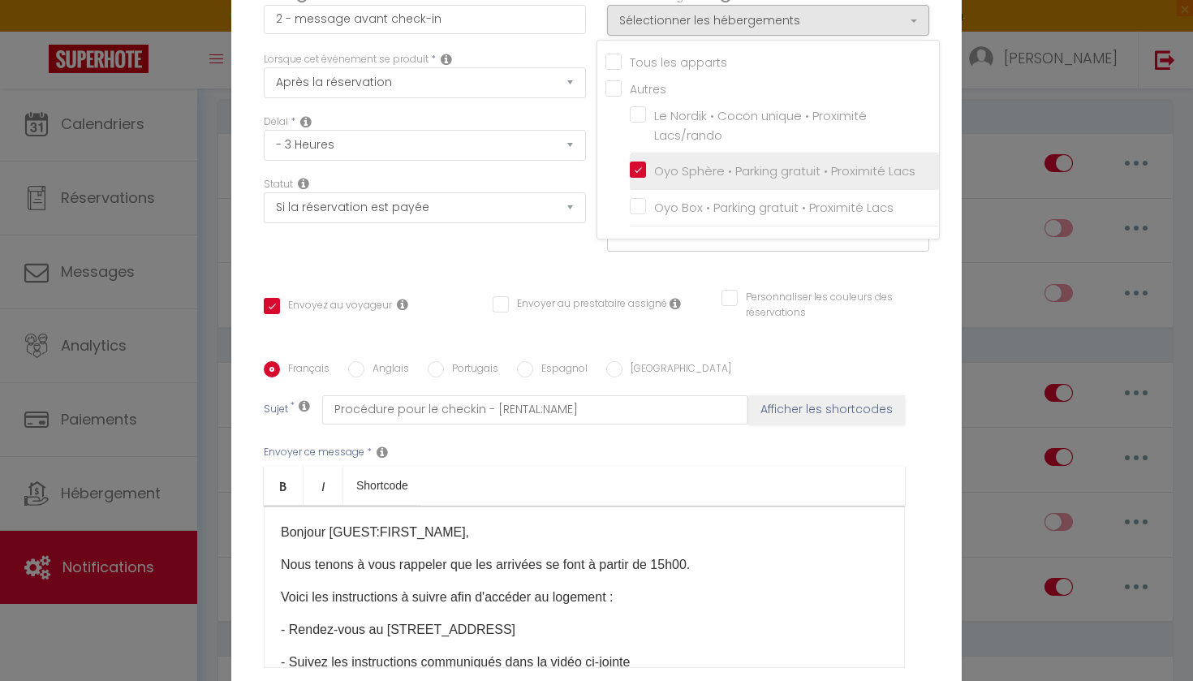
click at [639, 166] on input "Oyo Sphère • Parking gratuit • Proximité Lacs" at bounding box center [784, 171] width 309 height 16
checkbox input "false"
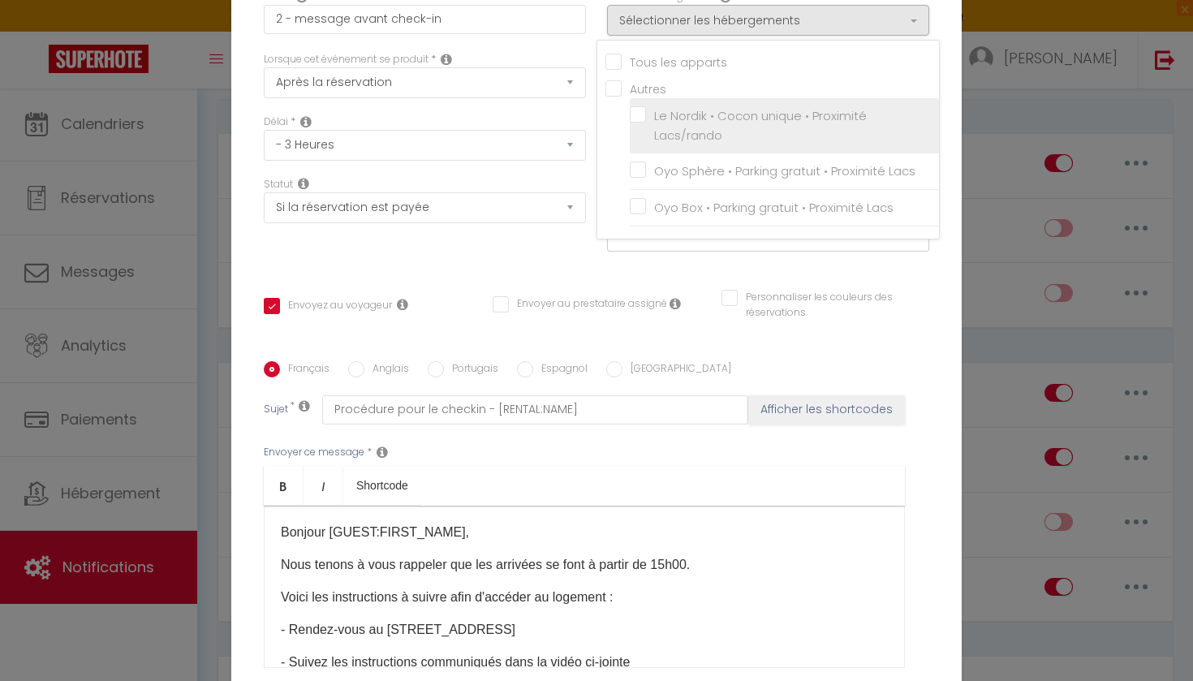
click at [646, 116] on label "Le Nordik • Cocon unique • Proximité Lacs/rando" at bounding box center [787, 125] width 282 height 38
click at [641, 118] on input "Le Nordik • Cocon unique • Proximité Lacs/rando" at bounding box center [784, 126] width 309 height 16
checkbox input "true"
checkbox input "false"
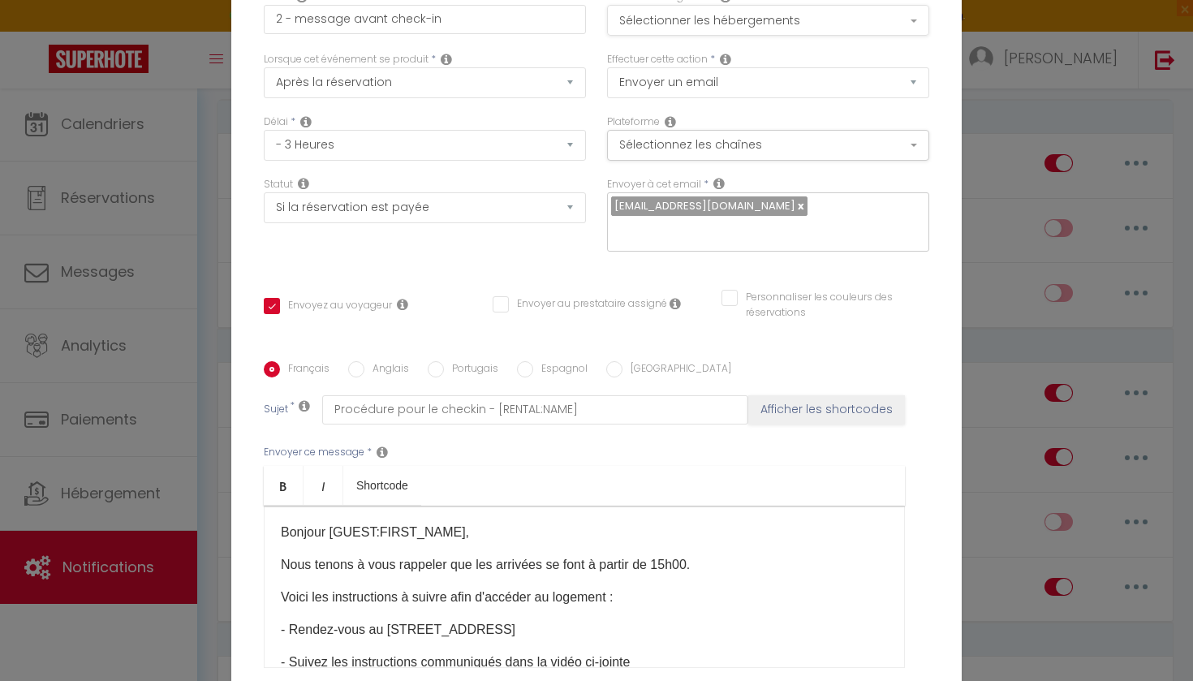
click at [709, 19] on button "Sélectionner les hébergements" at bounding box center [768, 20] width 322 height 31
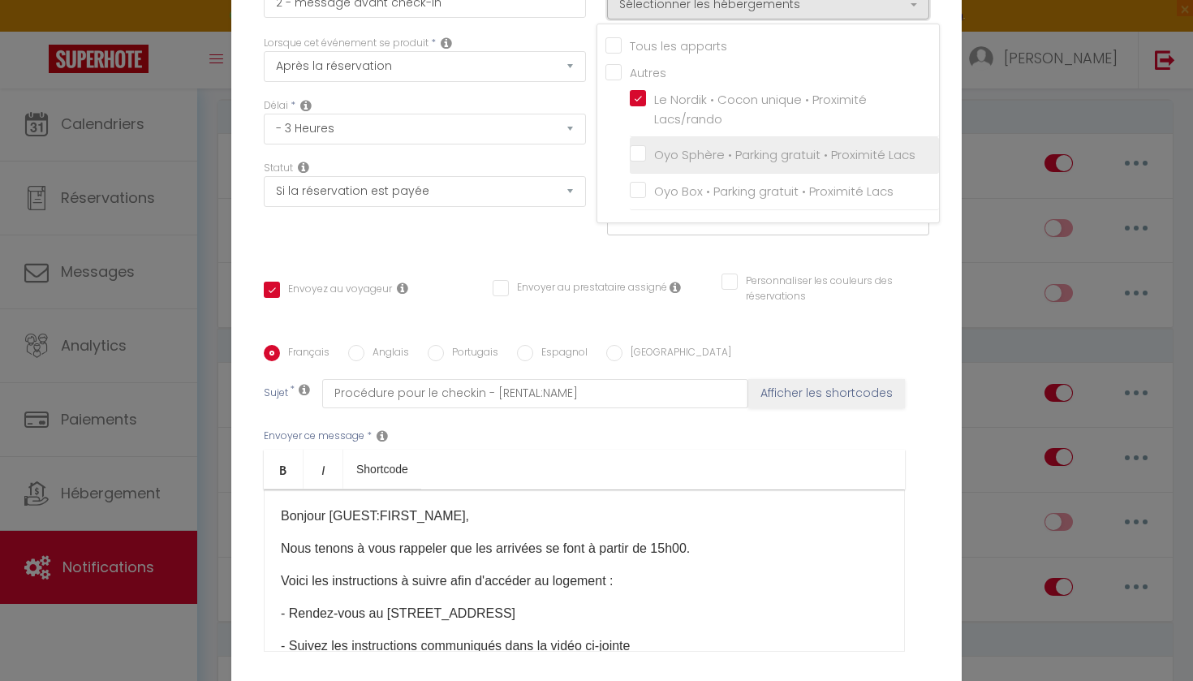
scroll to position [18, 0]
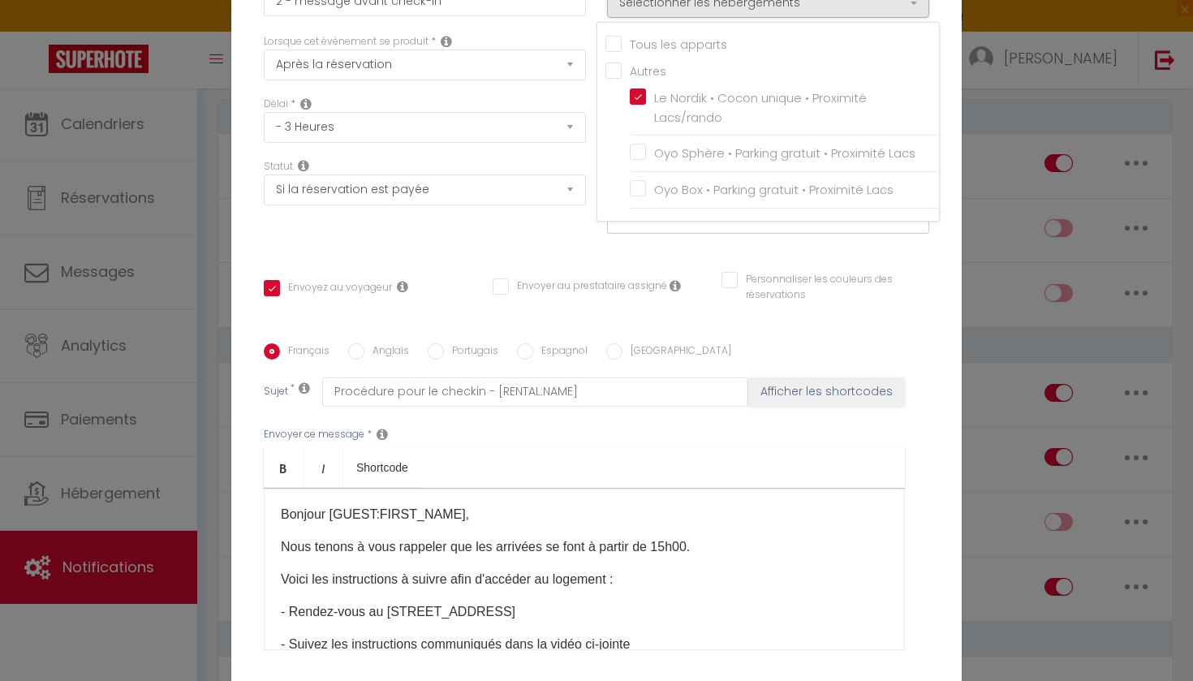
click at [585, 261] on div "Titre * 2 - message avant check-in Pour cet hébergement Sélectionner les héberg…" at bounding box center [596, 343] width 730 height 777
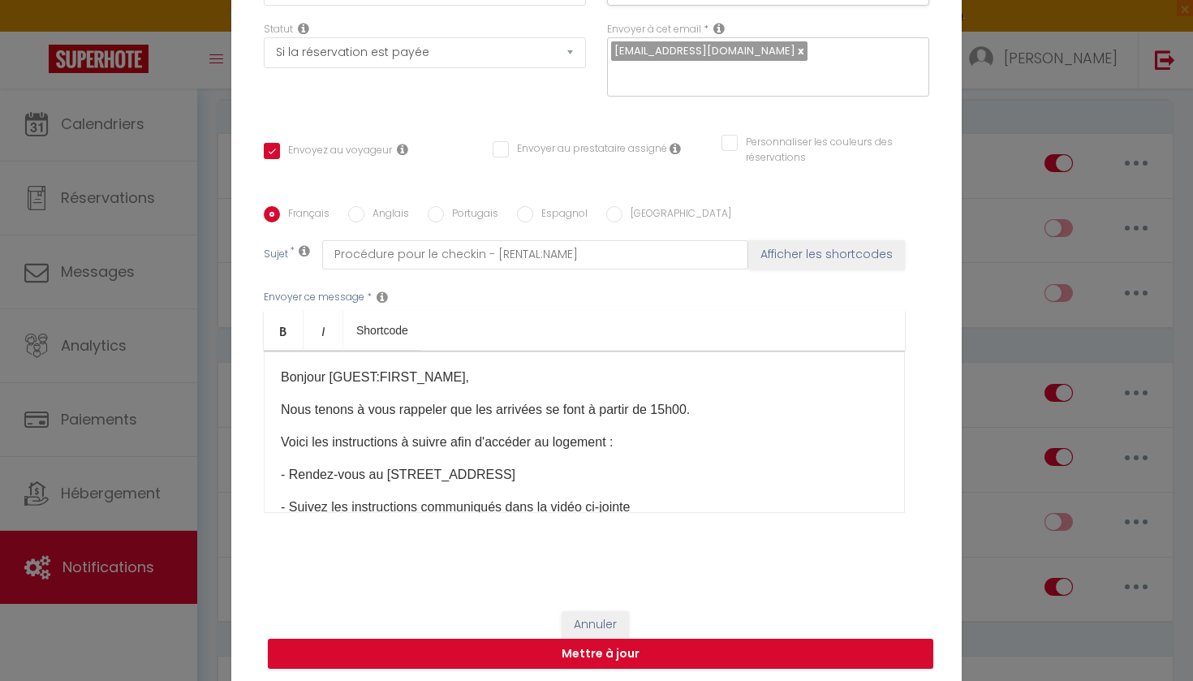
scroll to position [159, 0]
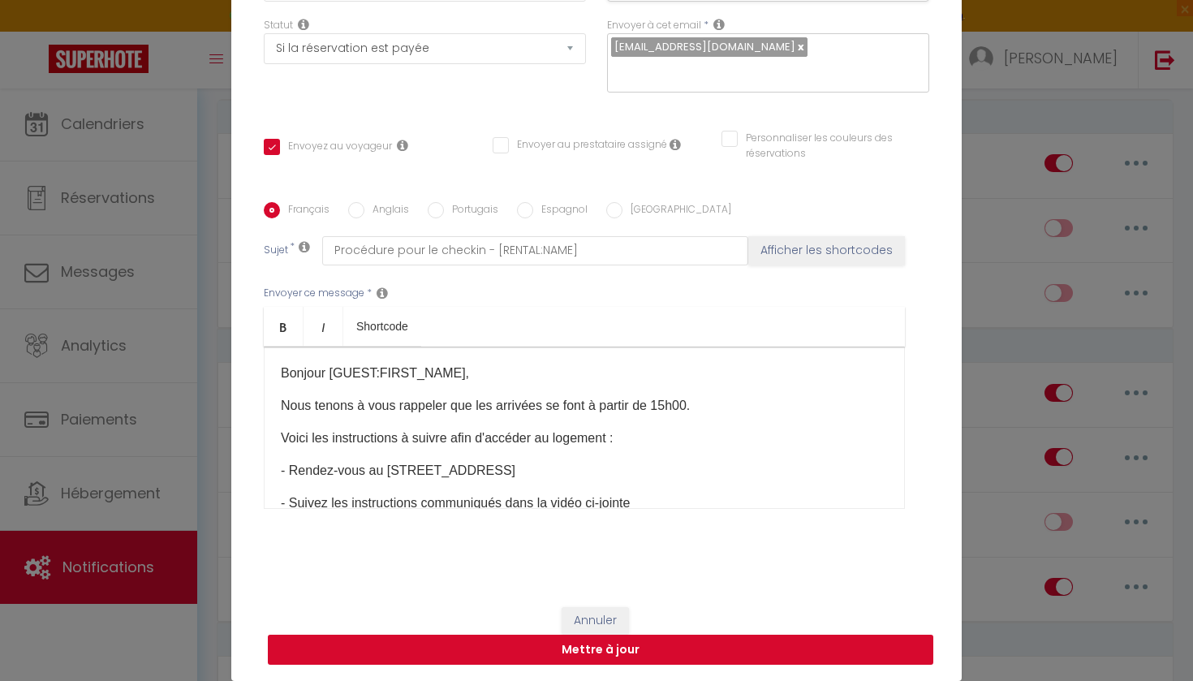
click at [631, 653] on button "Mettre à jour" at bounding box center [601, 650] width 666 height 31
checkbox input "true"
checkbox input "false"
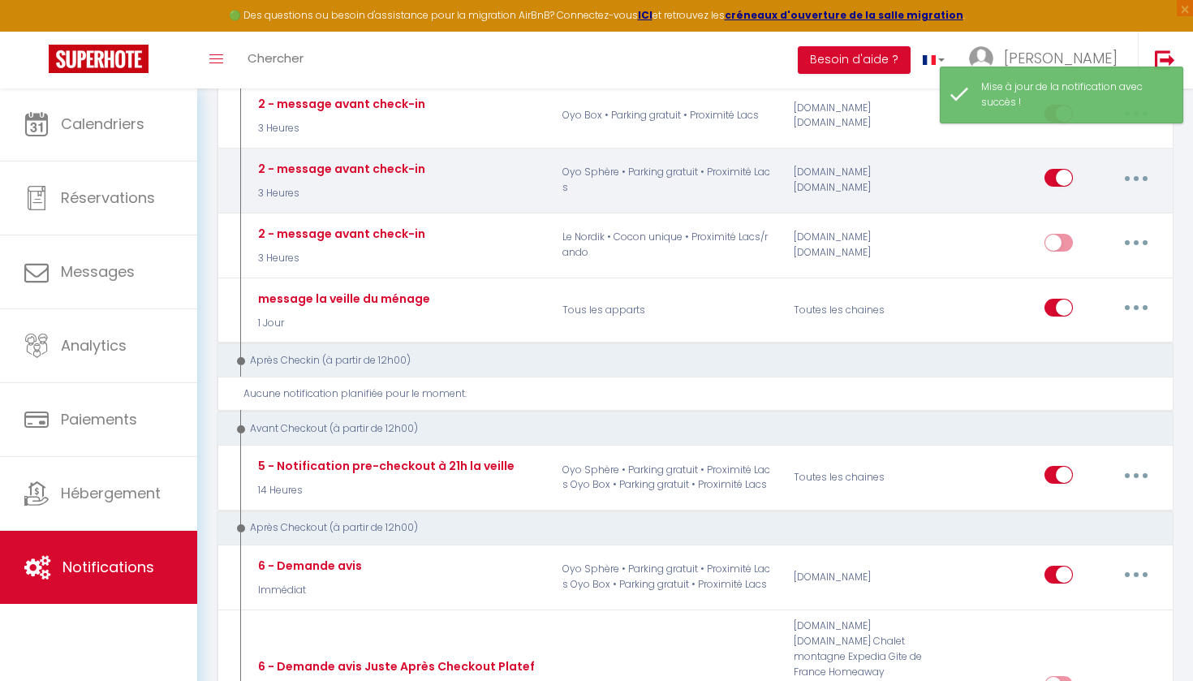
scroll to position [530, 0]
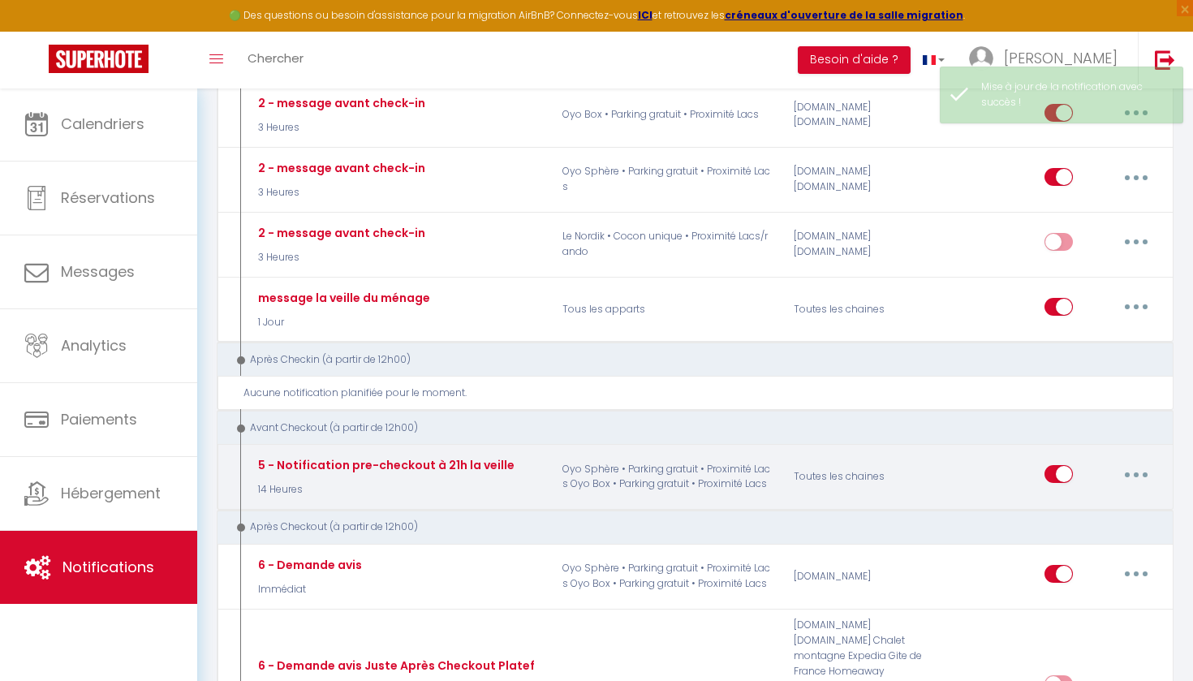
click at [1134, 461] on button "button" at bounding box center [1136, 474] width 45 height 26
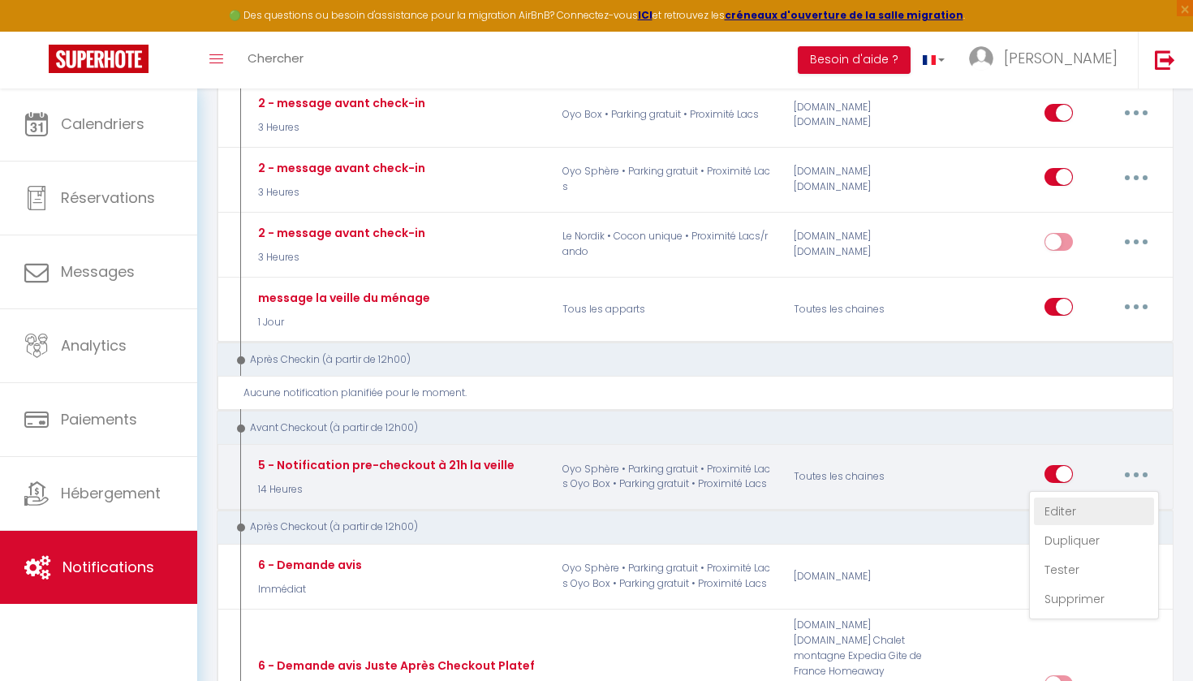
click at [1084, 498] on link "Editer" at bounding box center [1094, 512] width 120 height 28
type input "5 - Notification pre-checkout à 21h la veille"
select select "4"
select select "14 Heures"
select select "if_booking_is_paid"
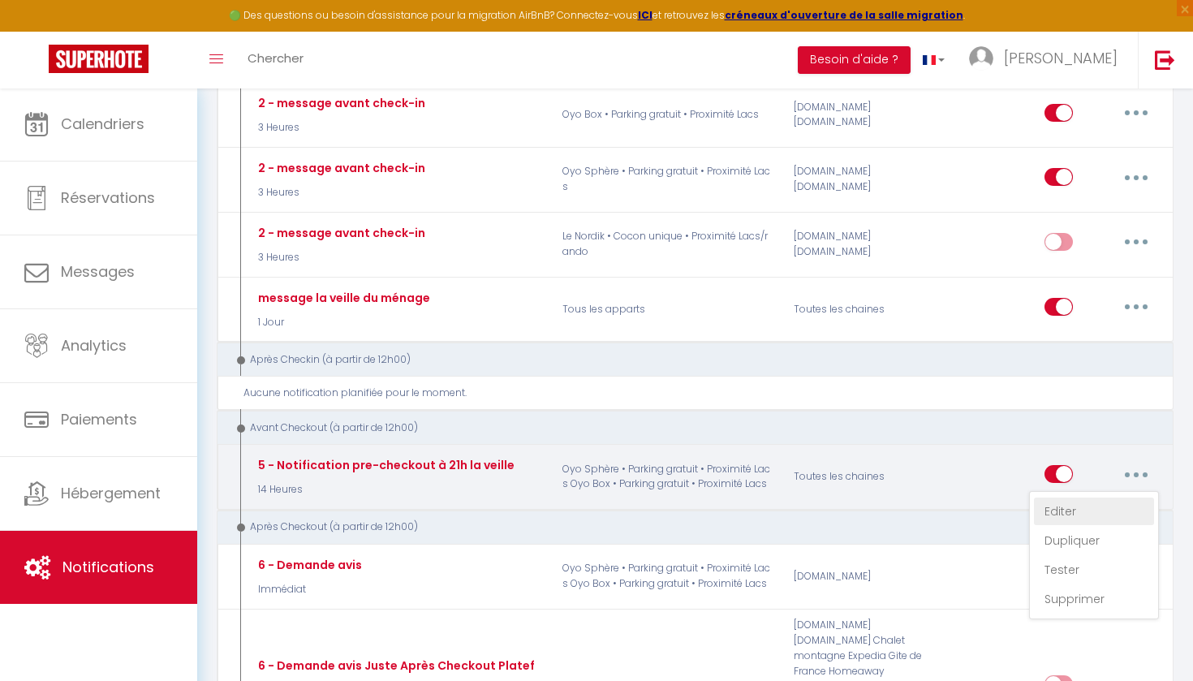
checkbox input "true"
checkbox input "false"
radio input "true"
type input "Procédure pour votre départ - [RENTAL:NAME] - [GUEST:FIRST_NAME] [GUEST:NAME]"
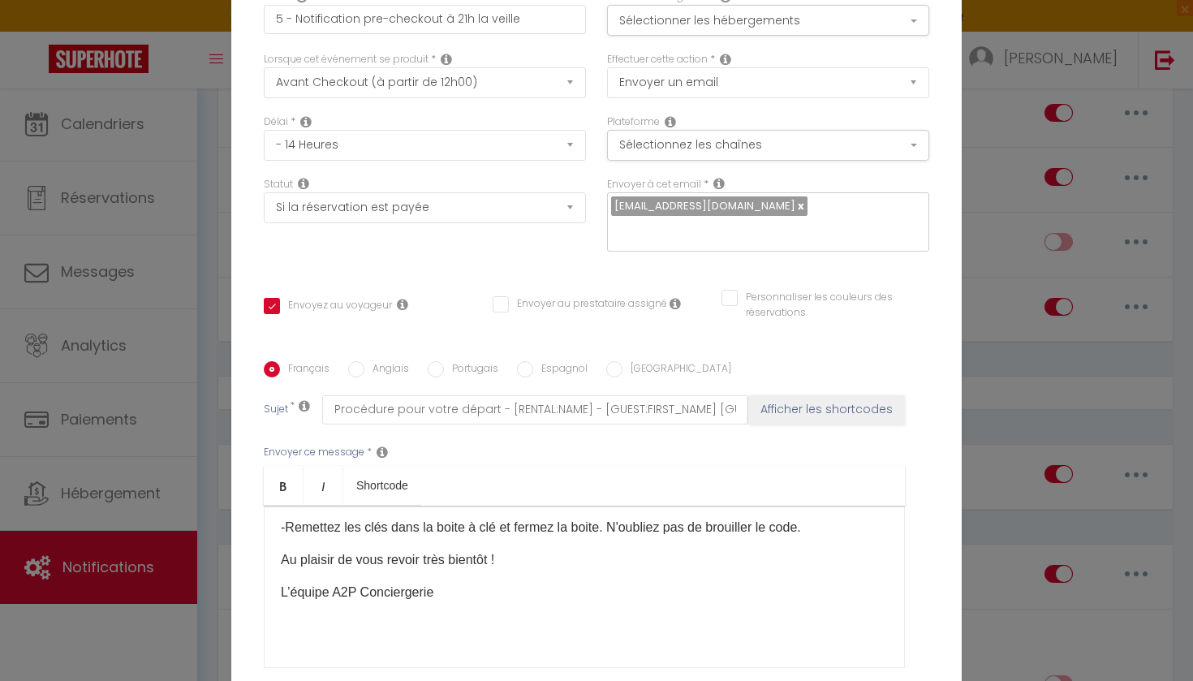
scroll to position [0, 0]
click at [746, 24] on button "Sélectionner les hébergements" at bounding box center [768, 20] width 322 height 31
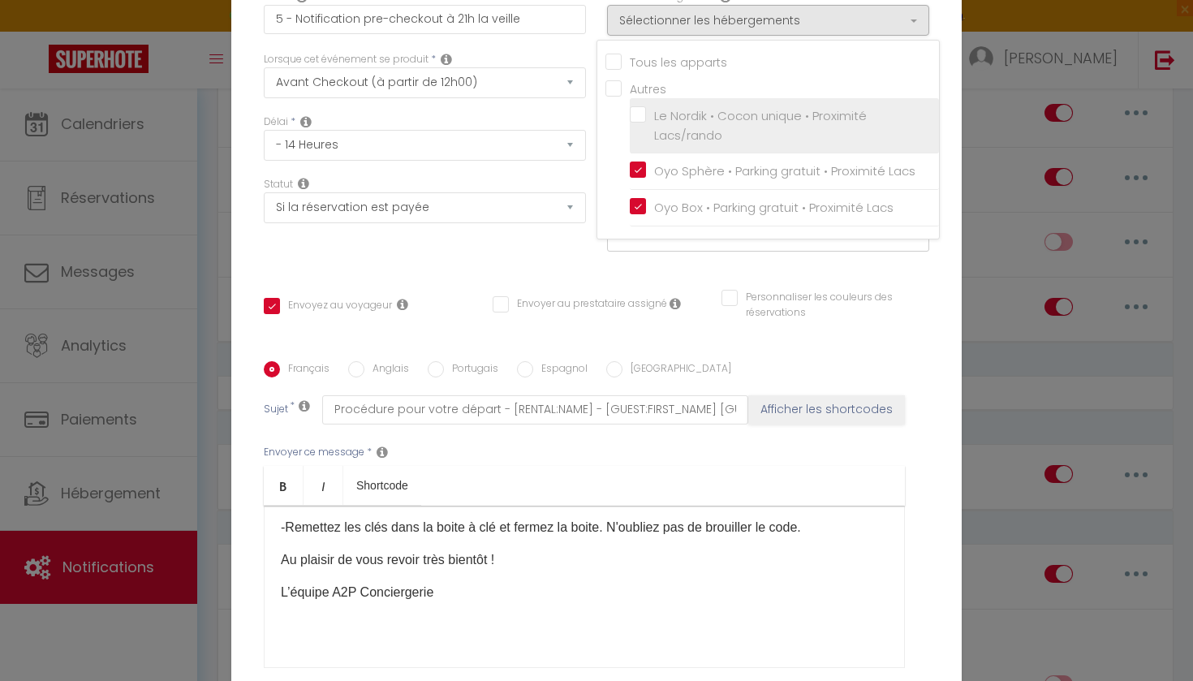
click at [646, 113] on label "Le Nordik • Cocon unique • Proximité Lacs/rando" at bounding box center [787, 125] width 282 height 38
click at [640, 118] on input "Le Nordik • Cocon unique • Proximité Lacs/rando" at bounding box center [784, 126] width 309 height 16
checkbox input "true"
checkbox input "false"
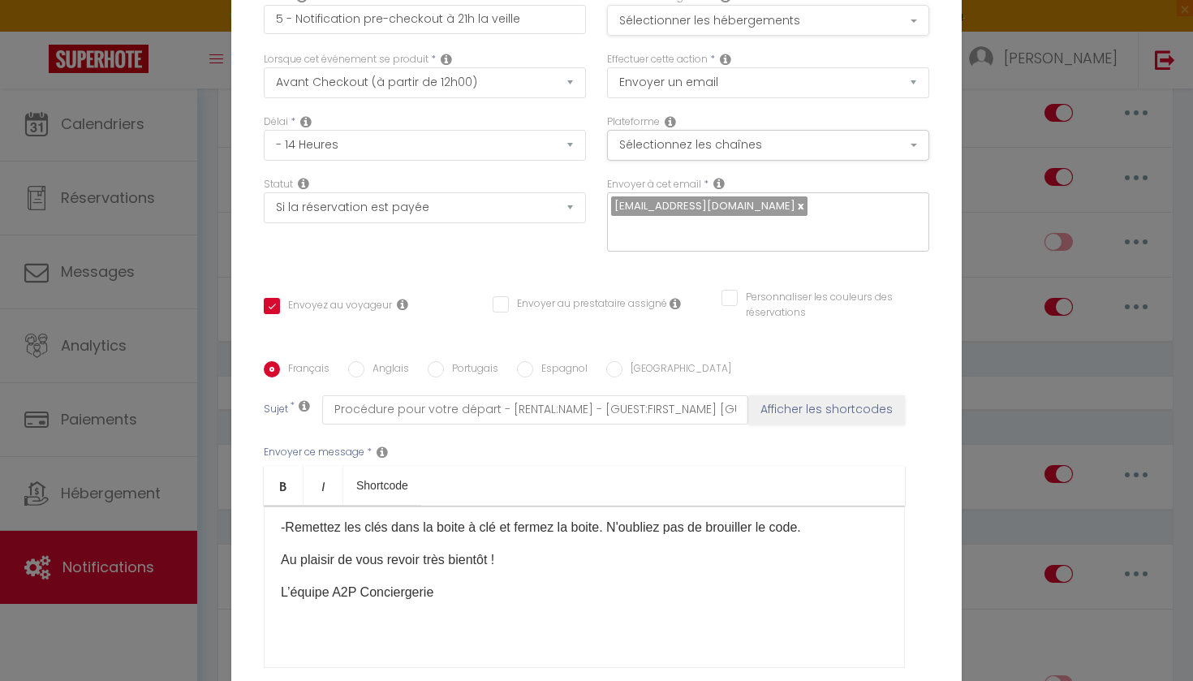
click at [718, 21] on button "Sélectionner les hébergements" at bounding box center [768, 20] width 322 height 31
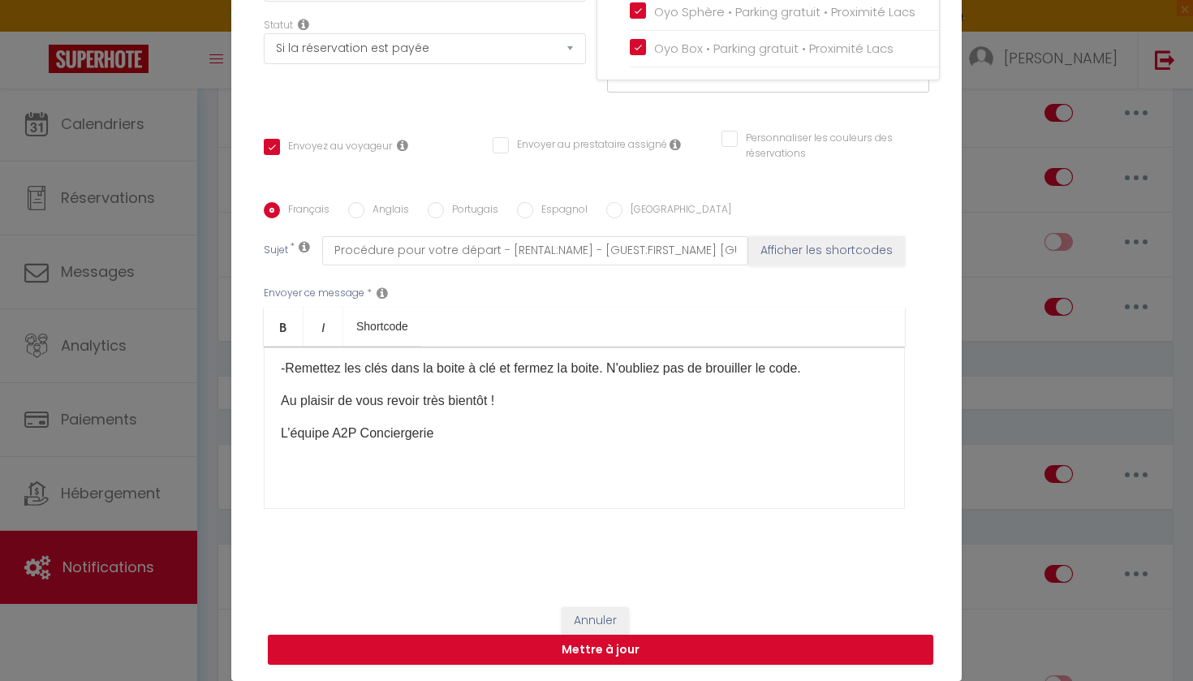
scroll to position [159, 0]
click at [635, 644] on button "Mettre à jour" at bounding box center [601, 650] width 666 height 31
checkbox input "true"
checkbox input "false"
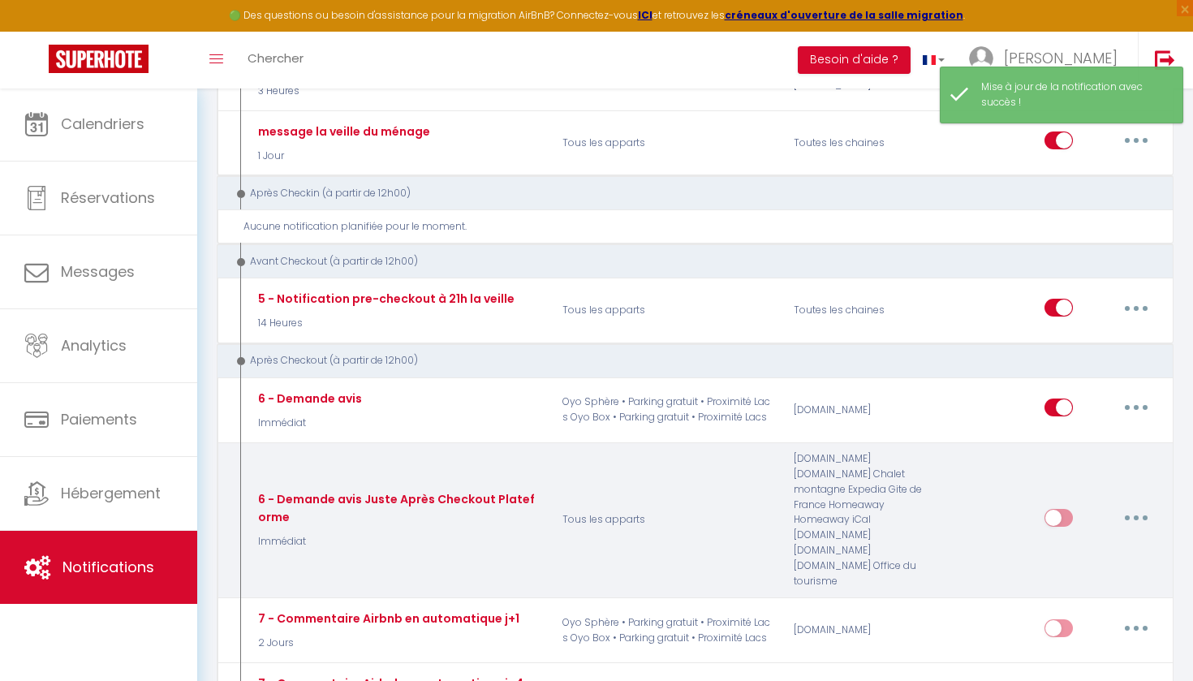
scroll to position [708, 0]
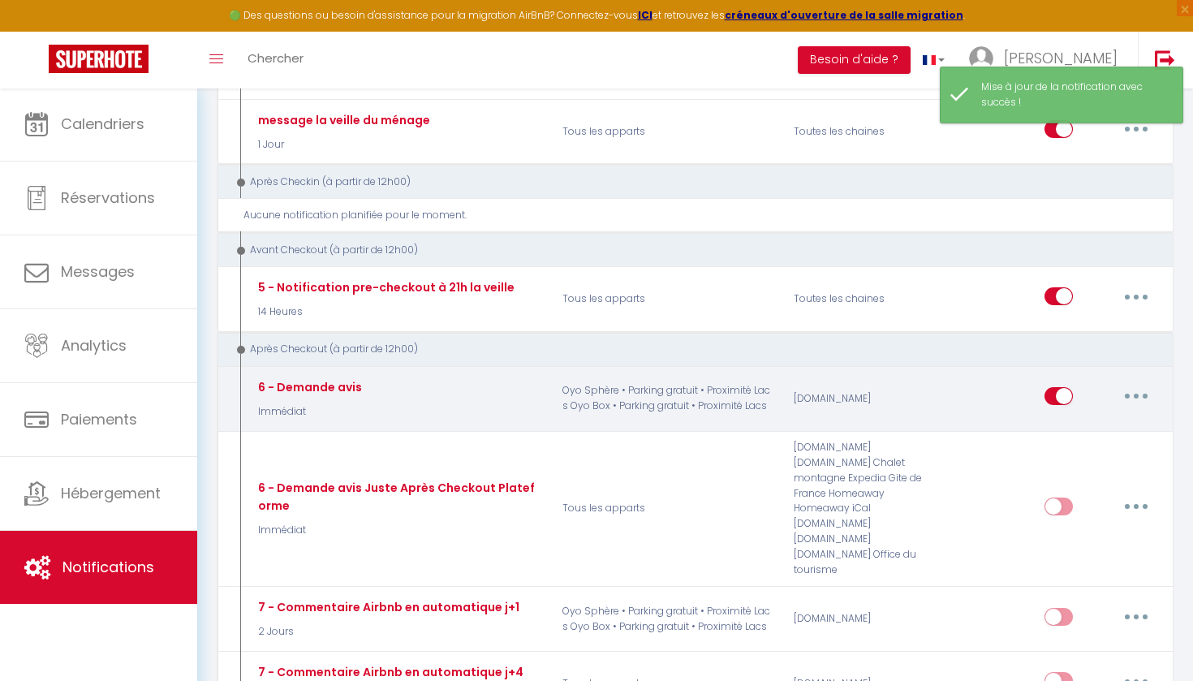
click at [1135, 389] on button "button" at bounding box center [1136, 396] width 45 height 26
click at [1092, 420] on link "Editer" at bounding box center [1094, 434] width 120 height 28
type input "6 - Demande avis"
select select "5"
select select "Immédiat"
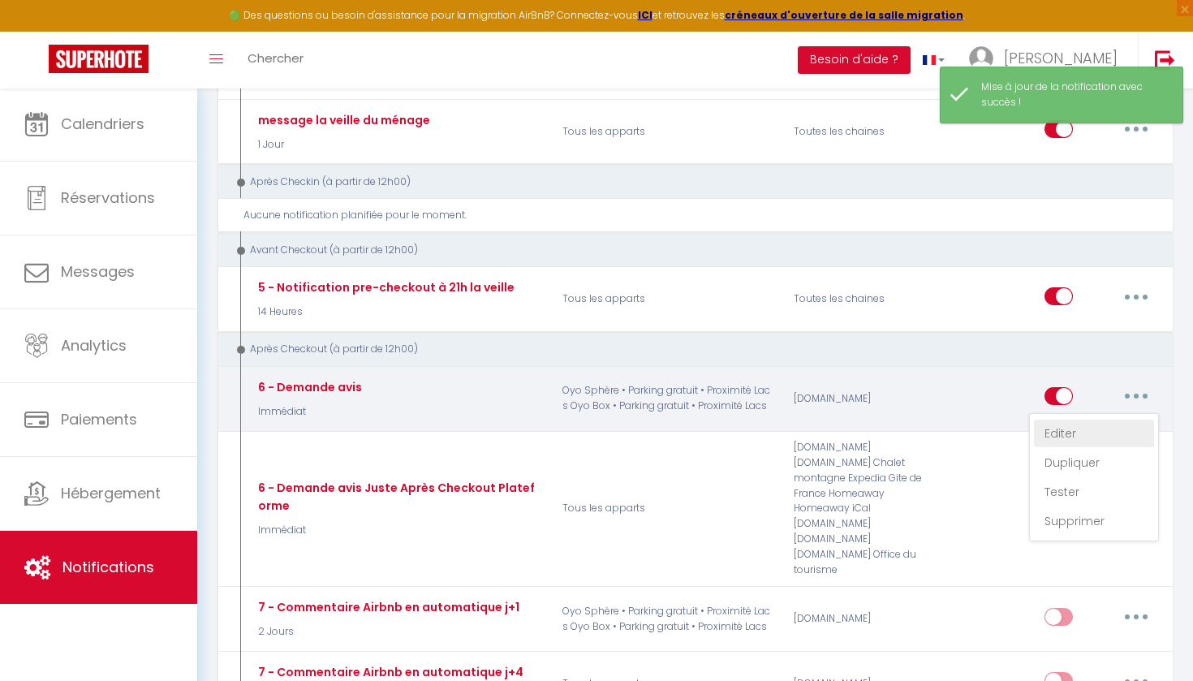
select select "if_booking_is_paid"
checkbox input "true"
checkbox input "false"
radio input "true"
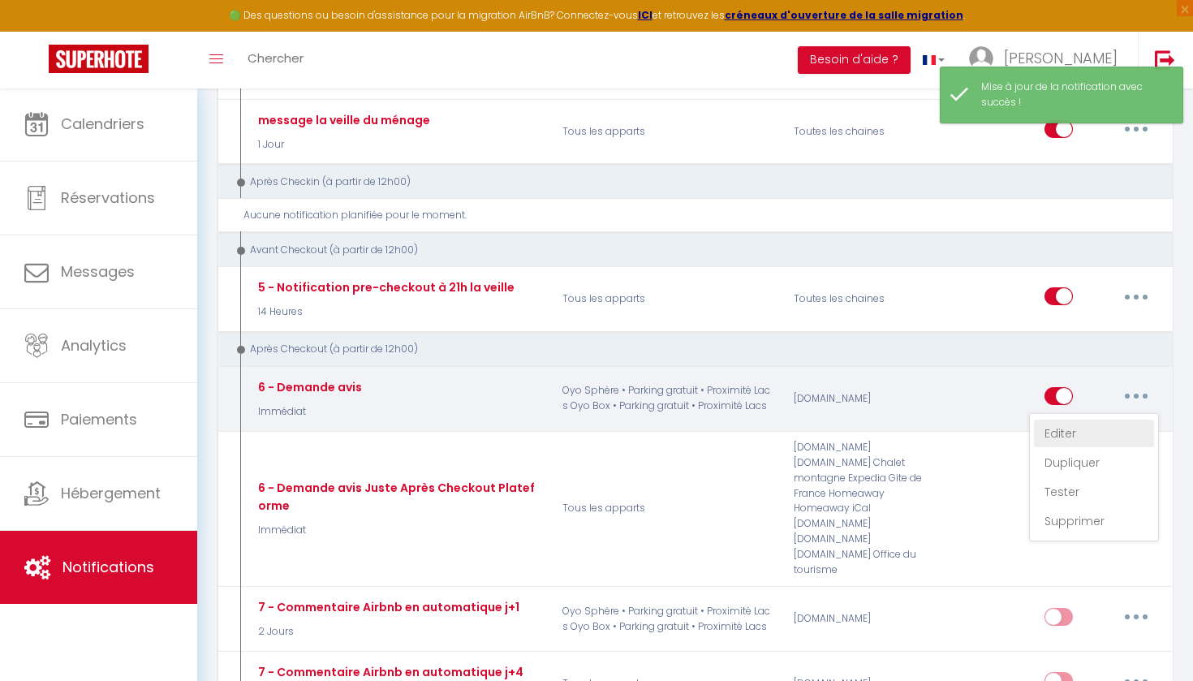
type input "6 - Demande avis"
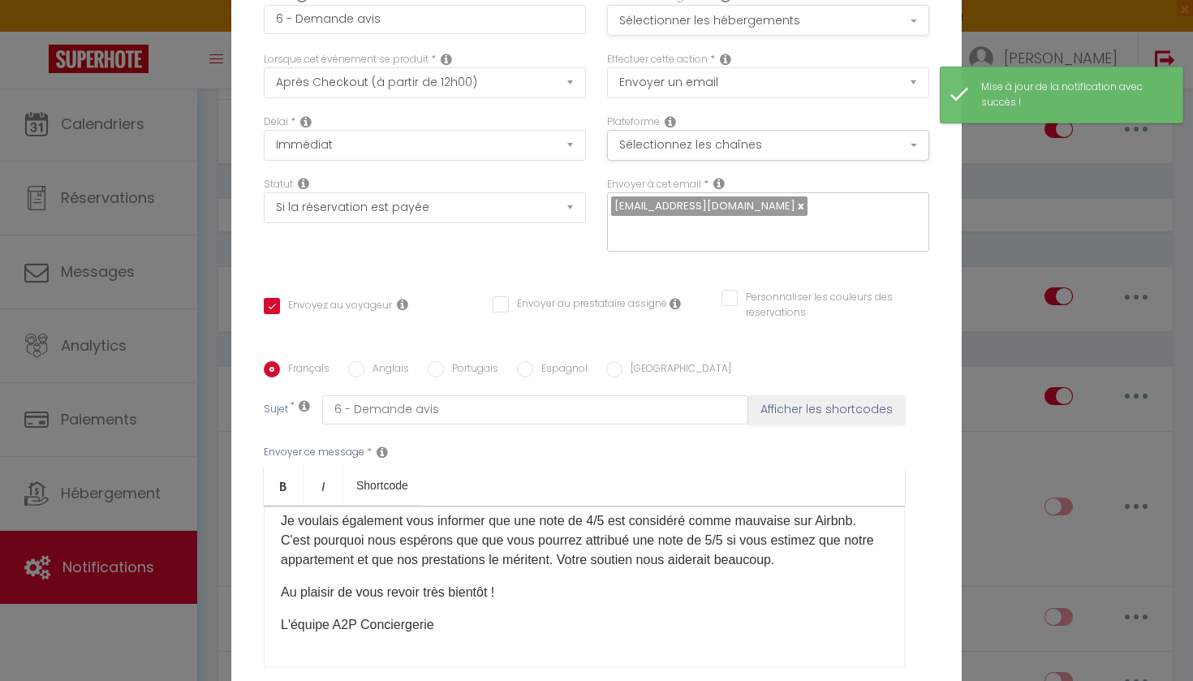
scroll to position [0, 0]
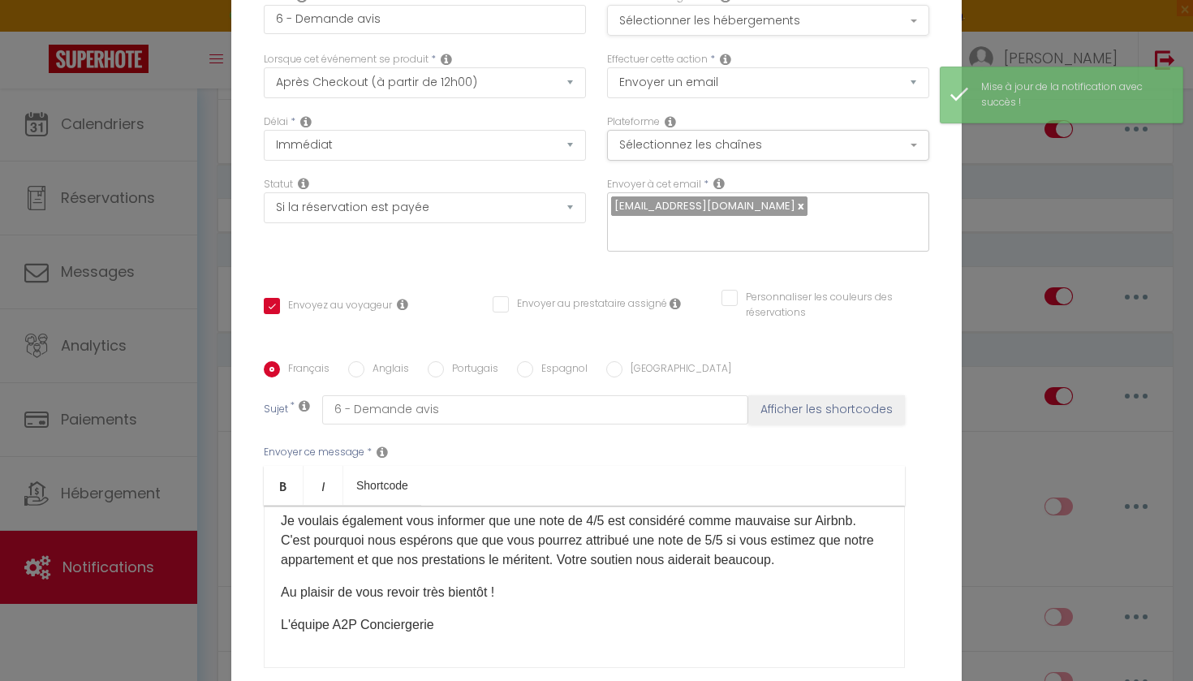
click at [765, 18] on button "Sélectionner les hébergements" at bounding box center [768, 20] width 322 height 31
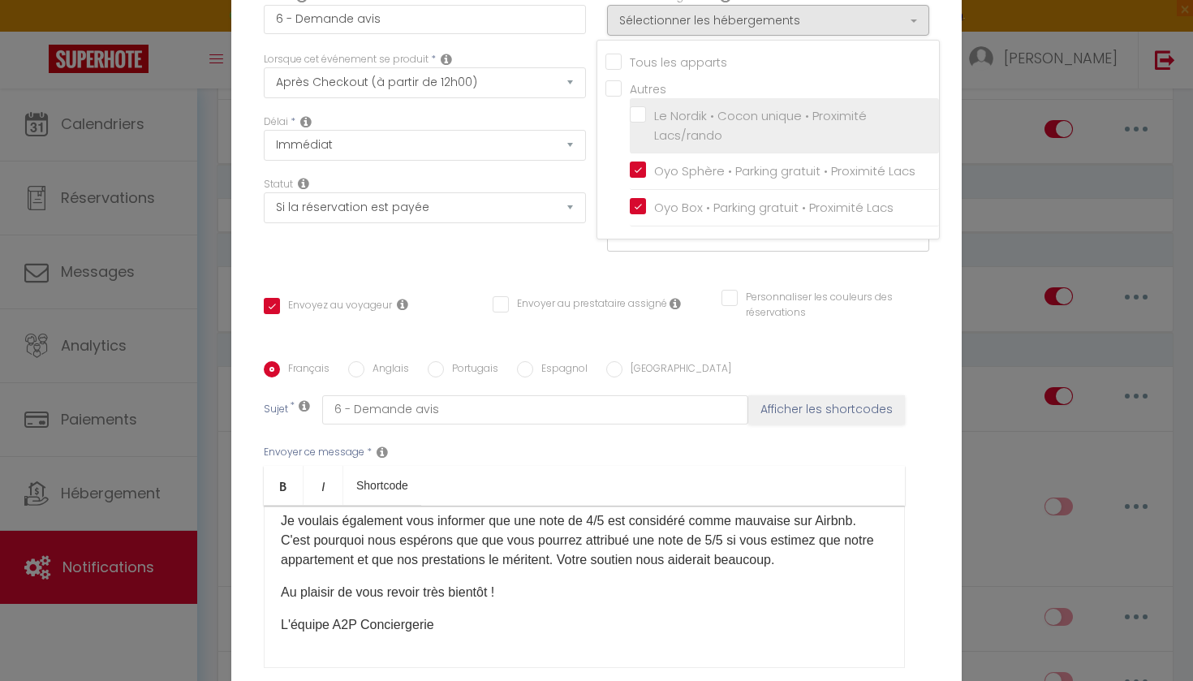
click at [646, 110] on label "Le Nordik • Cocon unique • Proximité Lacs/rando" at bounding box center [787, 125] width 282 height 38
click at [637, 118] on input "Le Nordik • Cocon unique • Proximité Lacs/rando" at bounding box center [784, 126] width 309 height 16
checkbox input "true"
checkbox input "false"
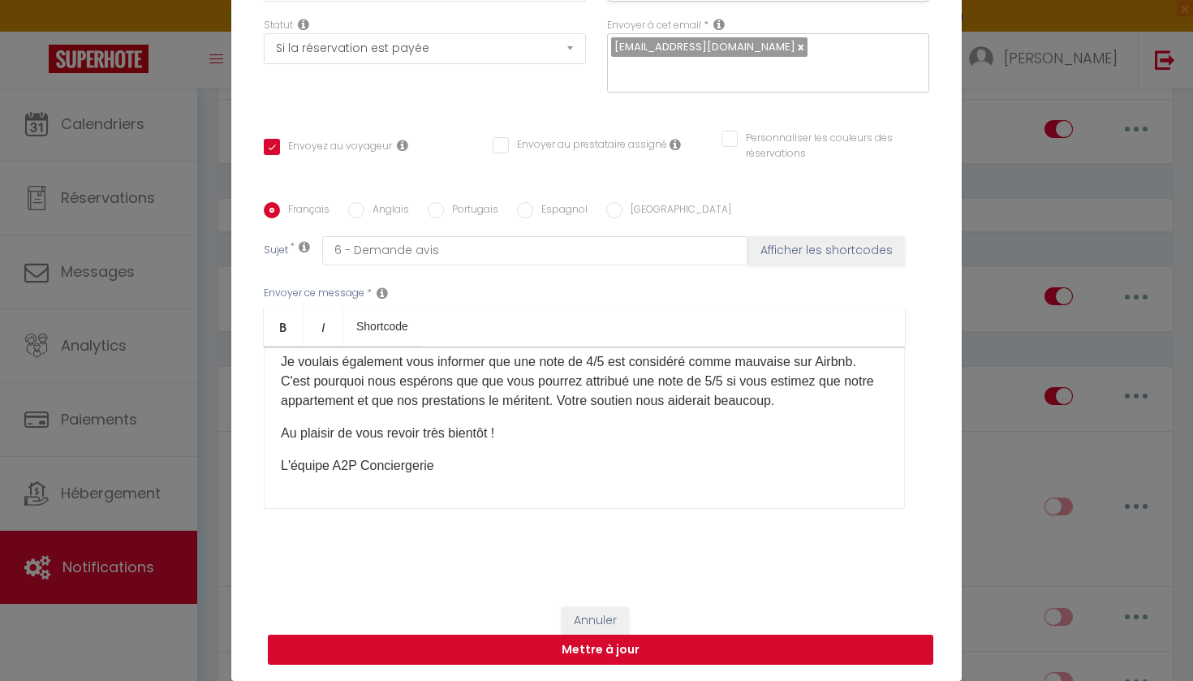
click at [585, 656] on button "Mettre à jour" at bounding box center [601, 650] width 666 height 31
checkbox input "true"
checkbox input "false"
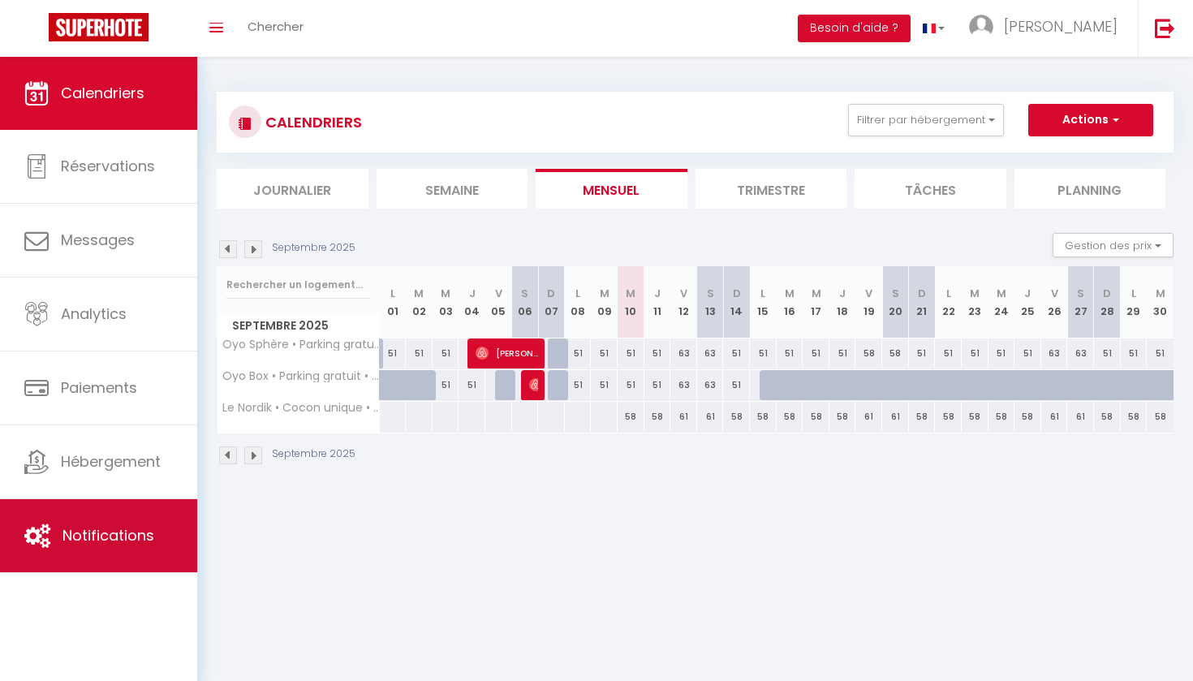
click at [140, 519] on link "Notifications" at bounding box center [98, 535] width 197 height 73
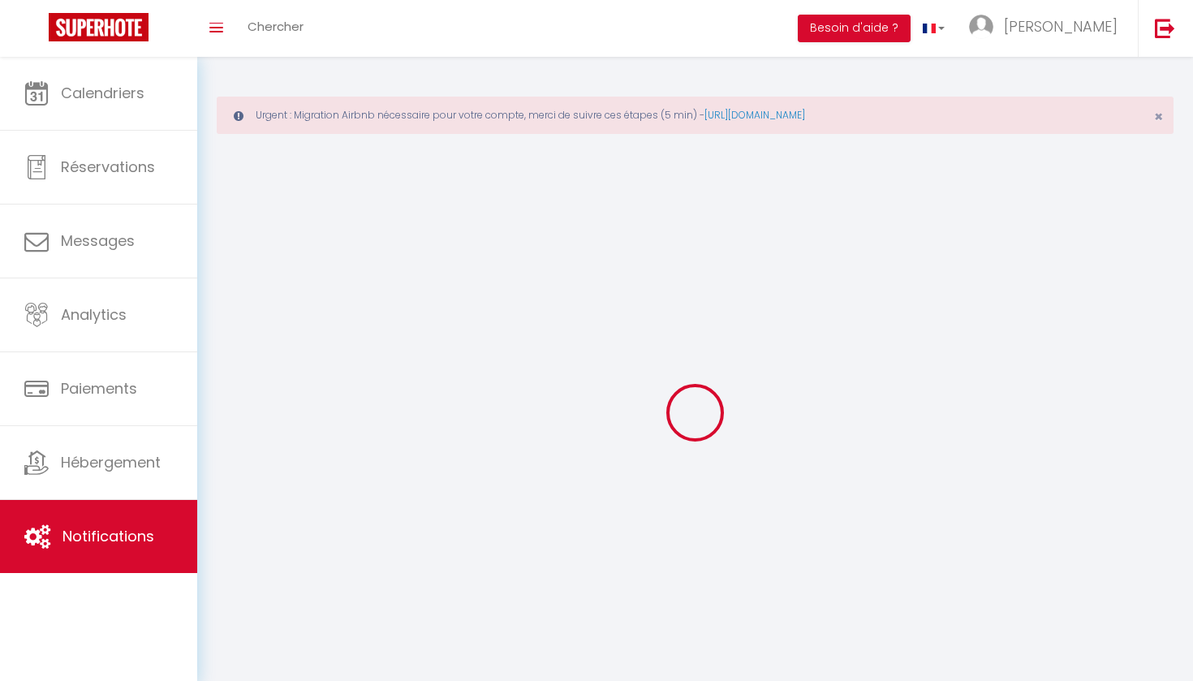
select select
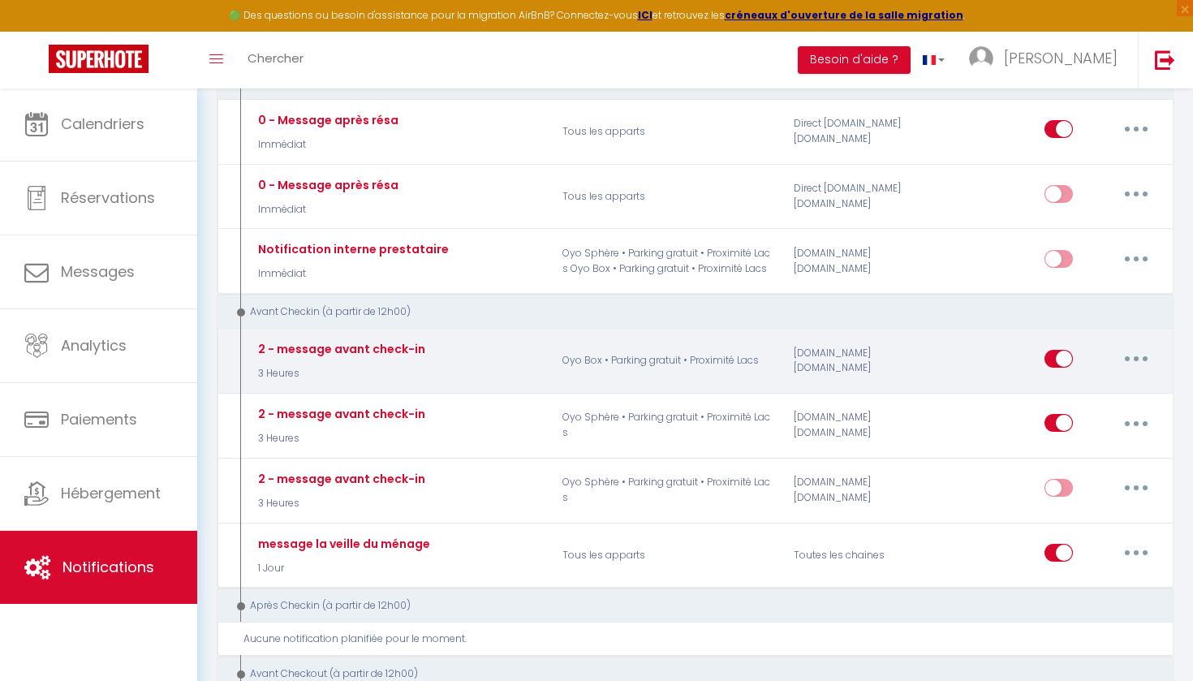
scroll to position [332, 0]
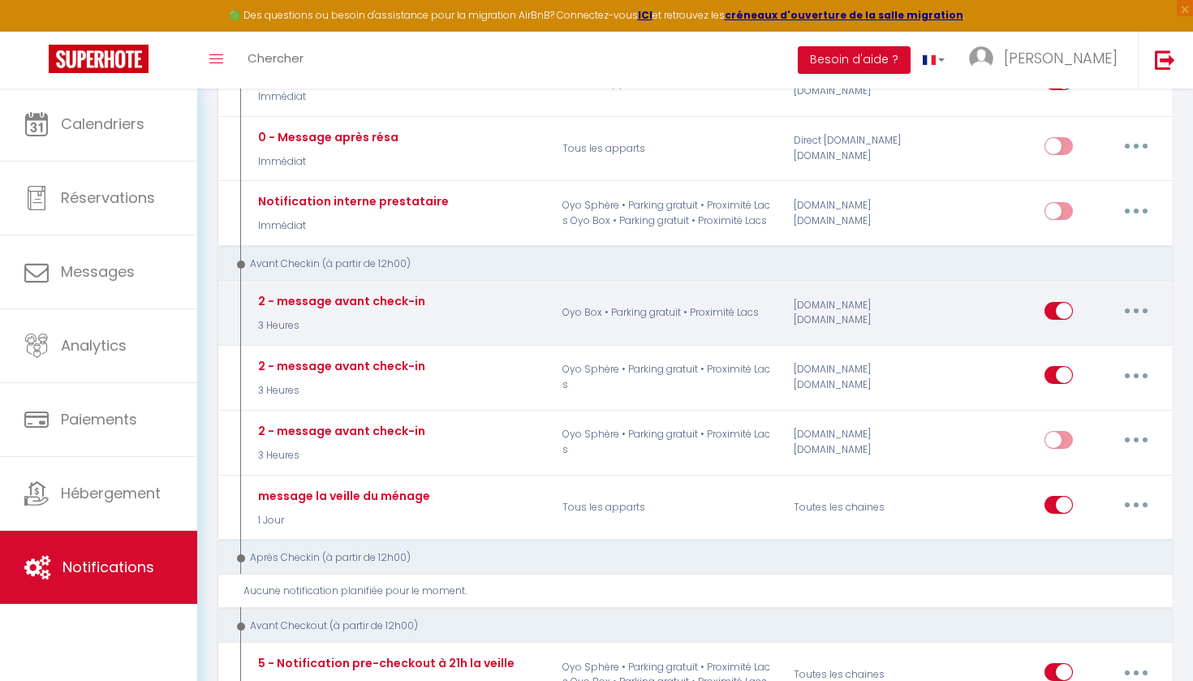
click at [1146, 302] on button "button" at bounding box center [1136, 311] width 45 height 26
click at [1083, 342] on link "Editer" at bounding box center [1094, 348] width 120 height 28
type input "2 - message avant check-in"
select select "3 Heures"
select select "if_booking_is_paid"
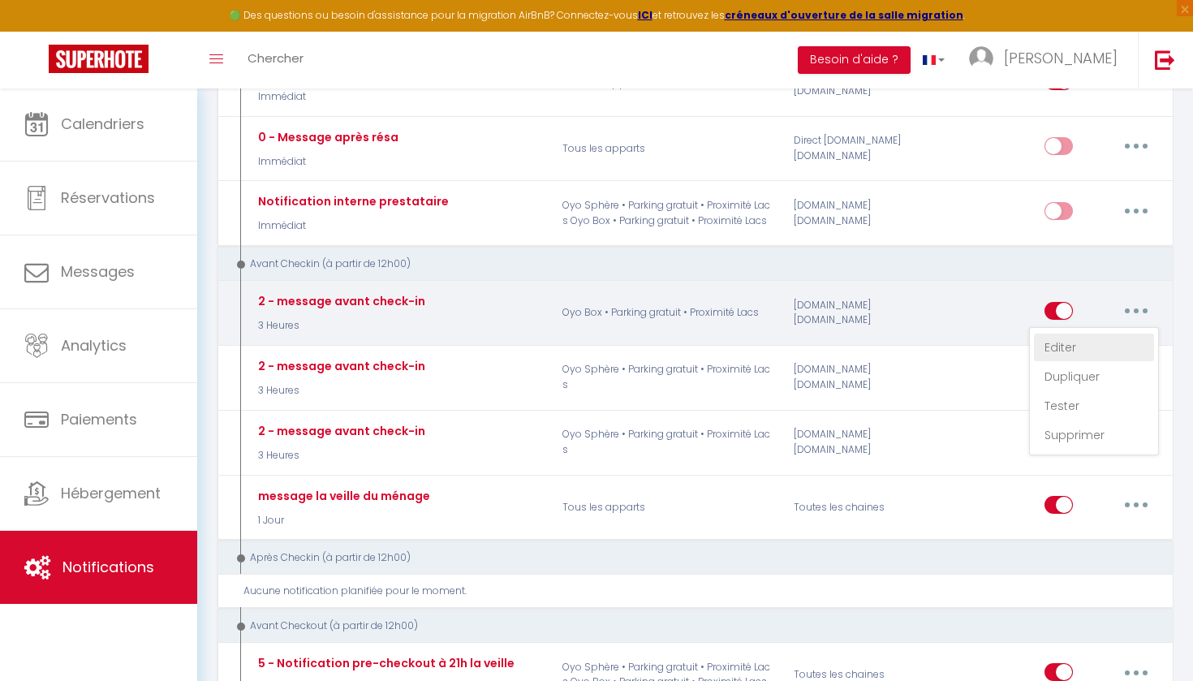
checkbox input "true"
checkbox input "false"
radio input "true"
type input "Procédure pour le checkin - [RENTAL:NAME]"
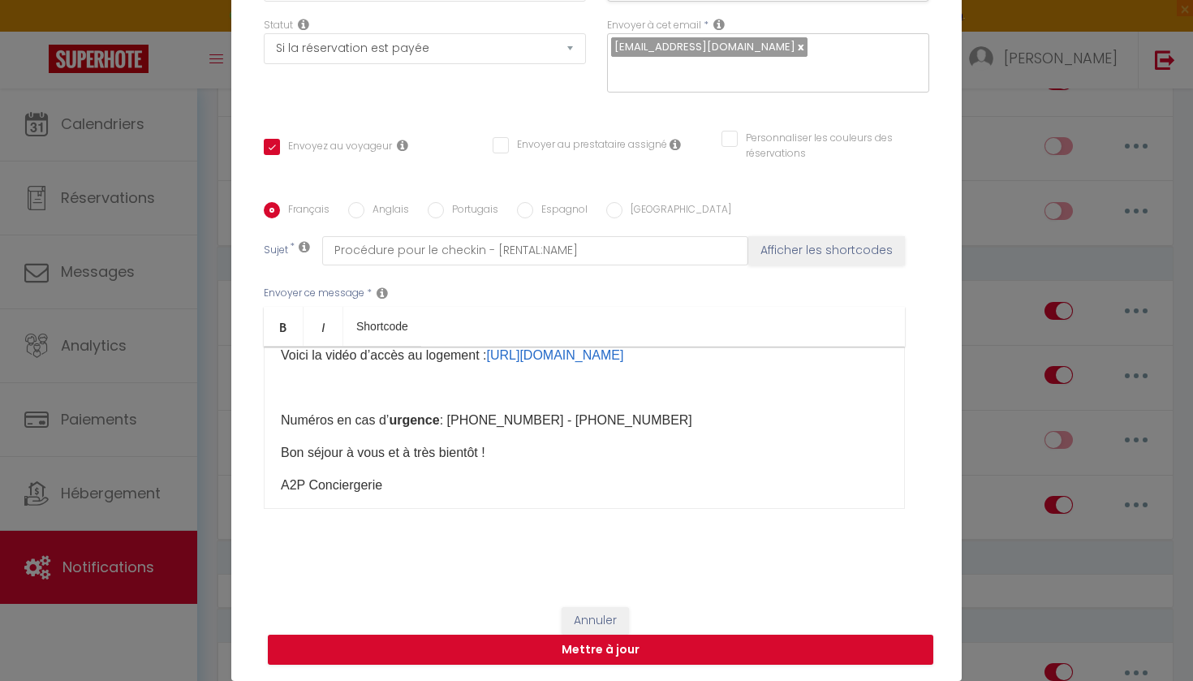
scroll to position [160, 0]
click at [588, 610] on button "Annuler" at bounding box center [595, 621] width 67 height 28
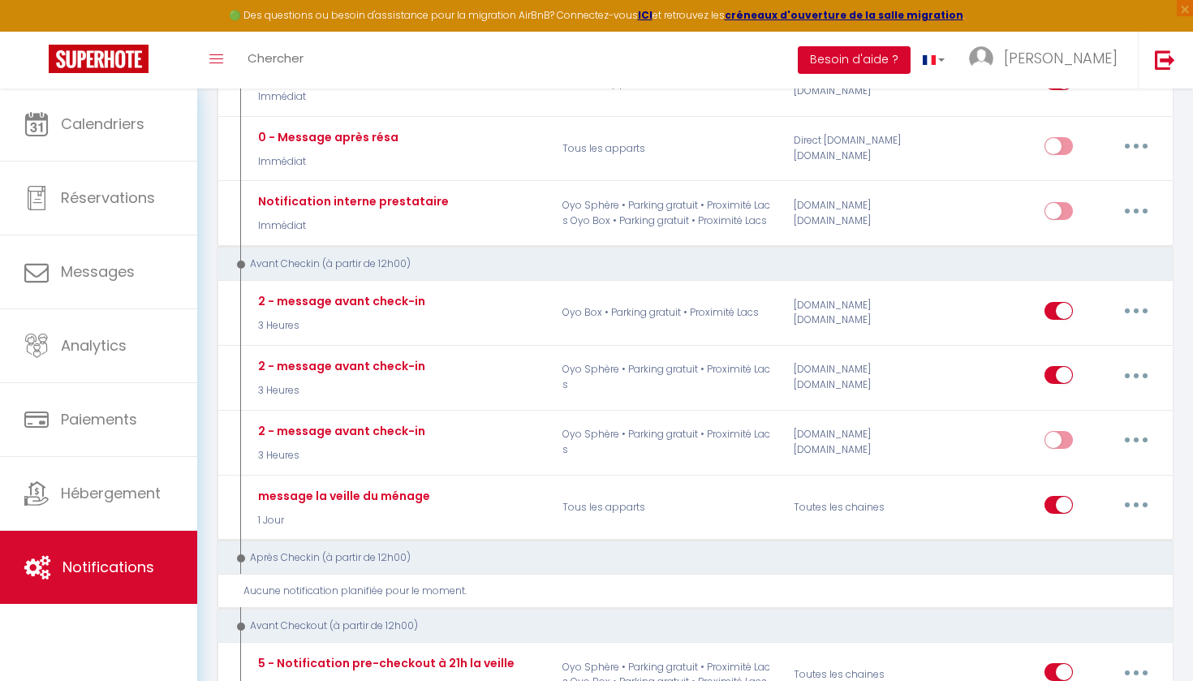
click at [911, 54] on button "Besoin d'aide ?" at bounding box center [854, 60] width 113 height 28
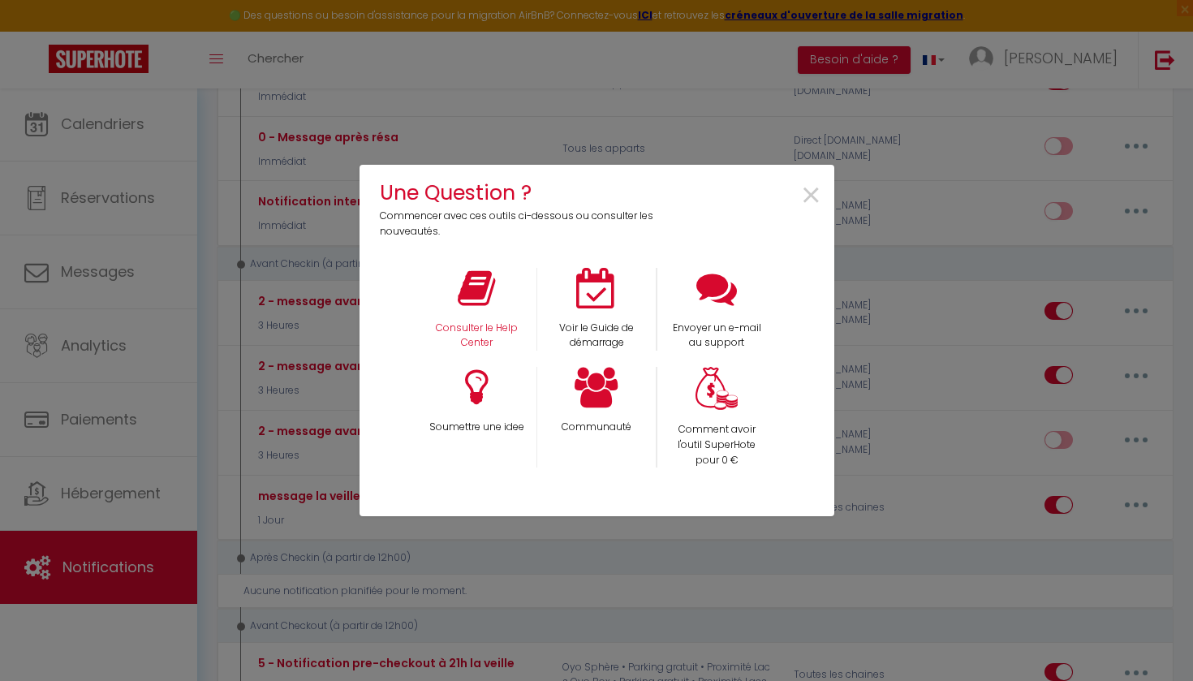
click at [508, 308] on div "Consulter le Help Center" at bounding box center [476, 310] width 120 height 84
click at [485, 307] on icon at bounding box center [476, 288] width 37 height 41
click at [813, 190] on span "×" at bounding box center [811, 195] width 22 height 51
